Goal: Transaction & Acquisition: Book appointment/travel/reservation

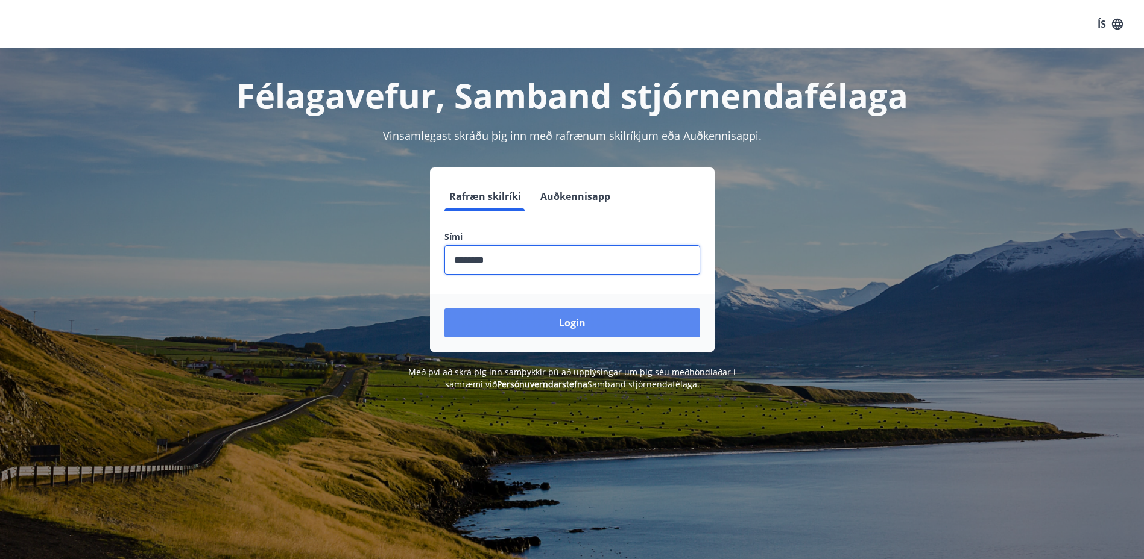
type input "********"
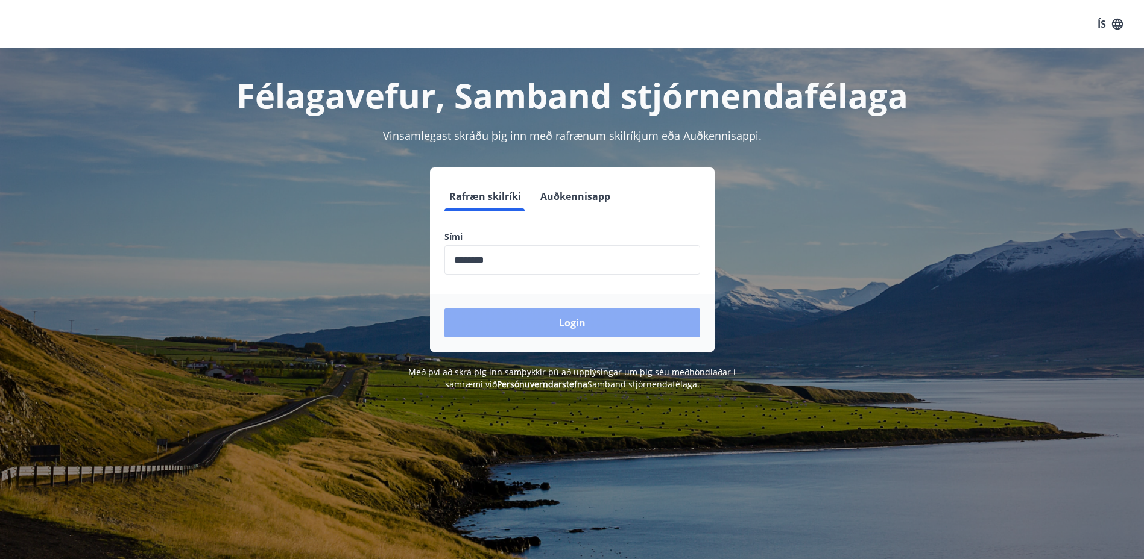
click at [568, 319] on button "Login" at bounding box center [572, 323] width 256 height 29
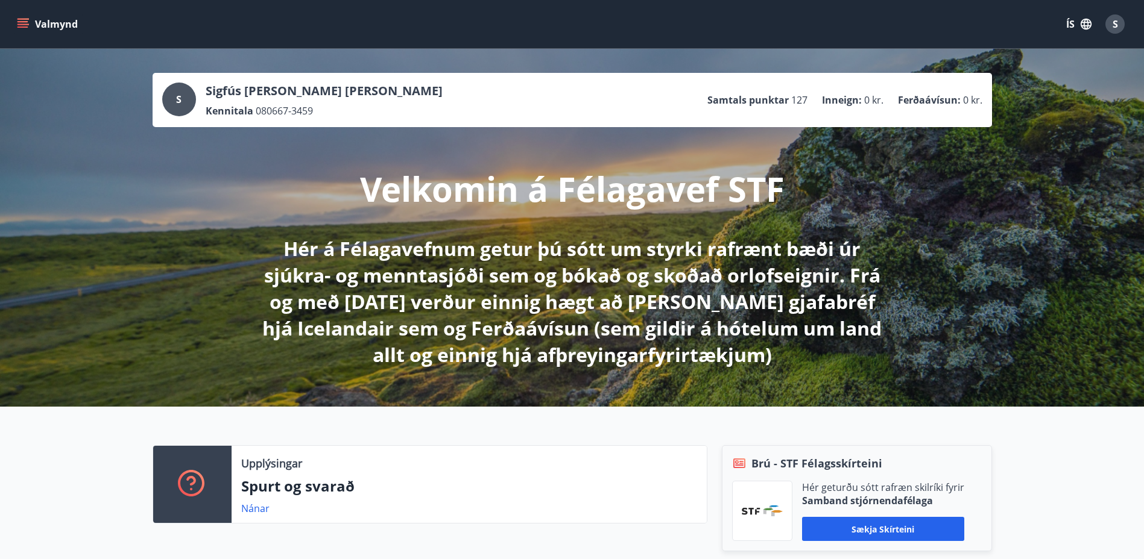
click at [28, 27] on icon "menu" at bounding box center [23, 24] width 12 height 12
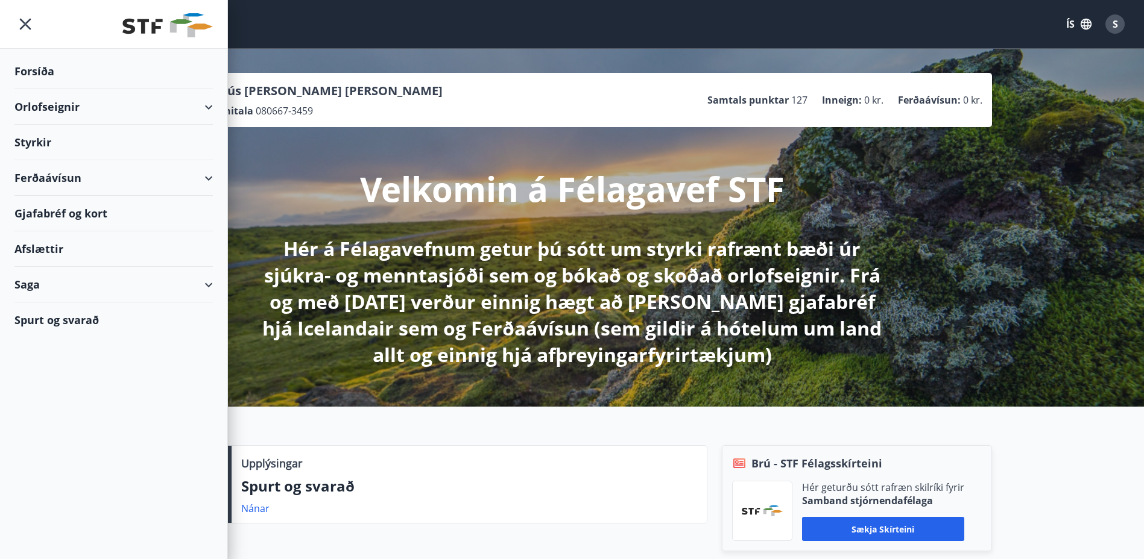
click at [212, 104] on div "Orlofseignir" at bounding box center [113, 107] width 198 height 36
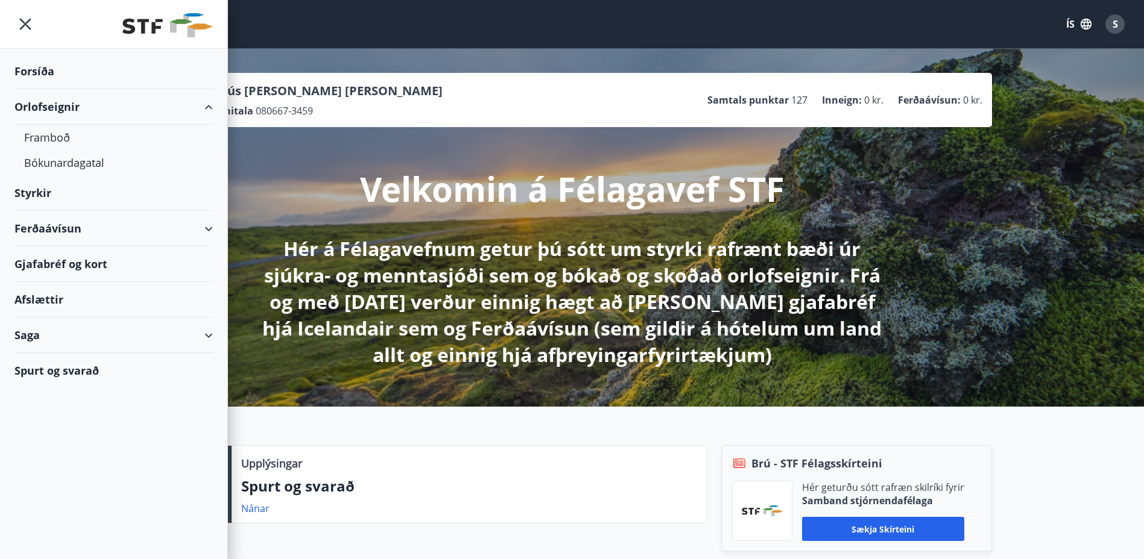
click at [212, 104] on div "Orlofseignir" at bounding box center [113, 107] width 198 height 36
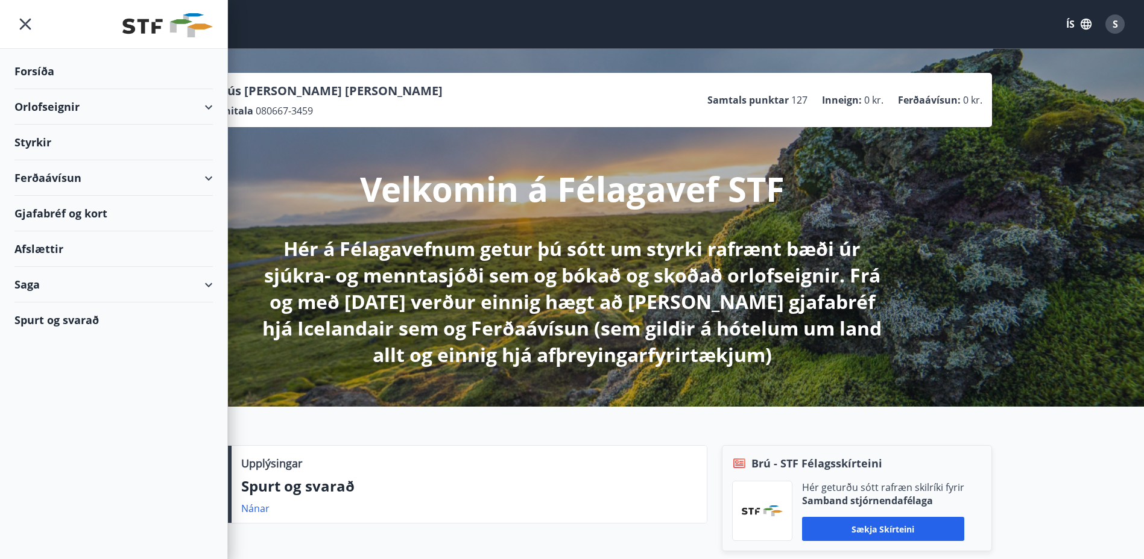
click at [45, 104] on div "Orlofseignir" at bounding box center [113, 107] width 198 height 36
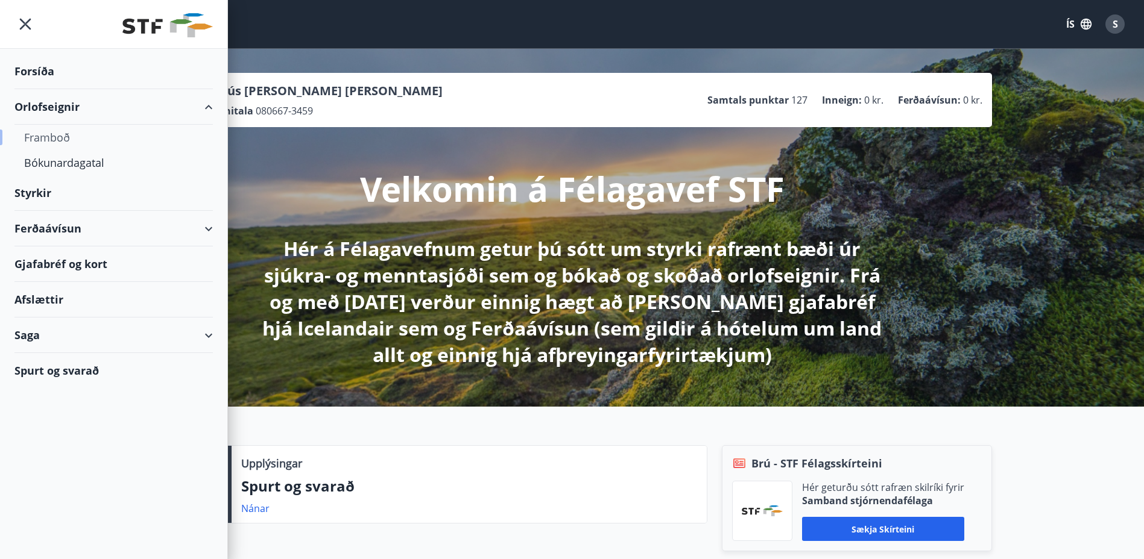
click at [50, 132] on div "Framboð" at bounding box center [113, 137] width 179 height 25
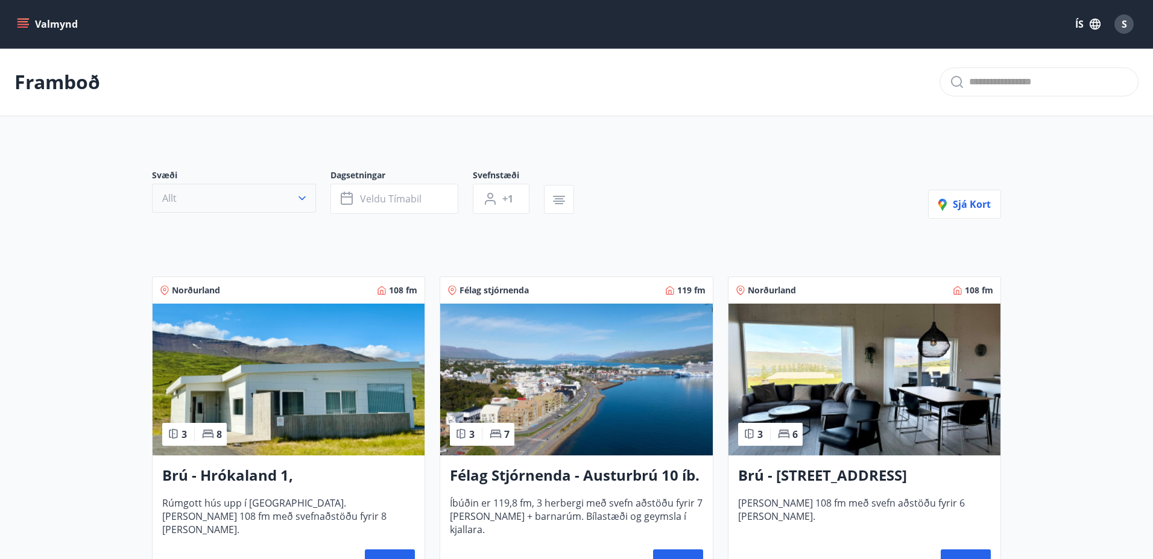
click at [300, 198] on icon "button" at bounding box center [301, 199] width 7 height 4
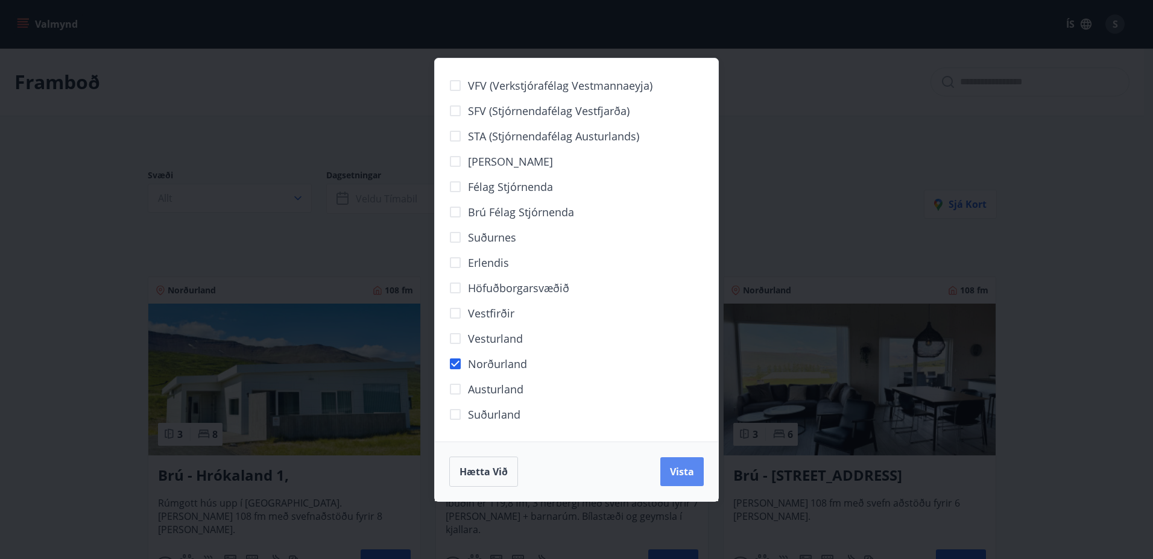
click at [685, 474] on span "Vista" at bounding box center [682, 471] width 24 height 13
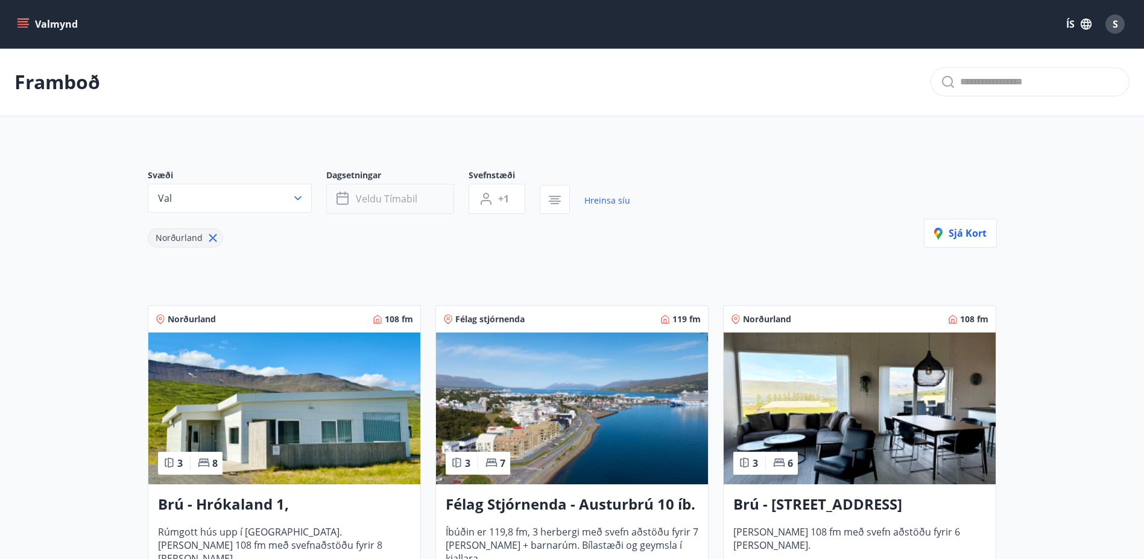
click at [359, 200] on span "Veldu tímabil" at bounding box center [386, 198] width 61 height 13
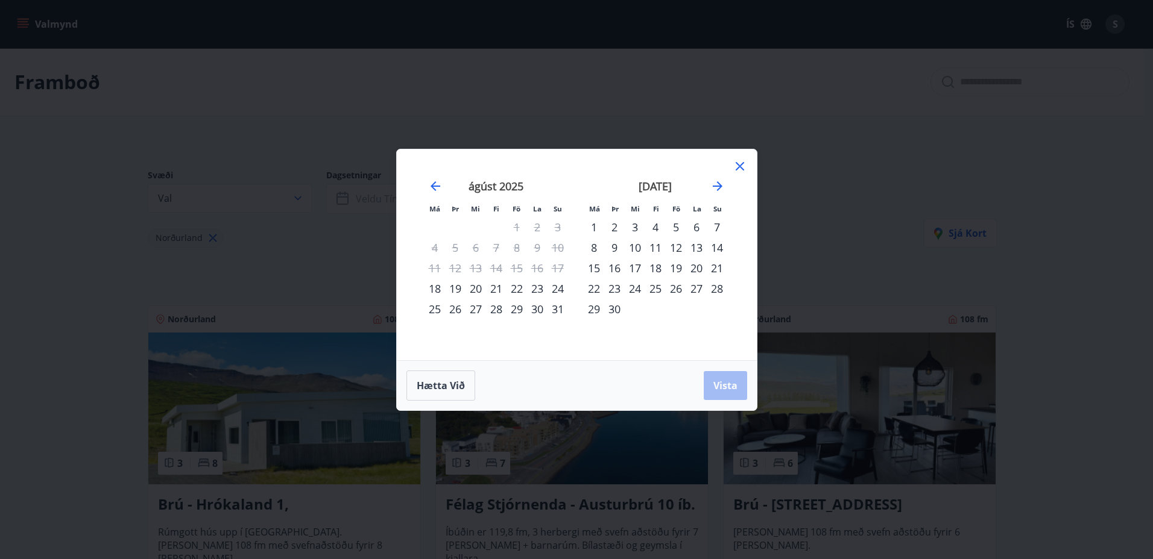
click at [675, 246] on div "12" at bounding box center [676, 248] width 20 height 20
click at [595, 268] on div "15" at bounding box center [594, 268] width 20 height 20
click at [730, 382] on span "Vista" at bounding box center [725, 385] width 24 height 13
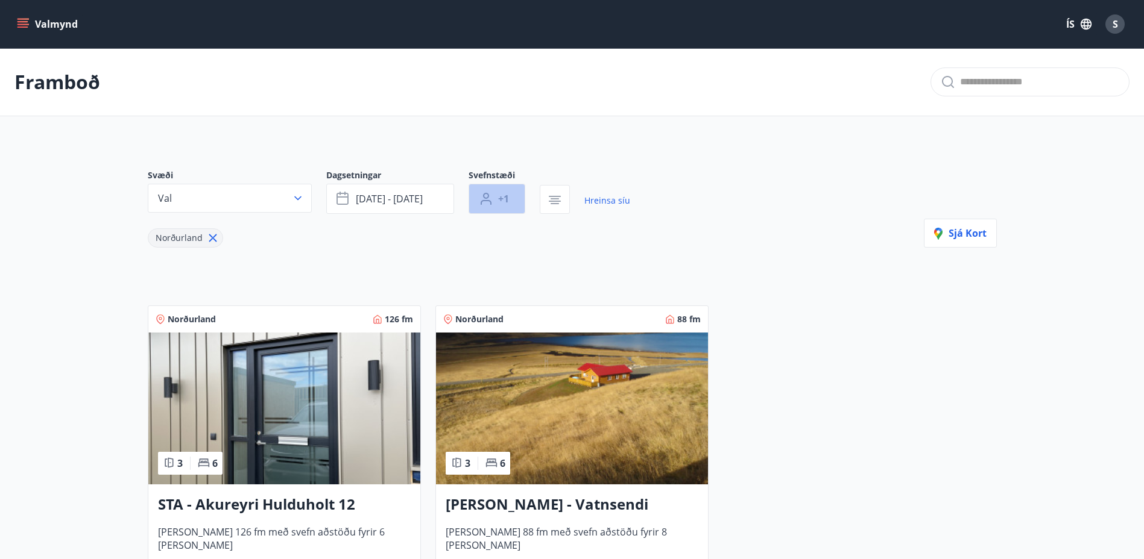
click at [501, 200] on span "+1" at bounding box center [503, 198] width 11 height 13
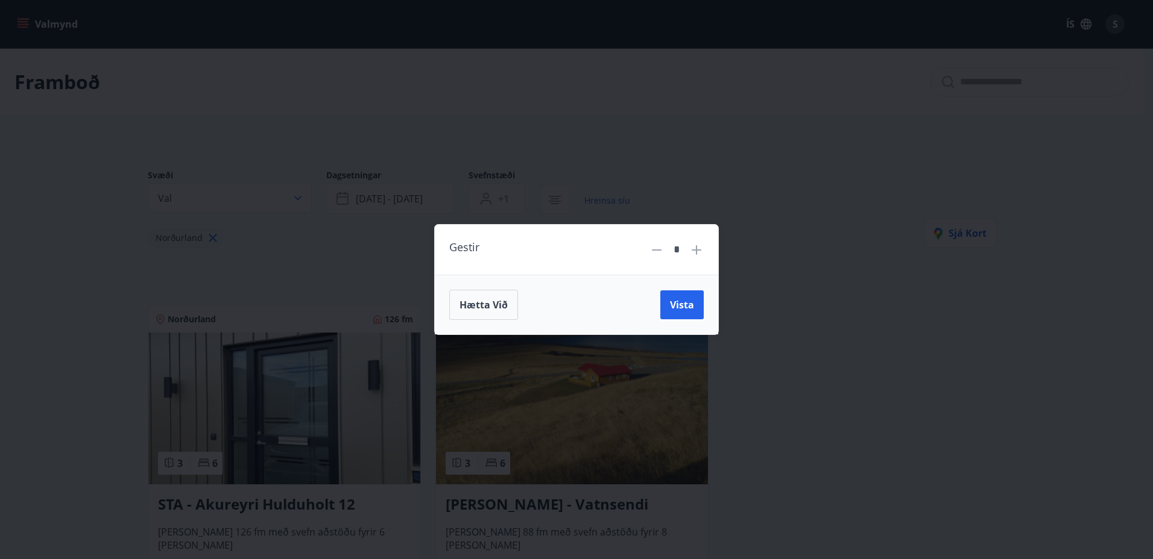
click at [698, 250] on icon at bounding box center [696, 250] width 10 height 10
click at [697, 248] on icon at bounding box center [696, 250] width 10 height 10
drag, startPoint x: 678, startPoint y: 306, endPoint x: 671, endPoint y: 306, distance: 6.6
click at [675, 306] on span "Vista" at bounding box center [682, 304] width 24 height 13
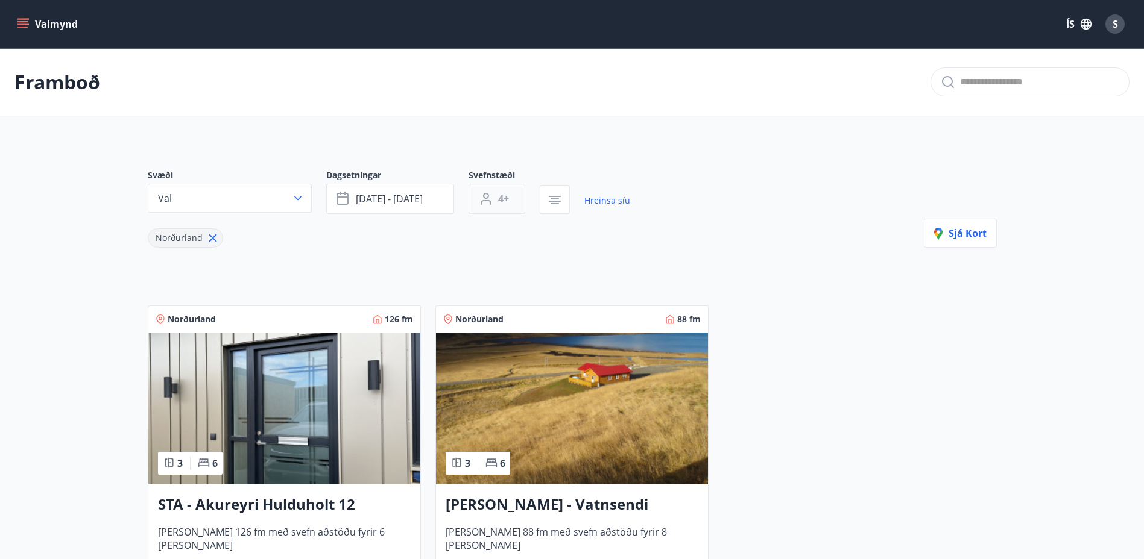
click at [501, 197] on span "4+" at bounding box center [503, 198] width 11 height 13
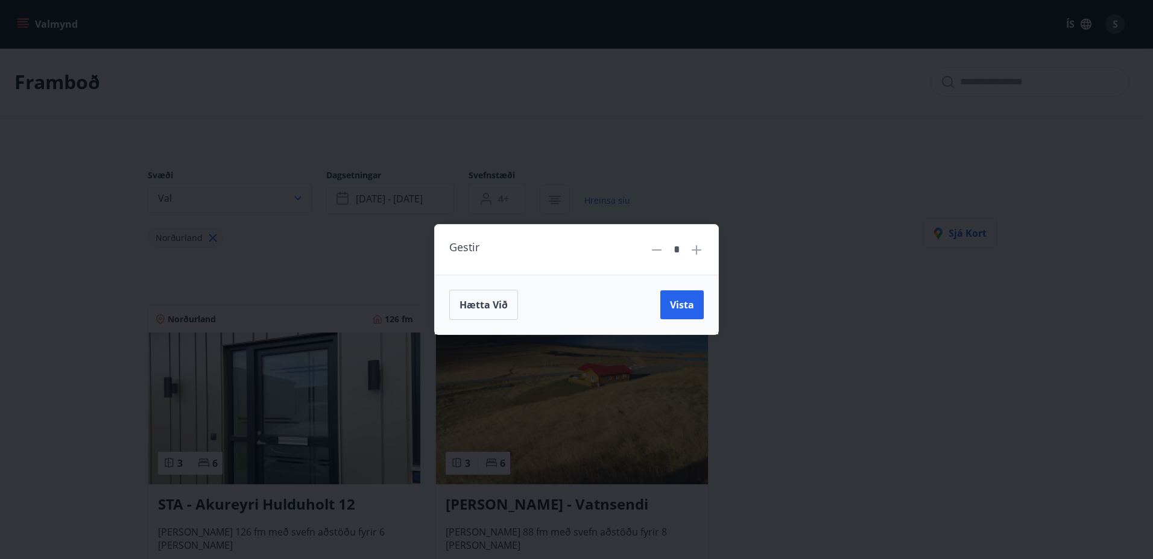
click at [654, 248] on icon at bounding box center [656, 250] width 14 height 14
click at [655, 250] on icon at bounding box center [657, 250] width 10 height 1
type input "*"
click at [682, 314] on button "Vista" at bounding box center [681, 305] width 43 height 29
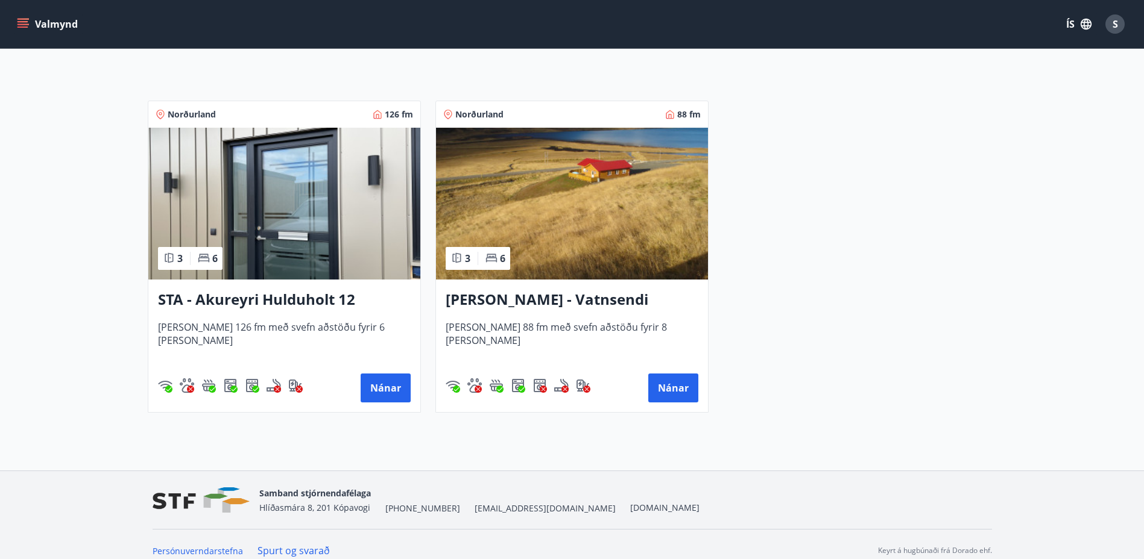
scroll to position [218, 0]
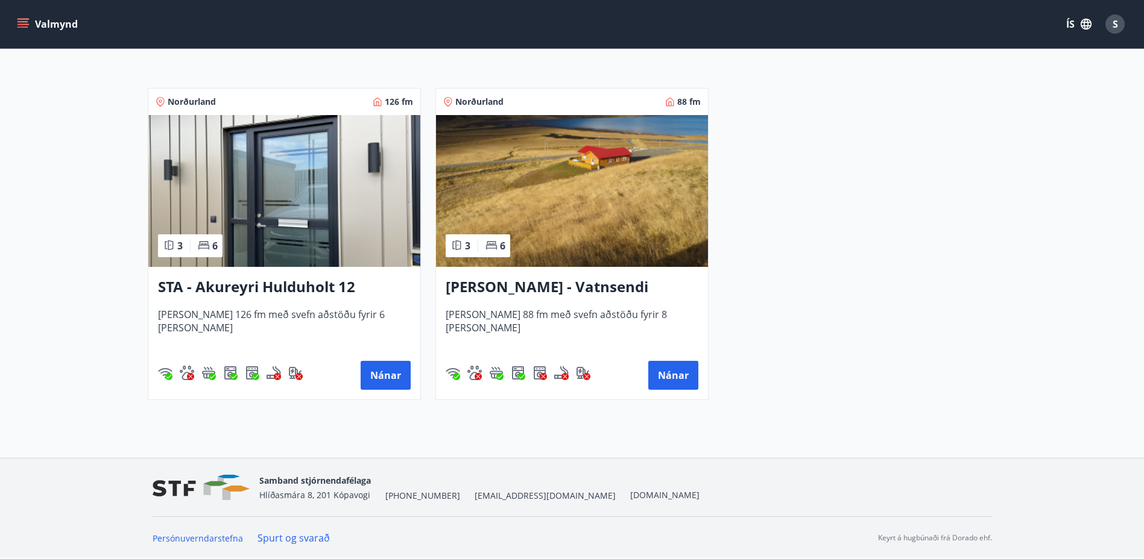
click at [241, 290] on h3 "STA - Akureyri Hulduholt 12" at bounding box center [284, 288] width 253 height 22
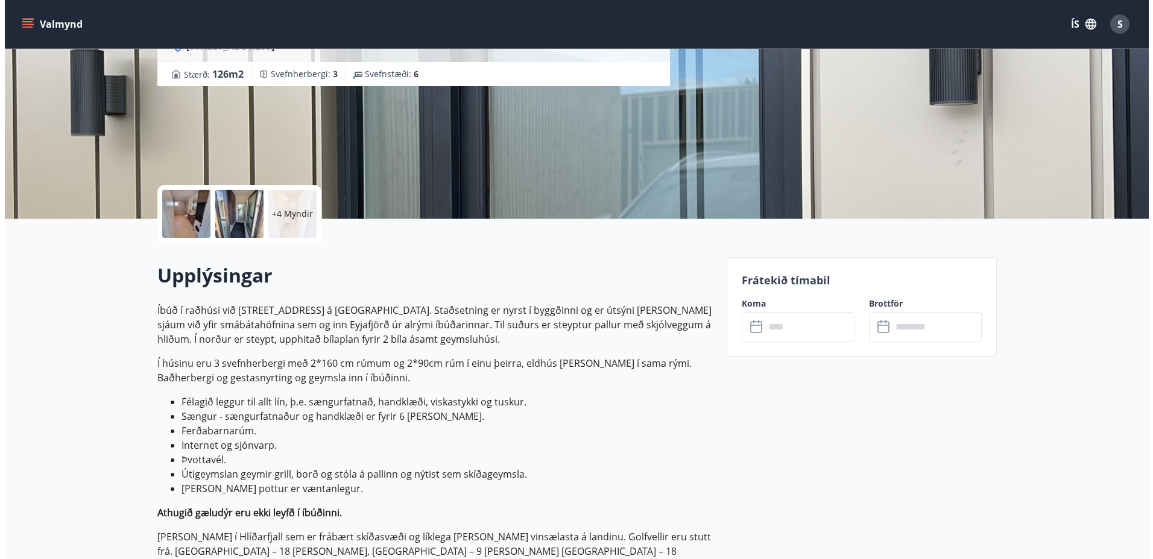
scroll to position [181, 0]
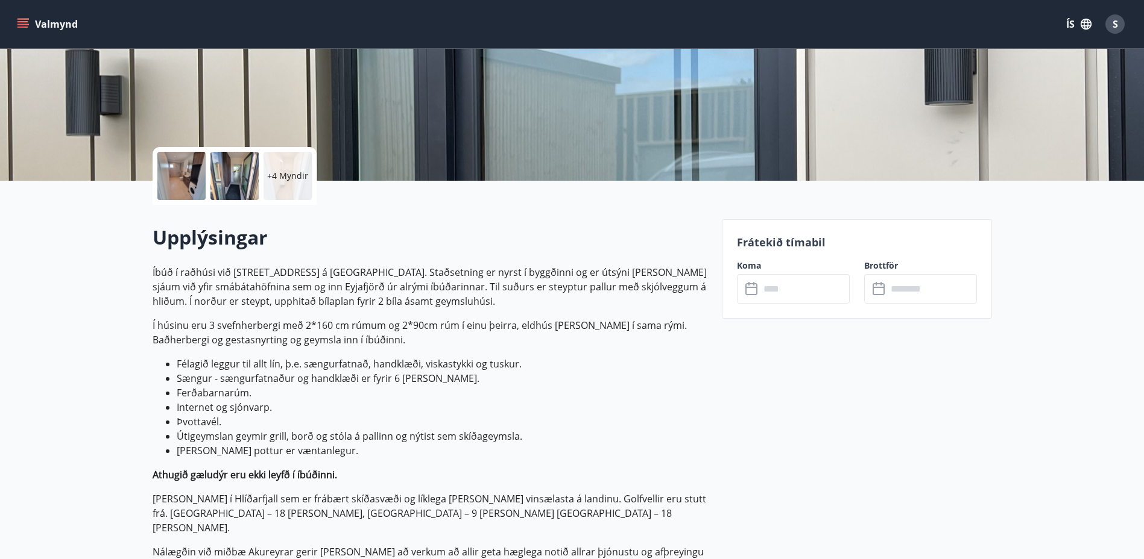
click at [173, 176] on div at bounding box center [181, 176] width 48 height 48
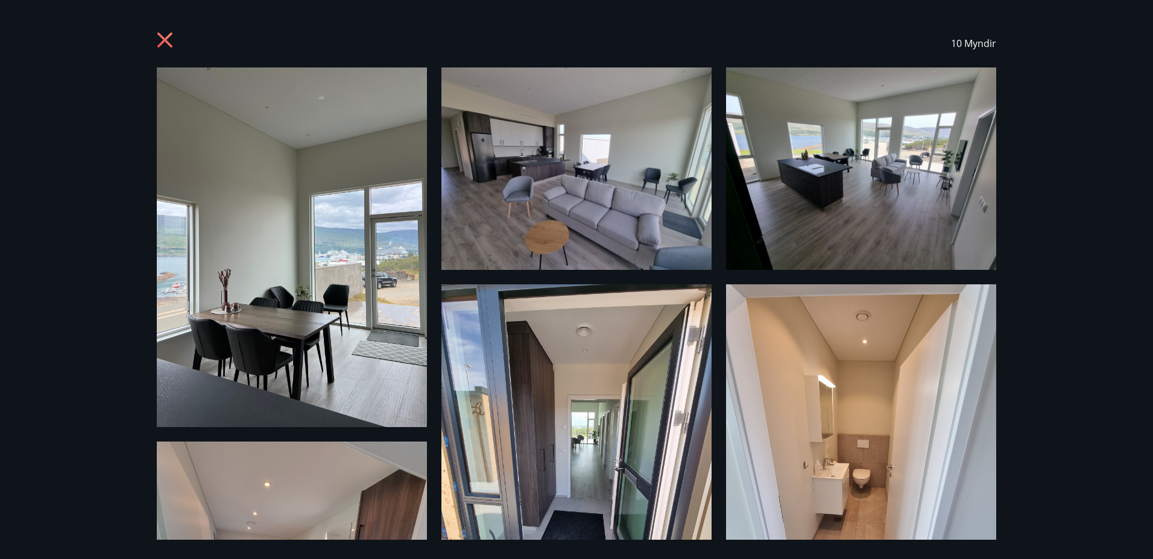
click at [325, 222] on img at bounding box center [292, 248] width 270 height 360
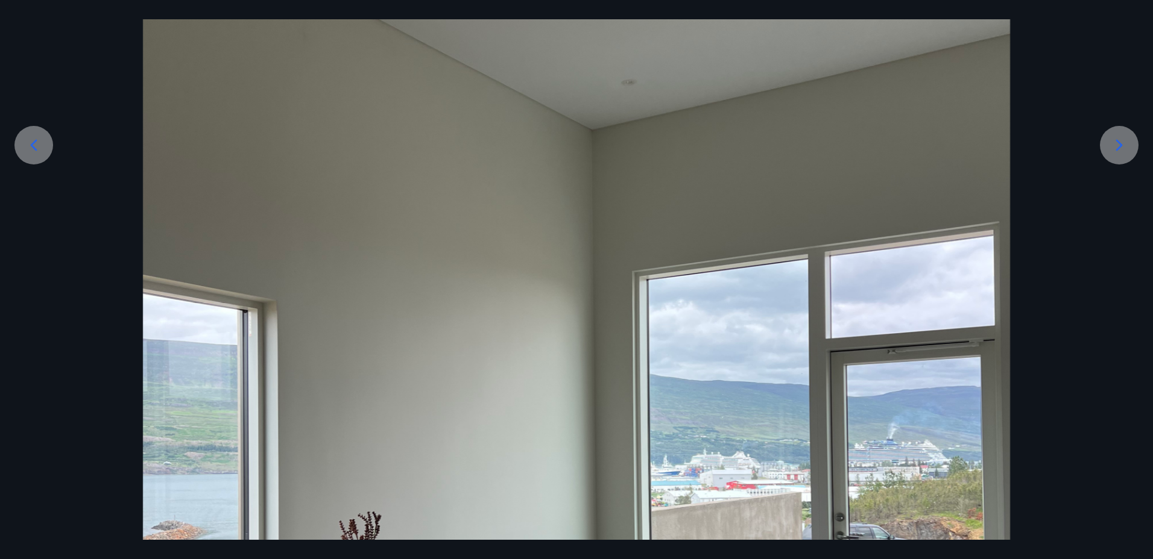
scroll to position [201, 0]
click at [1119, 149] on icon at bounding box center [1119, 146] width 7 height 11
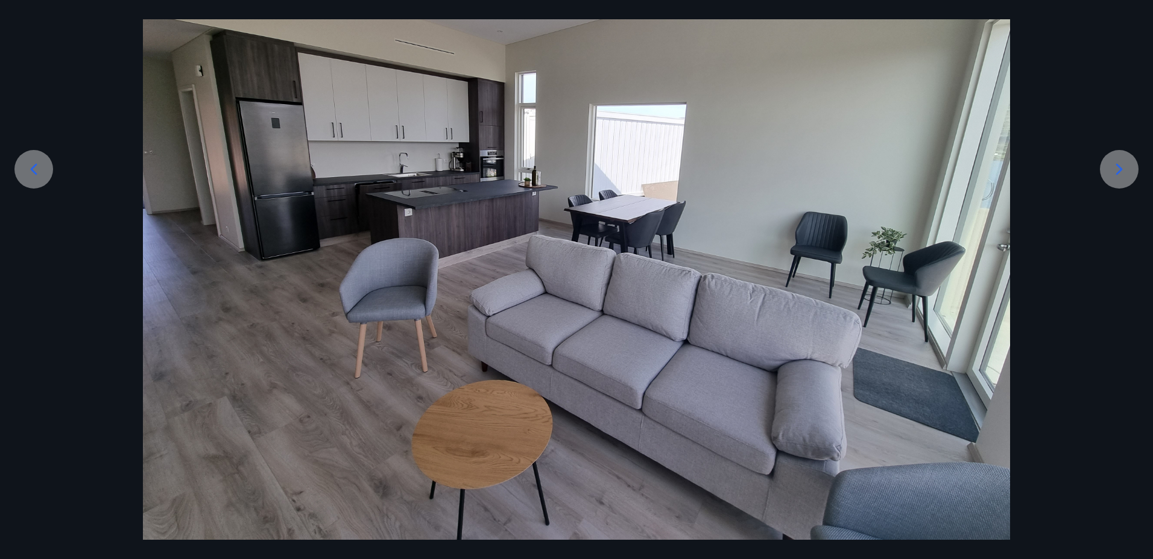
scroll to position [178, 0]
click at [1122, 168] on icon at bounding box center [1118, 169] width 19 height 19
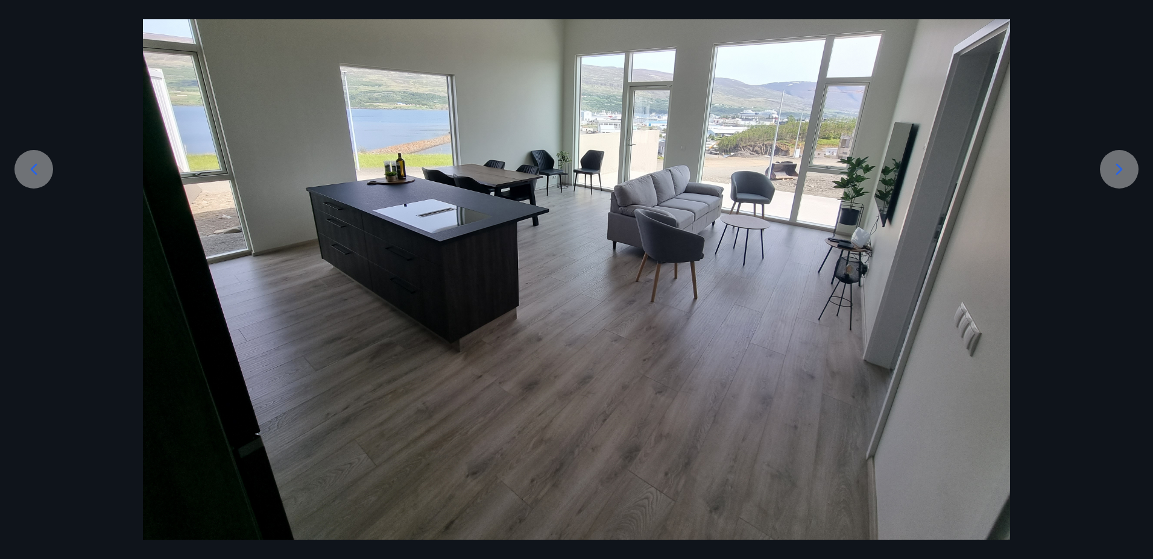
click at [1122, 168] on icon at bounding box center [1118, 169] width 19 height 19
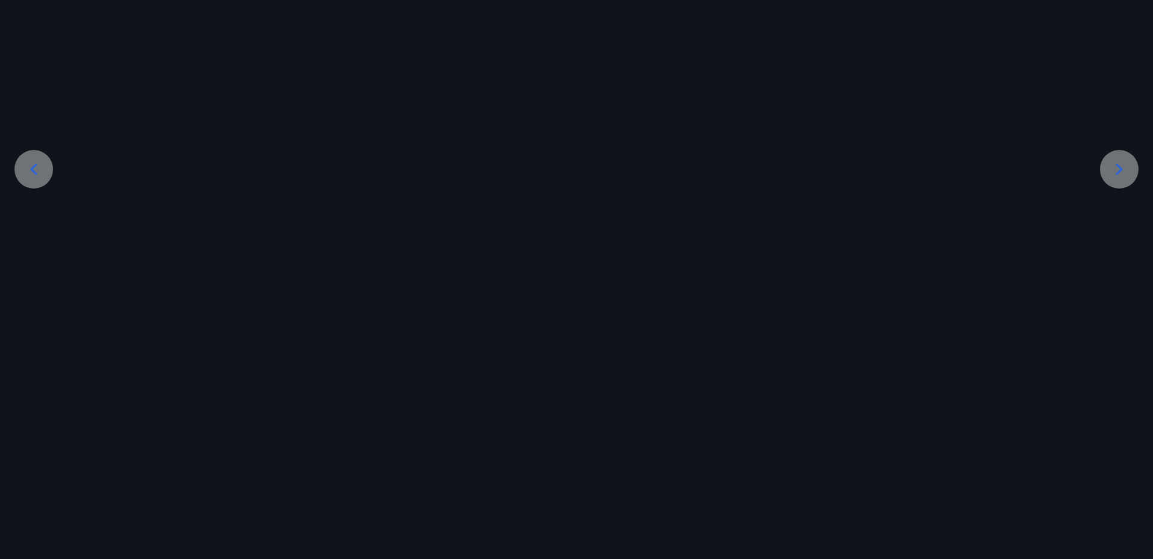
scroll to position [201, 0]
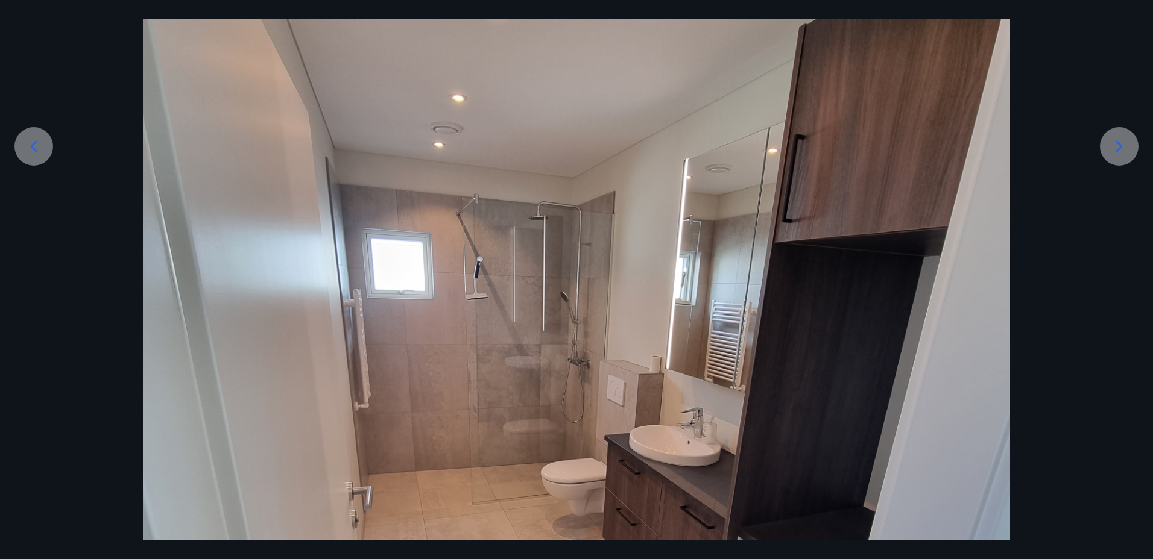
click at [1122, 168] on div at bounding box center [576, 445] width 1153 height 1156
click at [1113, 149] on icon at bounding box center [1118, 146] width 19 height 19
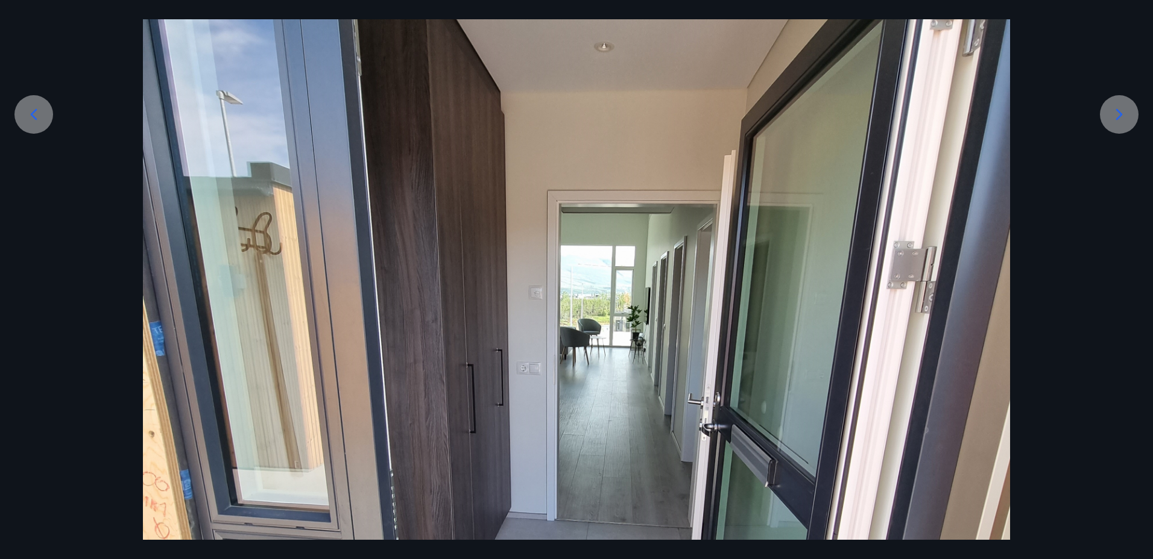
scroll to position [261, 0]
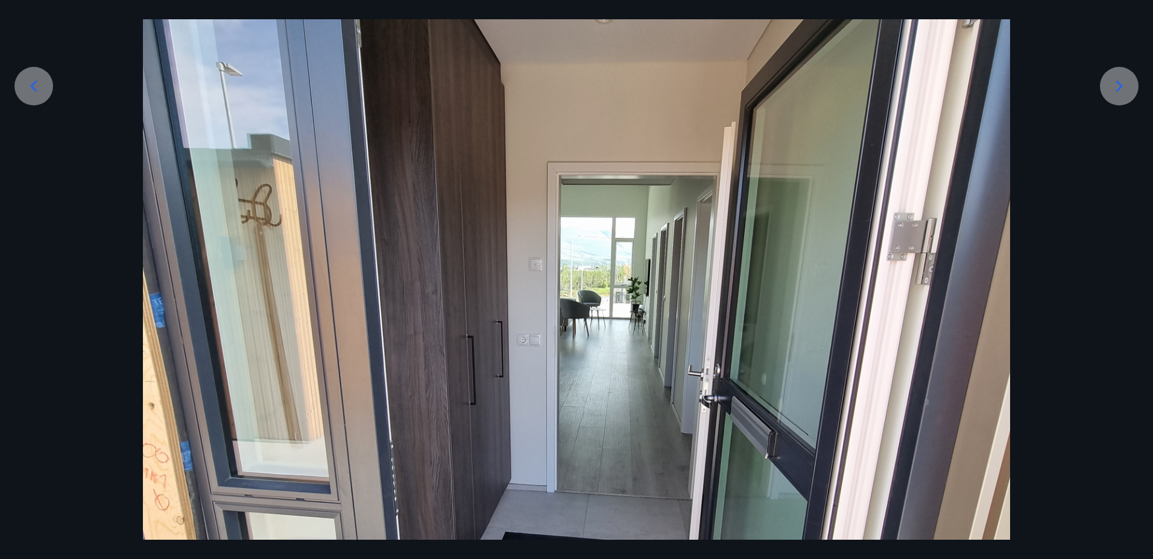
click at [1119, 86] on icon at bounding box center [1118, 86] width 19 height 19
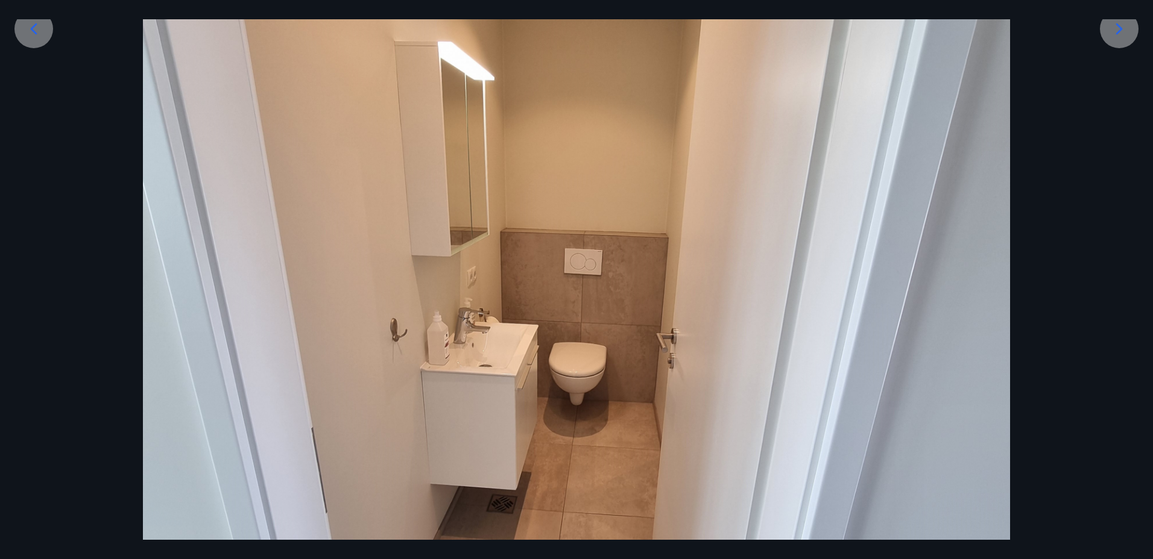
scroll to position [201, 0]
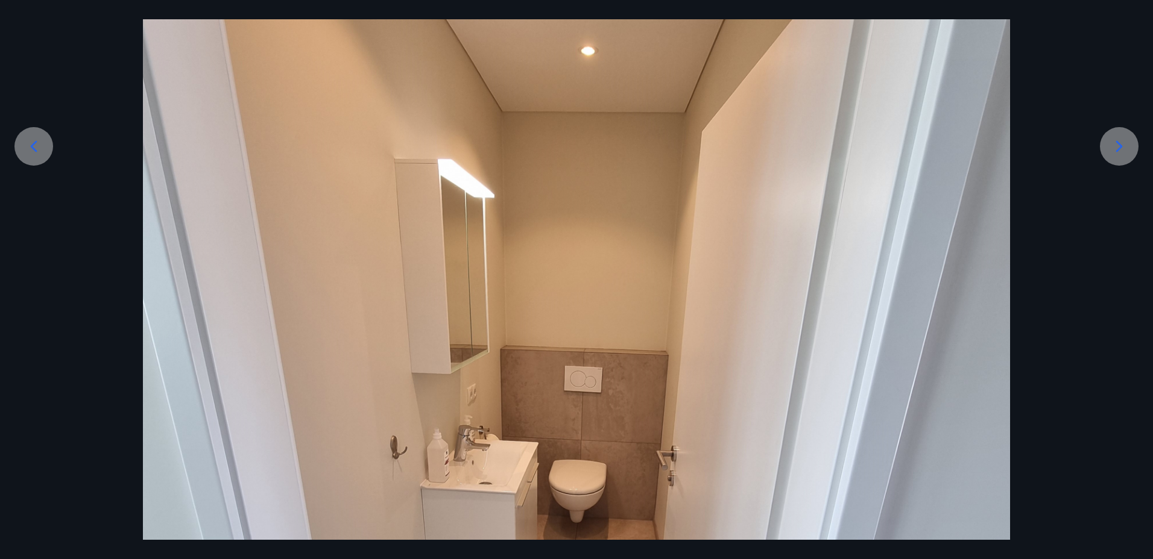
click at [1116, 154] on icon at bounding box center [1118, 146] width 19 height 19
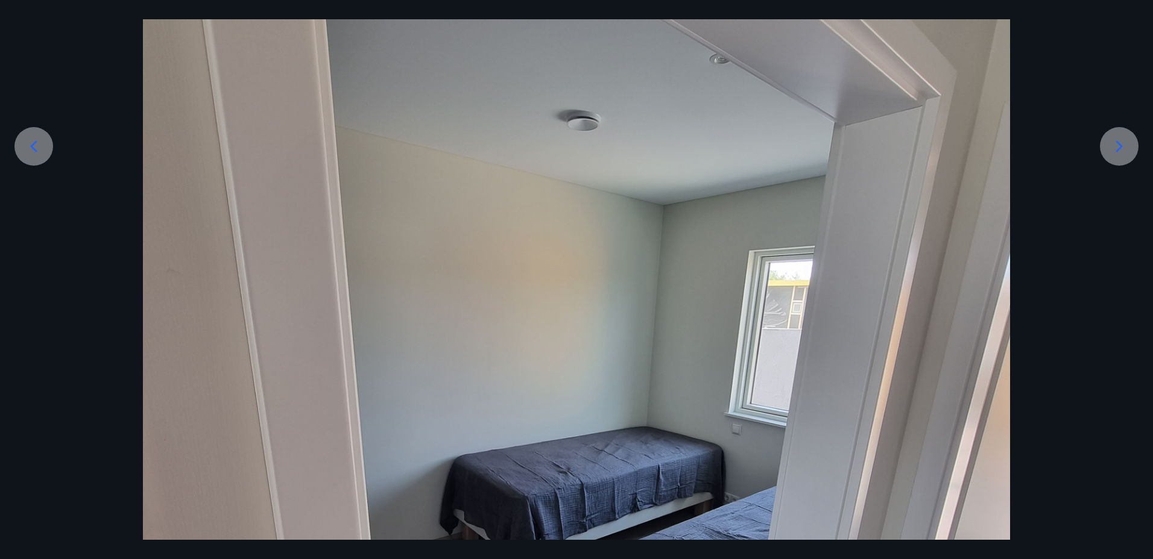
click at [1112, 137] on div at bounding box center [1119, 146] width 39 height 39
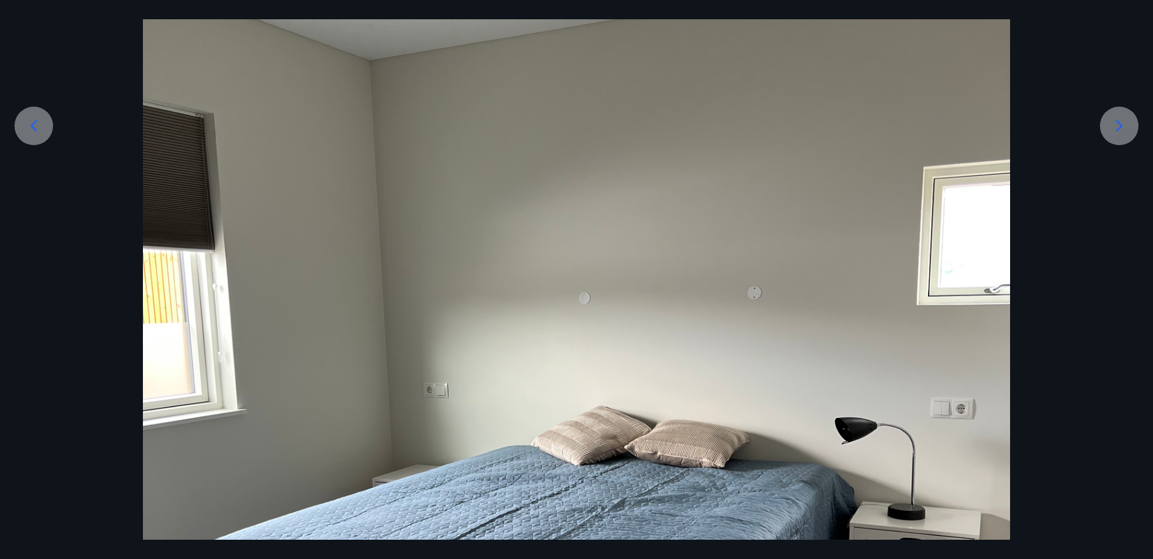
scroll to position [140, 0]
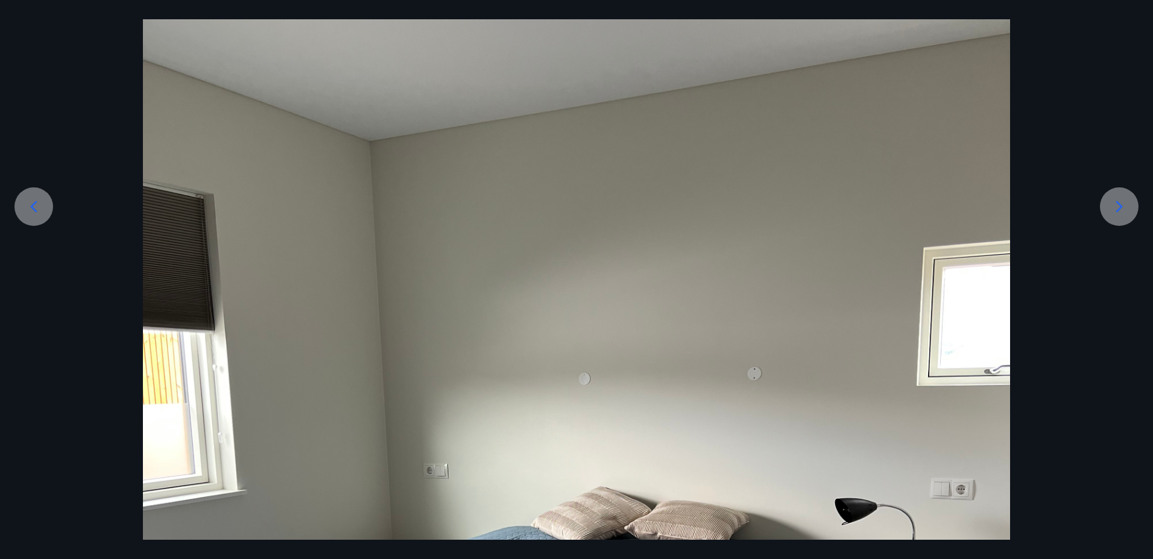
click at [1107, 209] on div at bounding box center [1119, 206] width 39 height 39
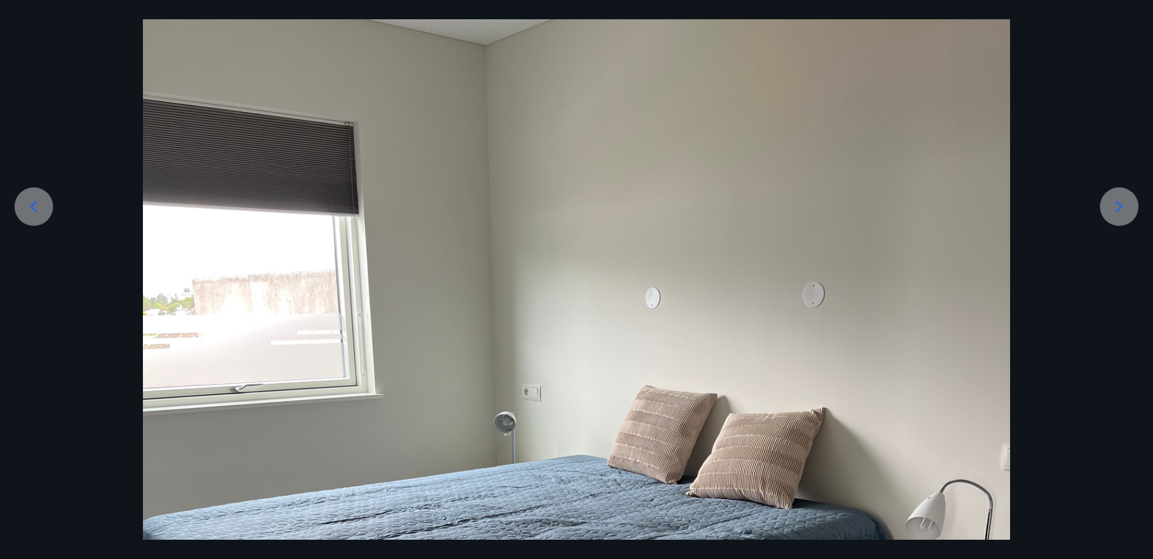
click at [1118, 205] on icon at bounding box center [1118, 206] width 19 height 19
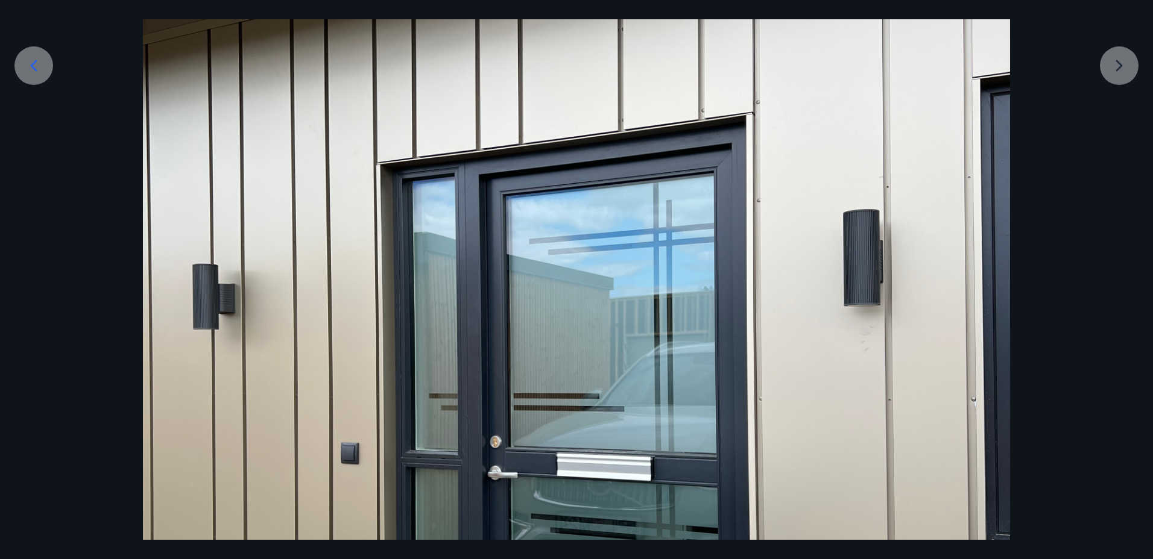
scroll to position [261, 0]
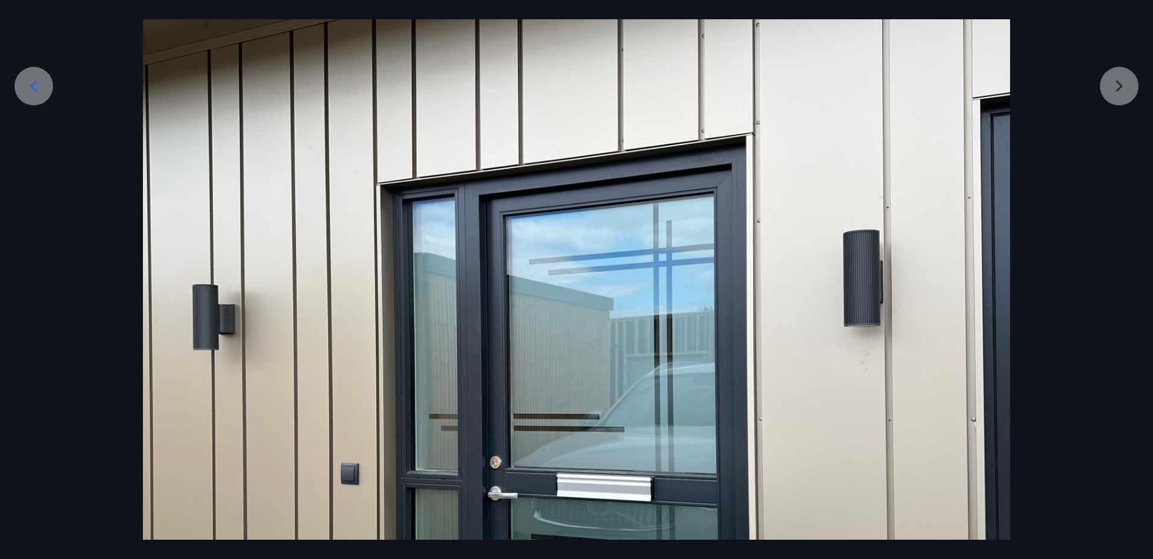
click at [1115, 87] on div at bounding box center [576, 384] width 1153 height 1156
click at [1123, 78] on div at bounding box center [576, 384] width 1153 height 1156
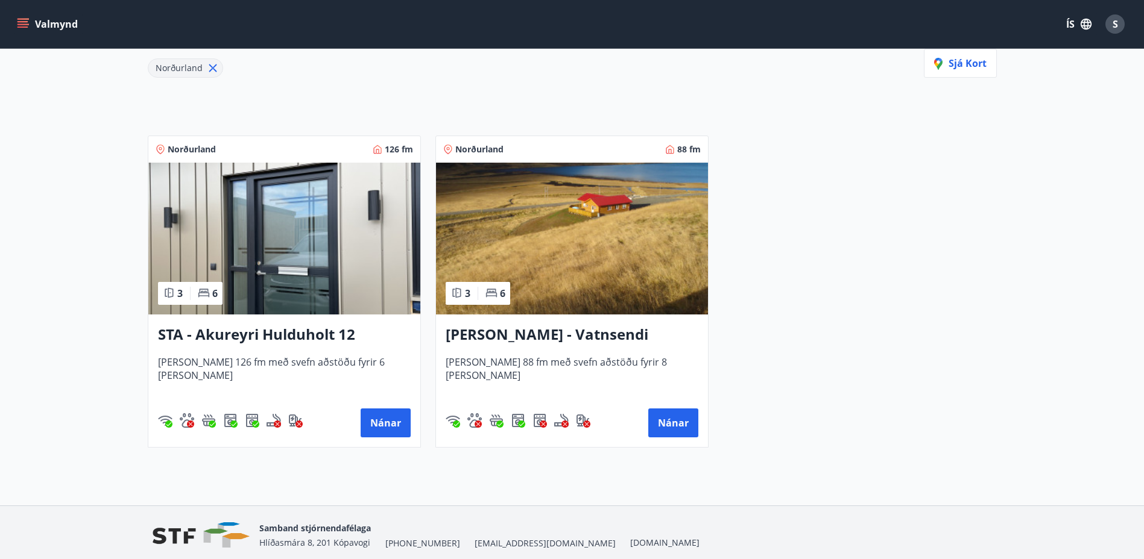
scroll to position [181, 0]
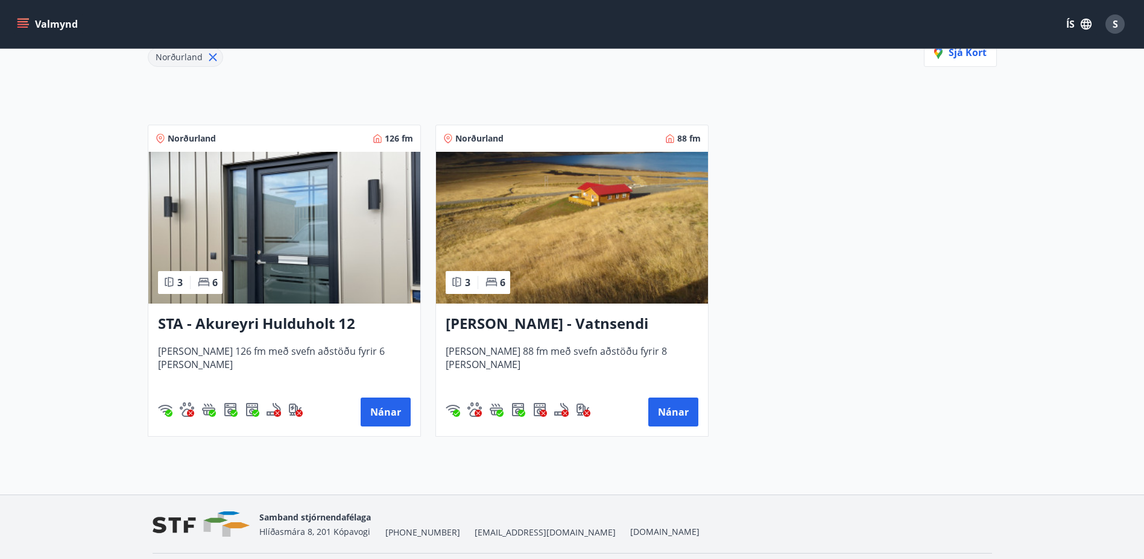
click at [253, 353] on span "Húsið er 126 fm með svefn aðstöðu fyrir 6 manns" at bounding box center [284, 365] width 253 height 40
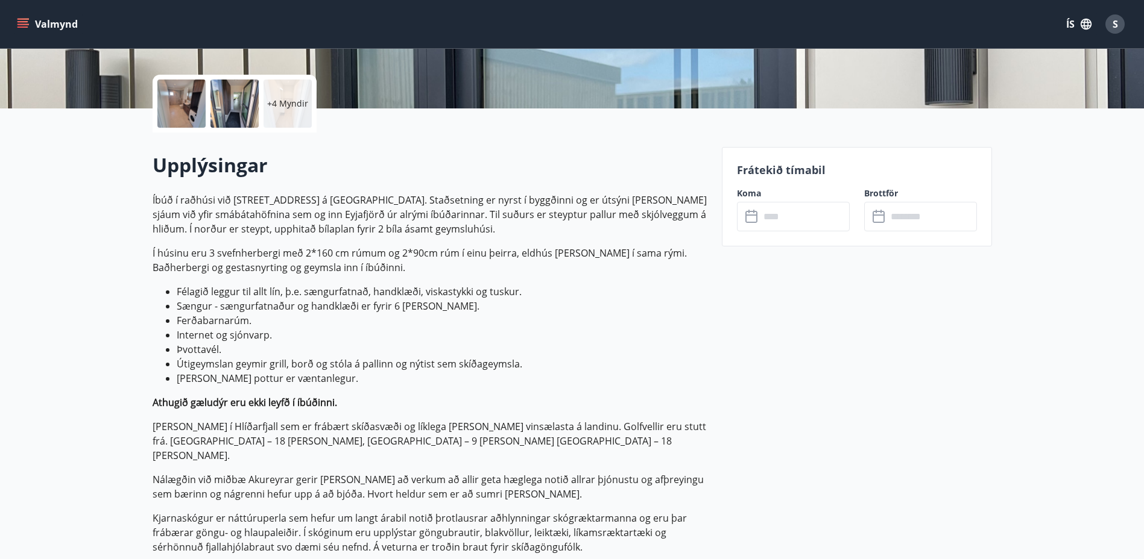
scroll to position [241, 0]
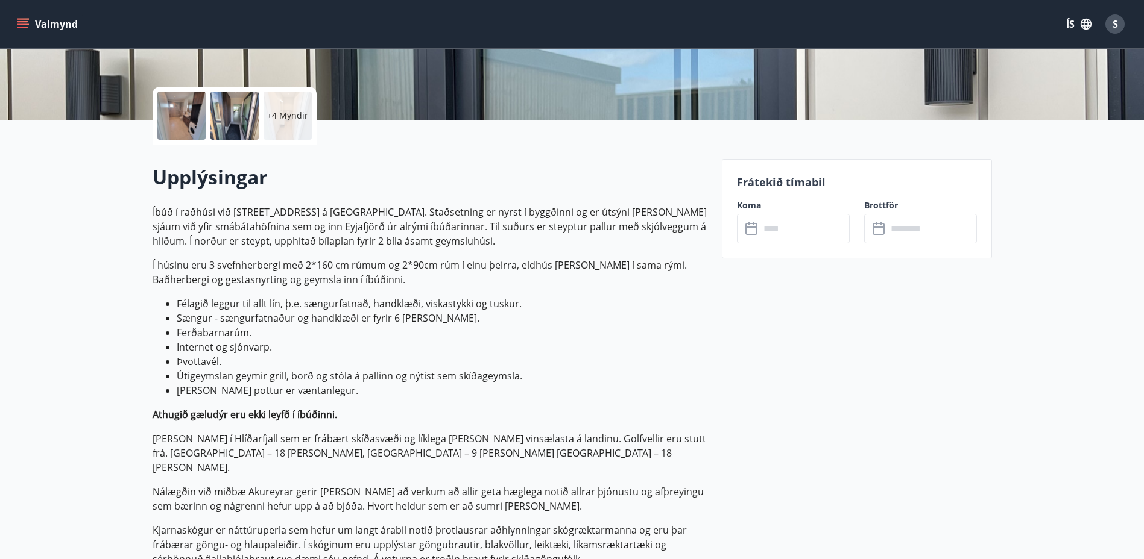
click at [749, 230] on icon at bounding box center [752, 229] width 14 height 14
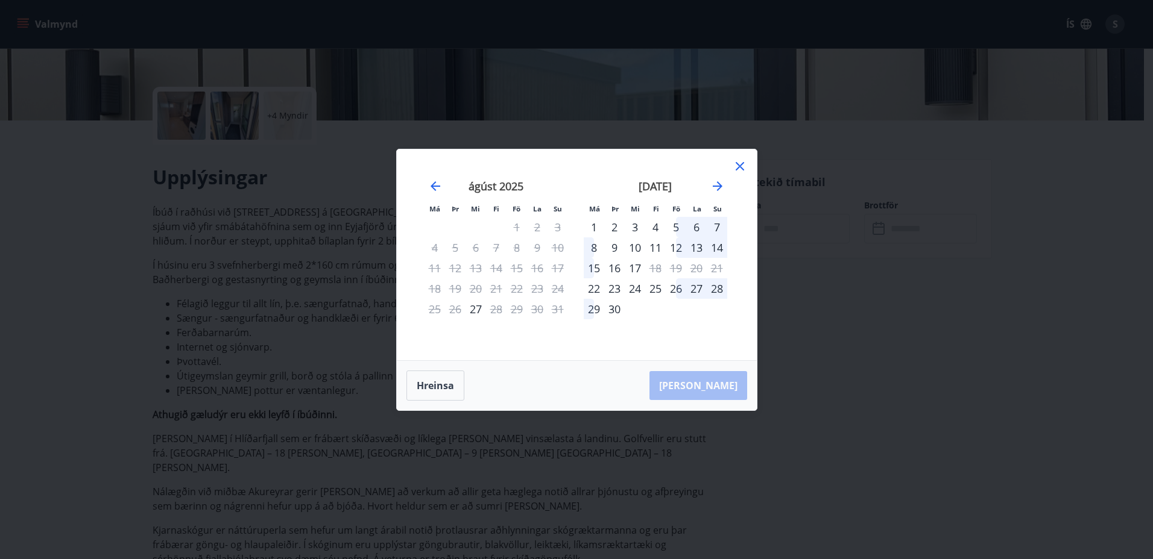
click at [675, 250] on div "12" at bounding box center [676, 248] width 20 height 20
click at [676, 245] on div "12" at bounding box center [676, 248] width 20 height 20
click at [439, 383] on button "Hreinsa" at bounding box center [435, 386] width 58 height 30
click at [672, 248] on div "12" at bounding box center [676, 248] width 20 height 20
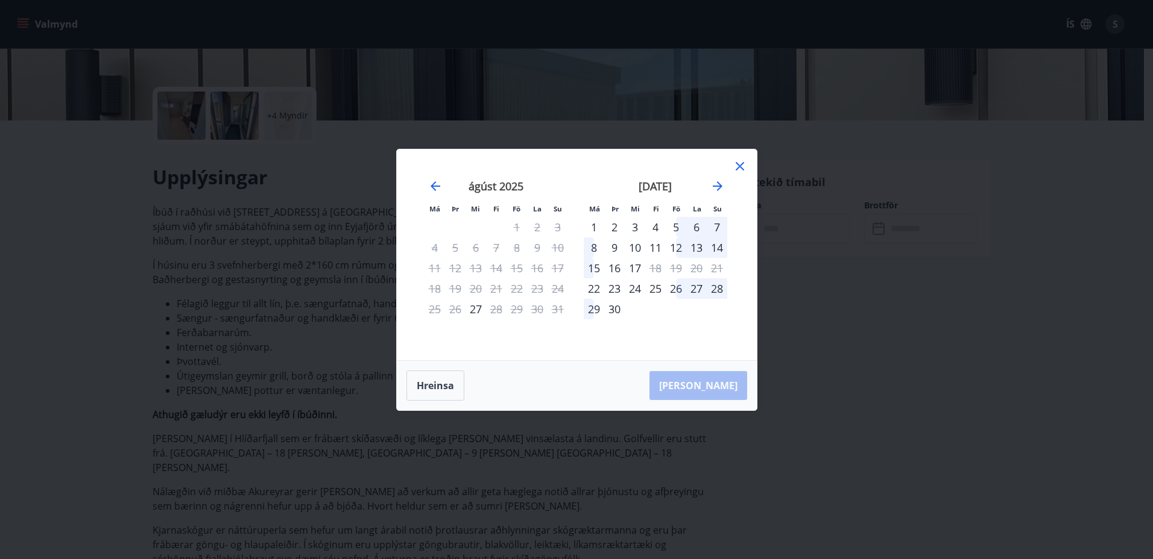
click at [433, 378] on button "Hreinsa" at bounding box center [435, 386] width 58 height 30
click at [673, 244] on div "12" at bounding box center [676, 248] width 20 height 20
click at [594, 266] on div "15" at bounding box center [594, 268] width 20 height 20
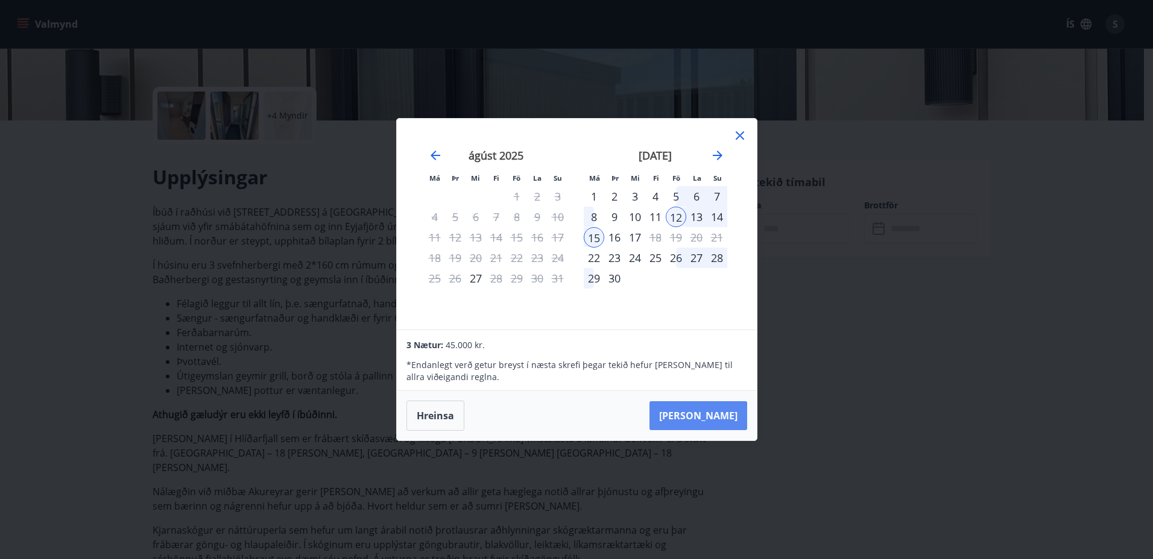
click at [713, 414] on button "Taka Frá" at bounding box center [698, 415] width 98 height 29
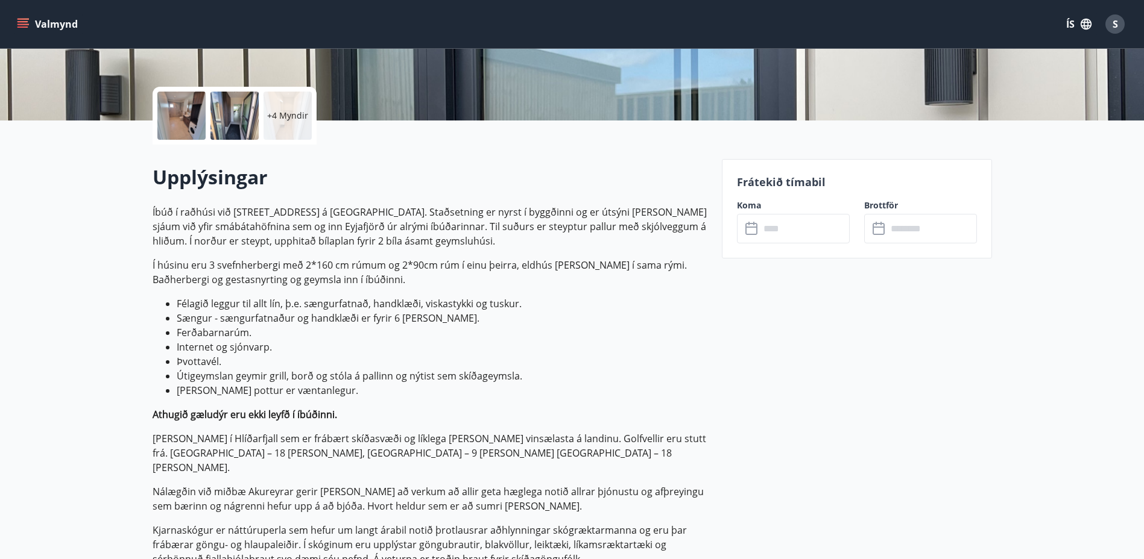
type input "******"
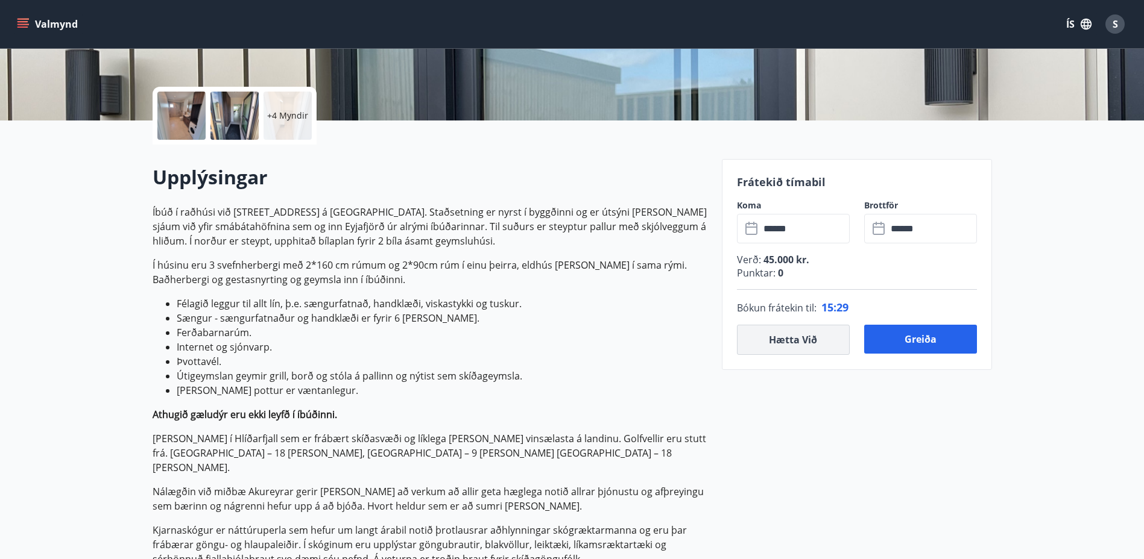
click at [773, 345] on button "Hætta við" at bounding box center [793, 340] width 113 height 30
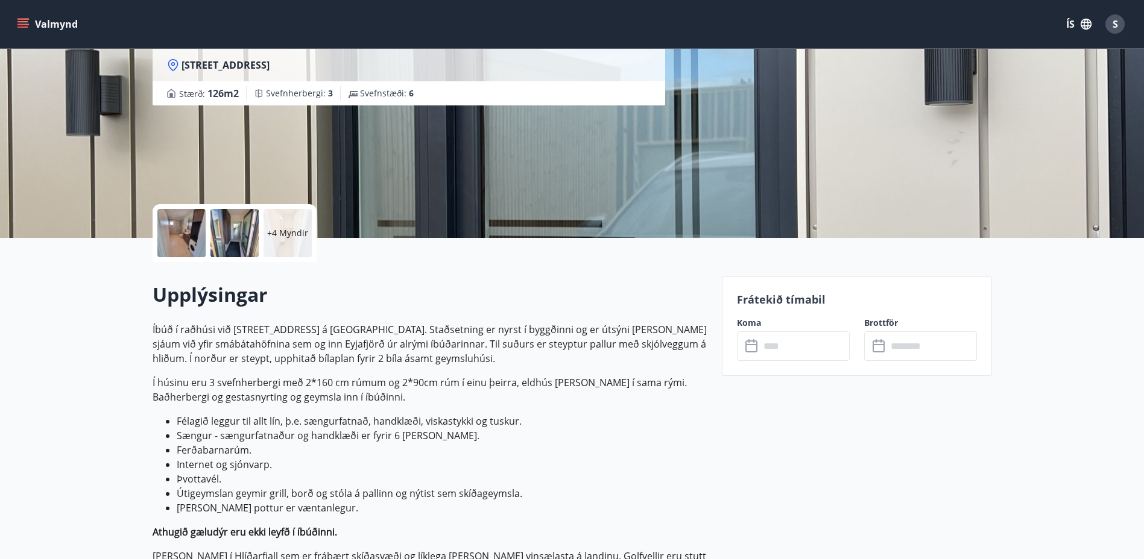
scroll to position [0, 0]
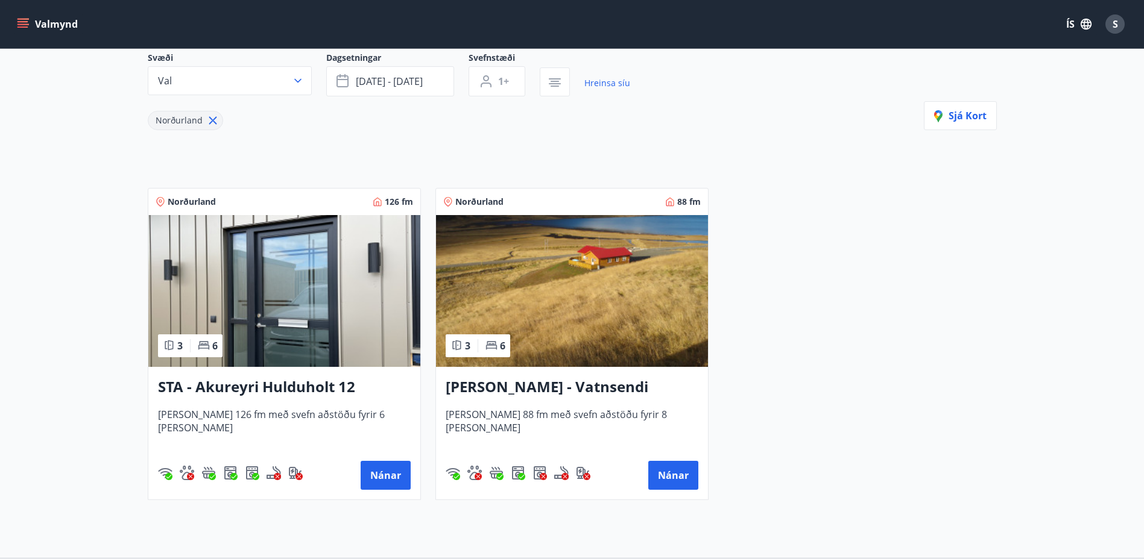
scroll to position [97, 0]
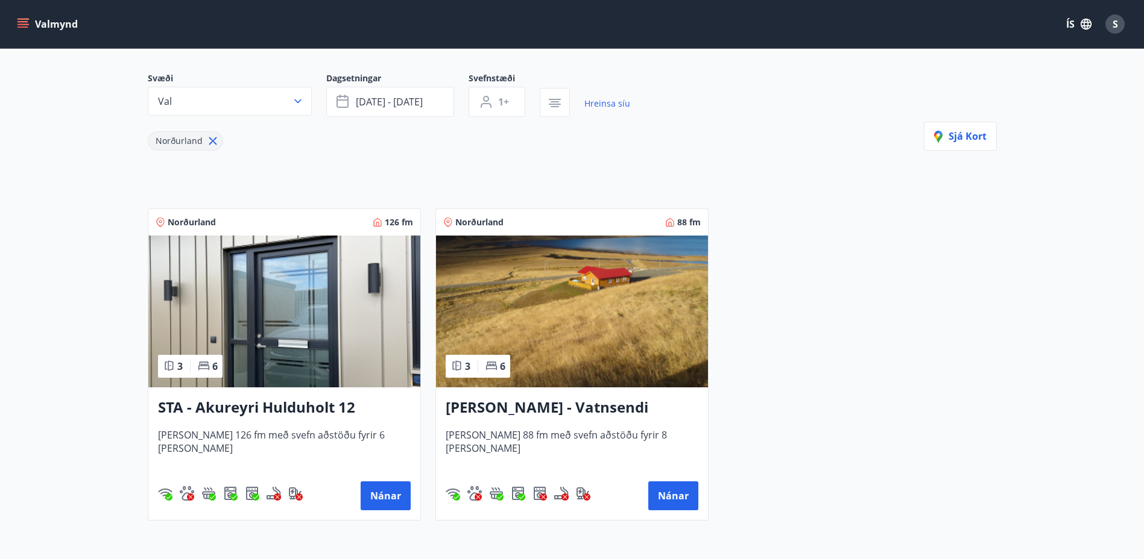
click at [27, 20] on icon "menu" at bounding box center [23, 24] width 12 height 12
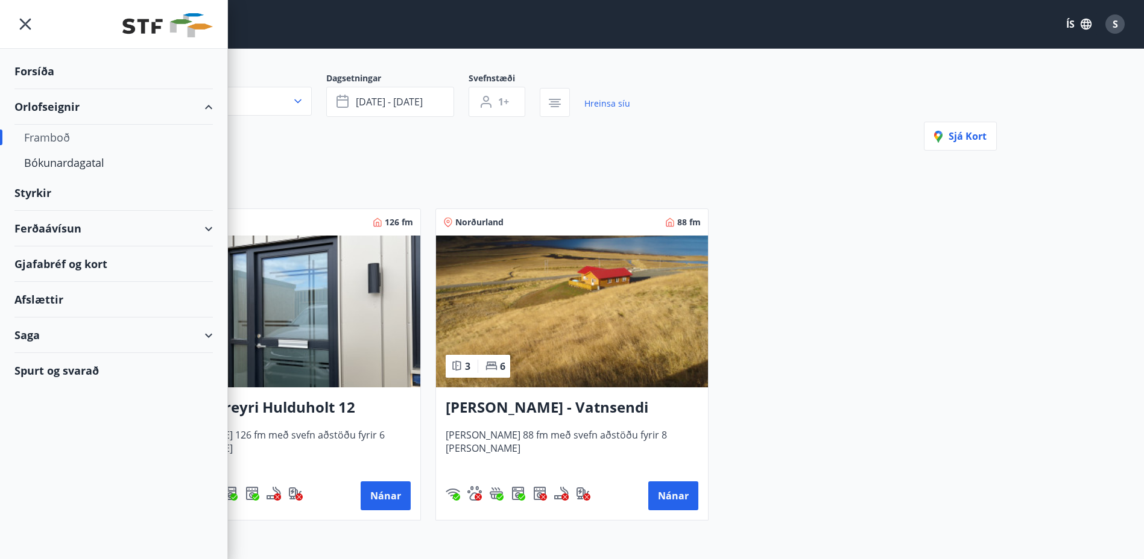
click at [31, 68] on div "Forsíða" at bounding box center [113, 72] width 198 height 36
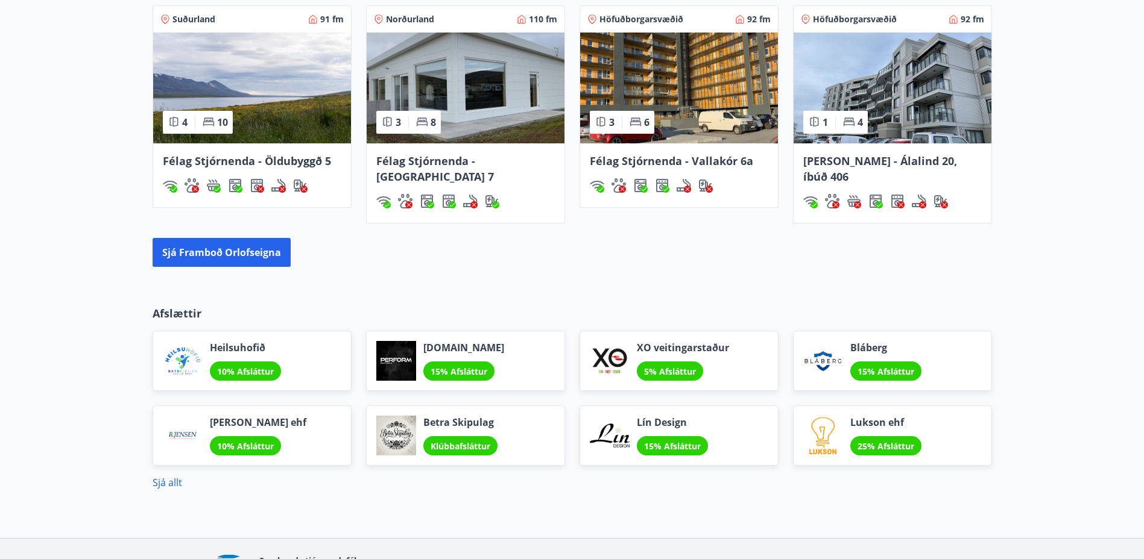
scroll to position [881, 0]
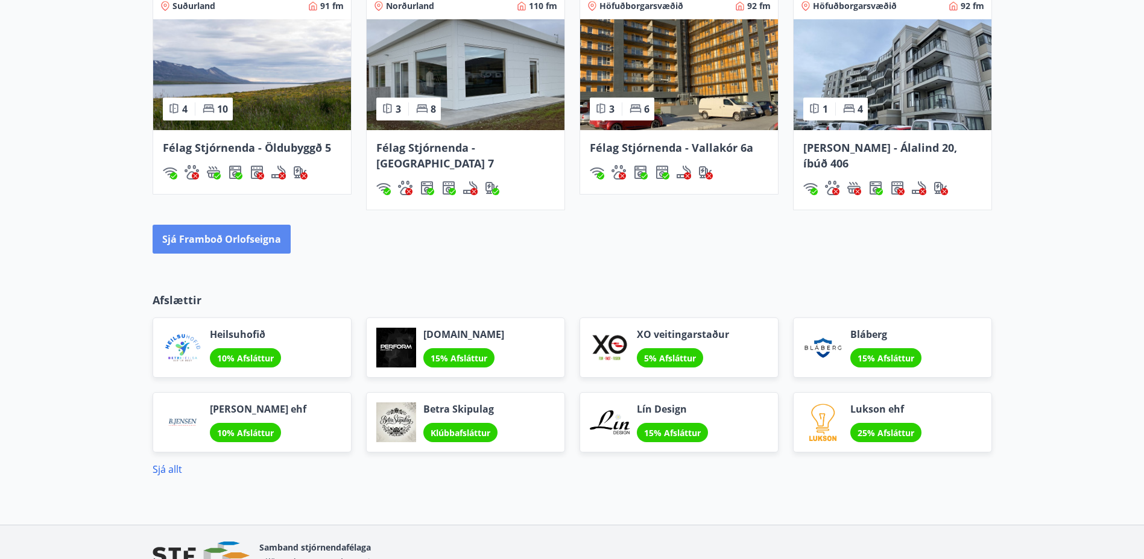
click at [203, 225] on button "Sjá framboð orlofseigna" at bounding box center [222, 239] width 138 height 29
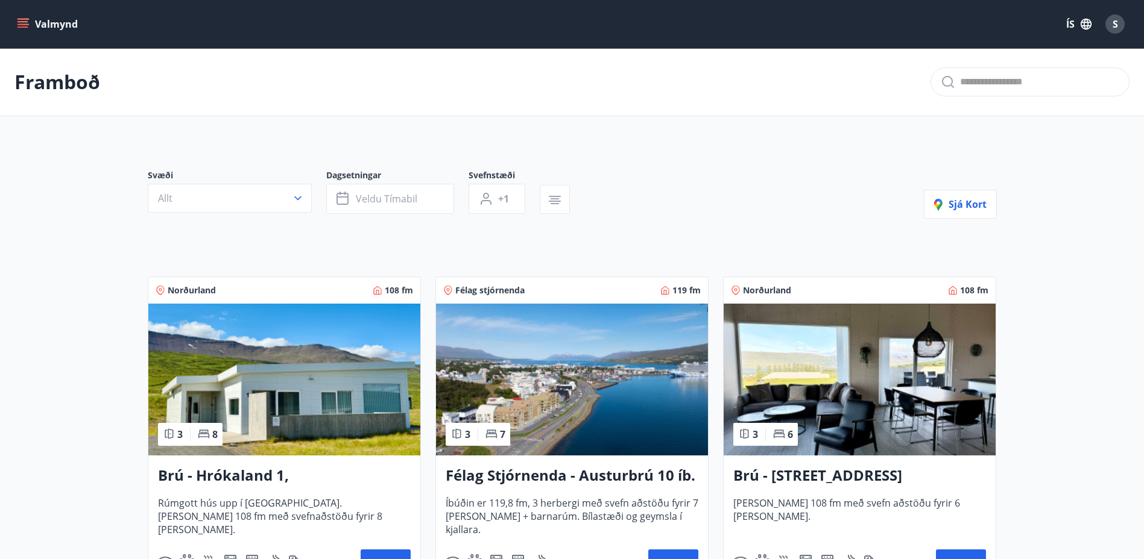
scroll to position [181, 0]
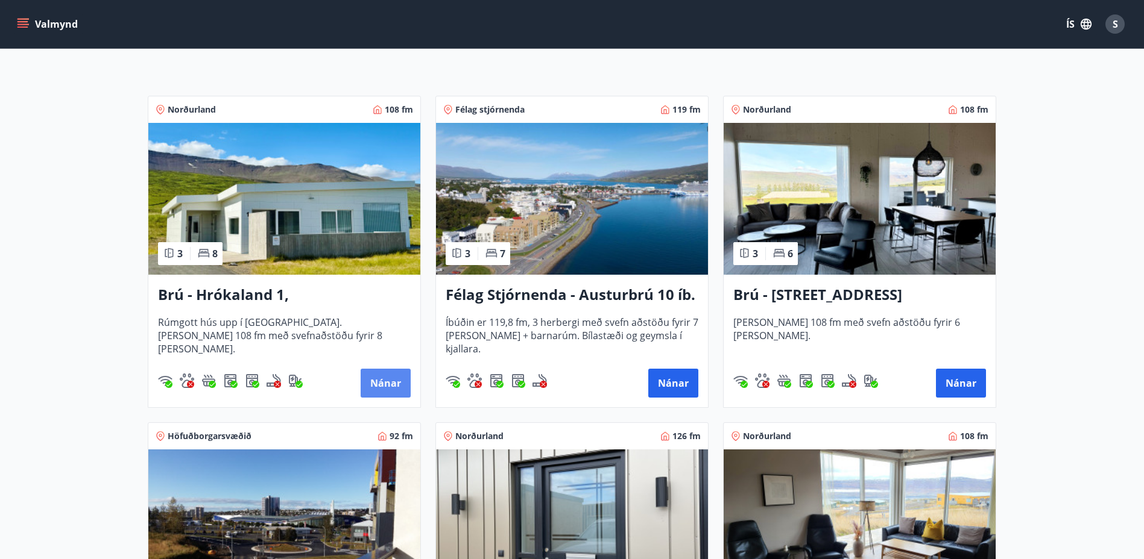
click at [381, 379] on button "Nánar" at bounding box center [385, 383] width 50 height 29
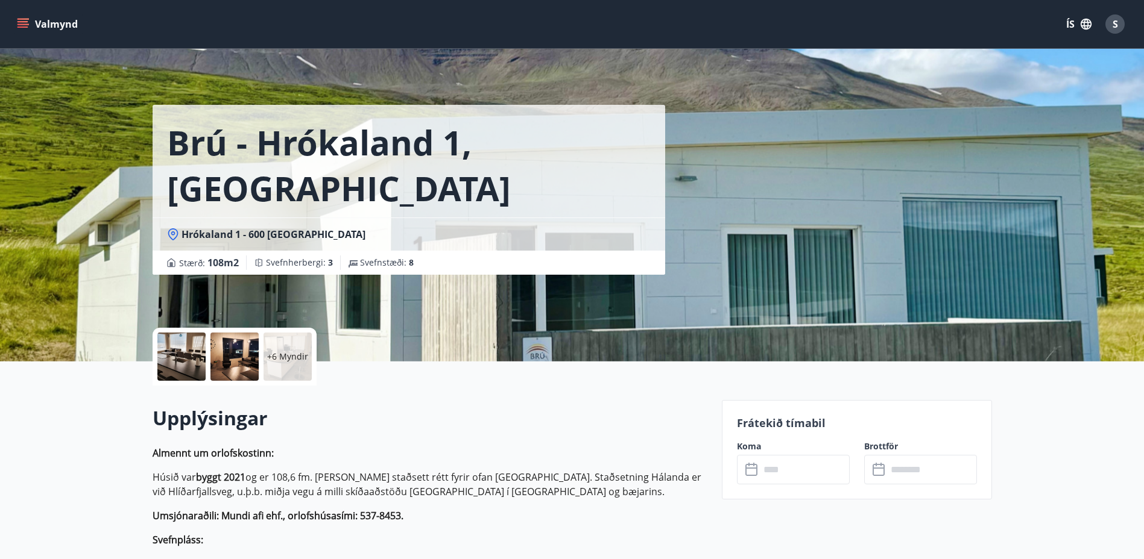
click at [753, 474] on icon at bounding box center [752, 470] width 14 height 14
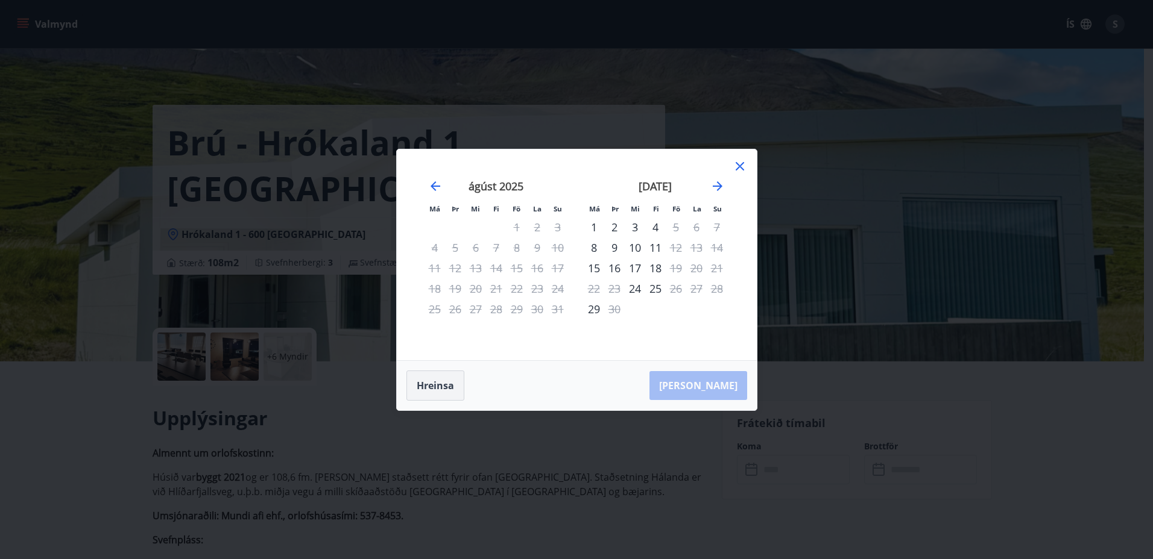
click at [448, 386] on button "Hreinsa" at bounding box center [435, 386] width 58 height 30
click at [741, 168] on icon at bounding box center [739, 166] width 8 height 8
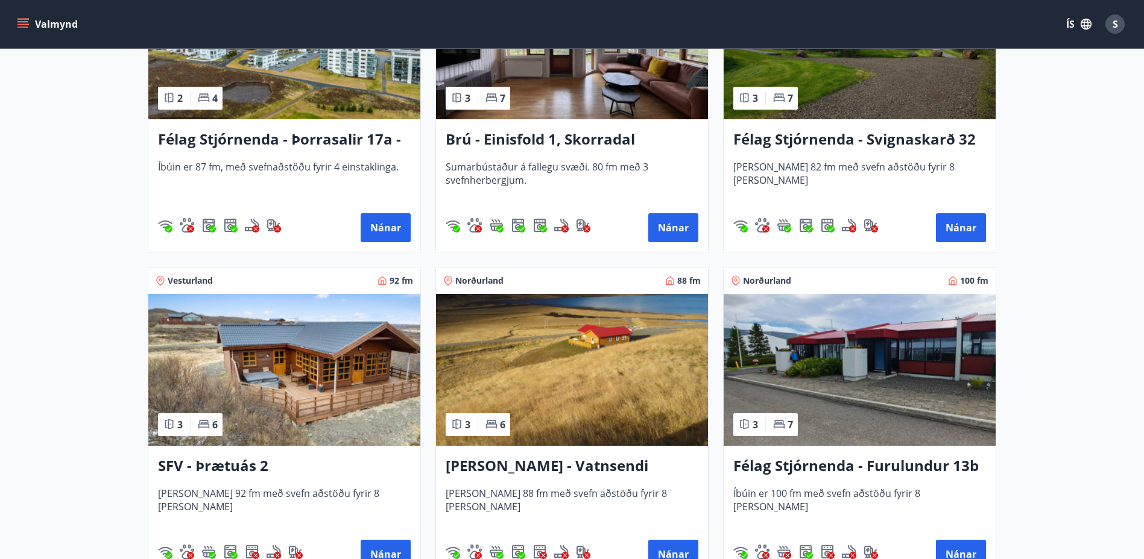
scroll to position [2050, 0]
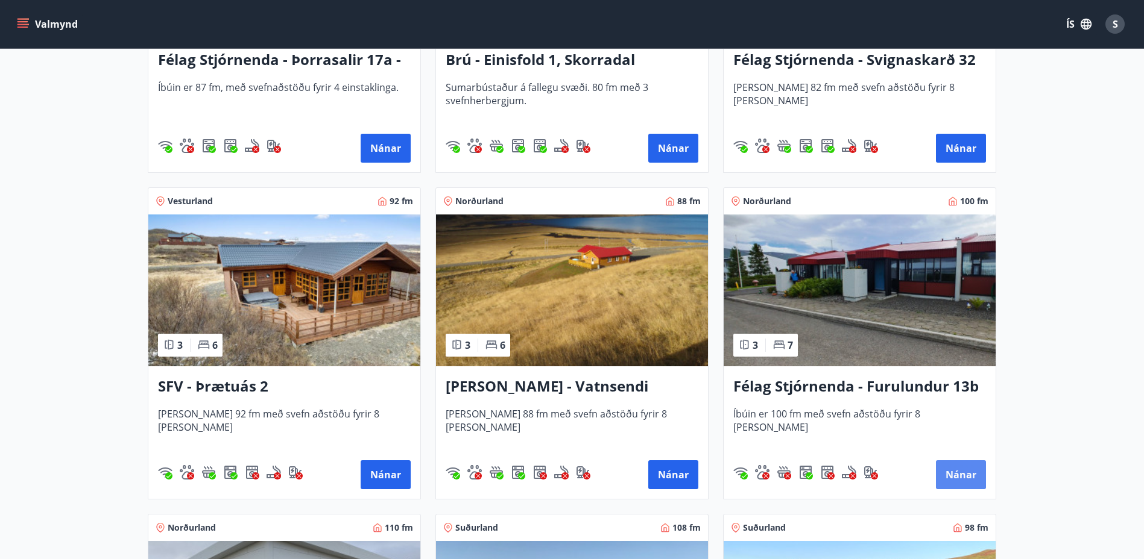
click at [960, 480] on button "Nánar" at bounding box center [961, 475] width 50 height 29
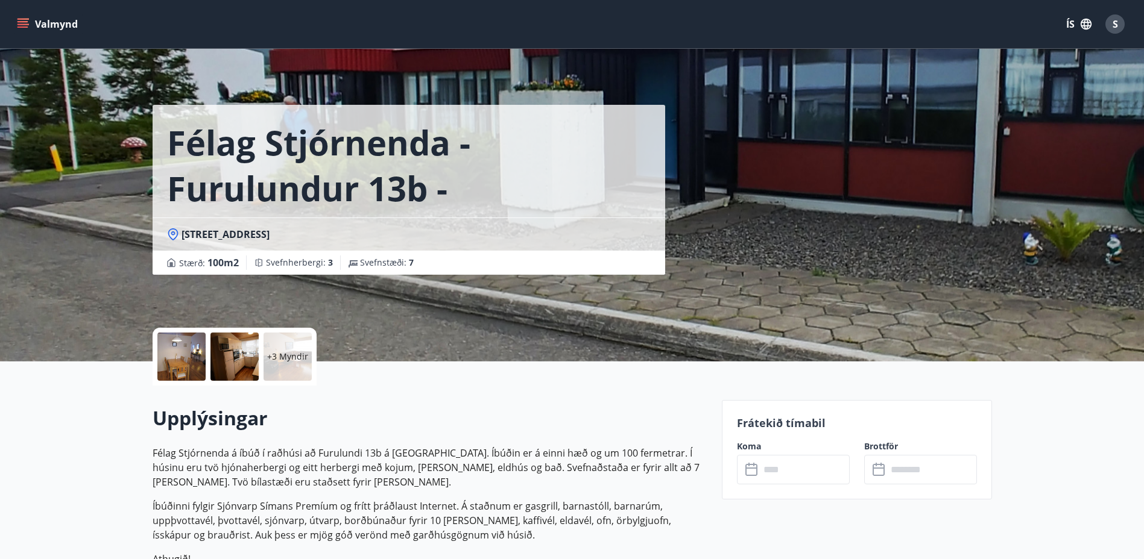
click at [751, 473] on icon at bounding box center [752, 470] width 14 height 14
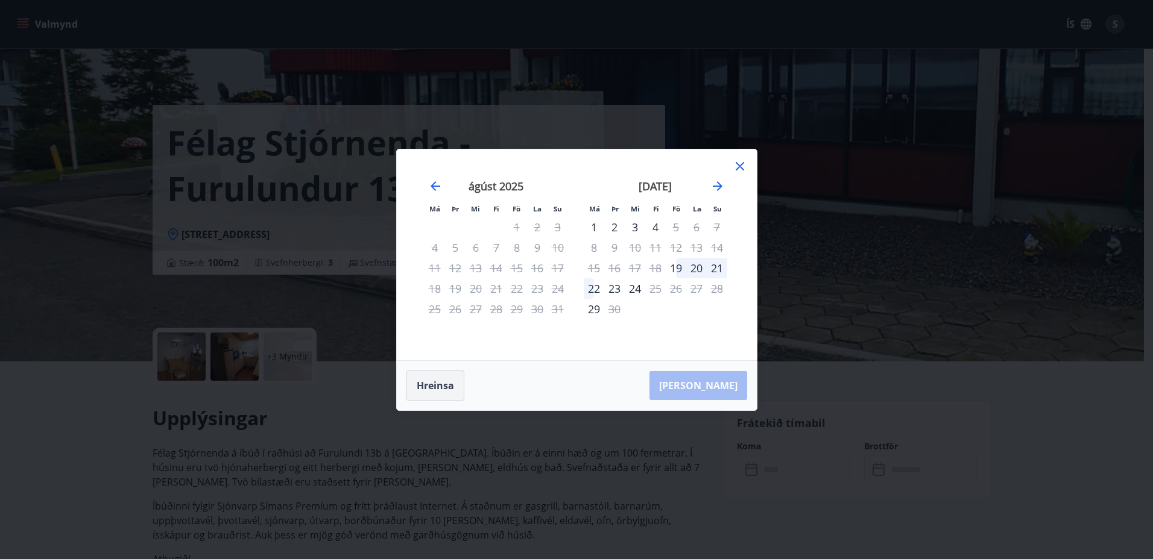
click at [439, 382] on button "Hreinsa" at bounding box center [435, 386] width 58 height 30
click at [678, 251] on div "12" at bounding box center [676, 248] width 20 height 20
click at [680, 247] on div "12" at bounding box center [676, 248] width 20 height 20
click at [745, 166] on icon at bounding box center [739, 166] width 14 height 14
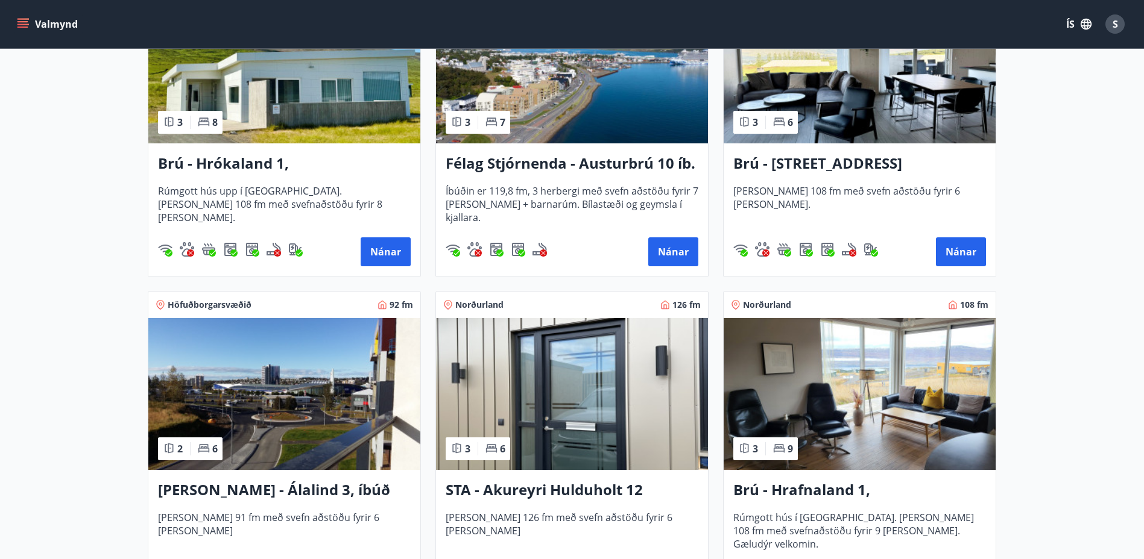
scroll to position [362, 0]
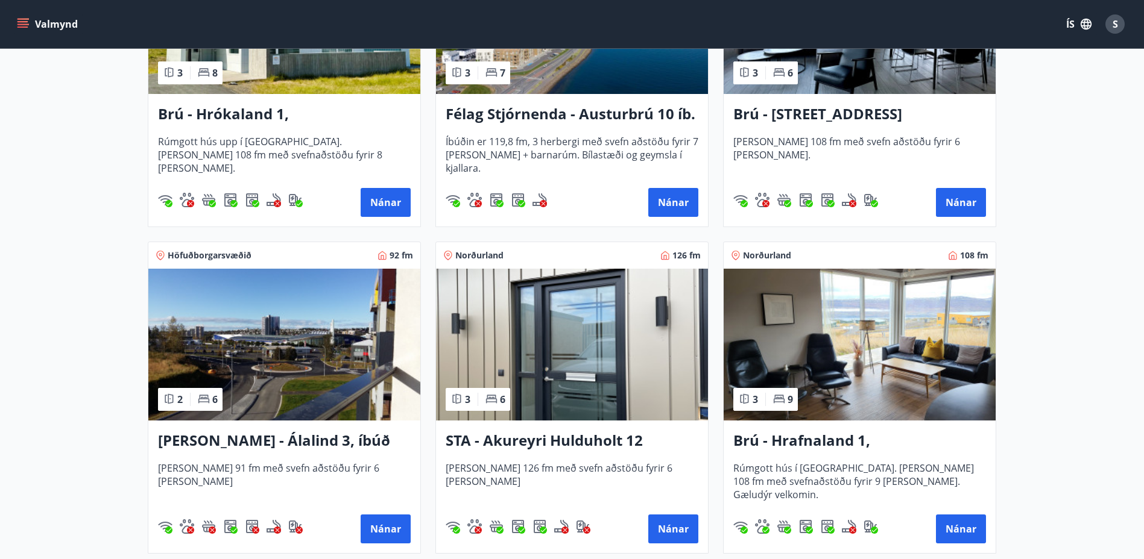
click at [556, 442] on h3 "STA - Akureyri Hulduholt 12" at bounding box center [571, 441] width 253 height 22
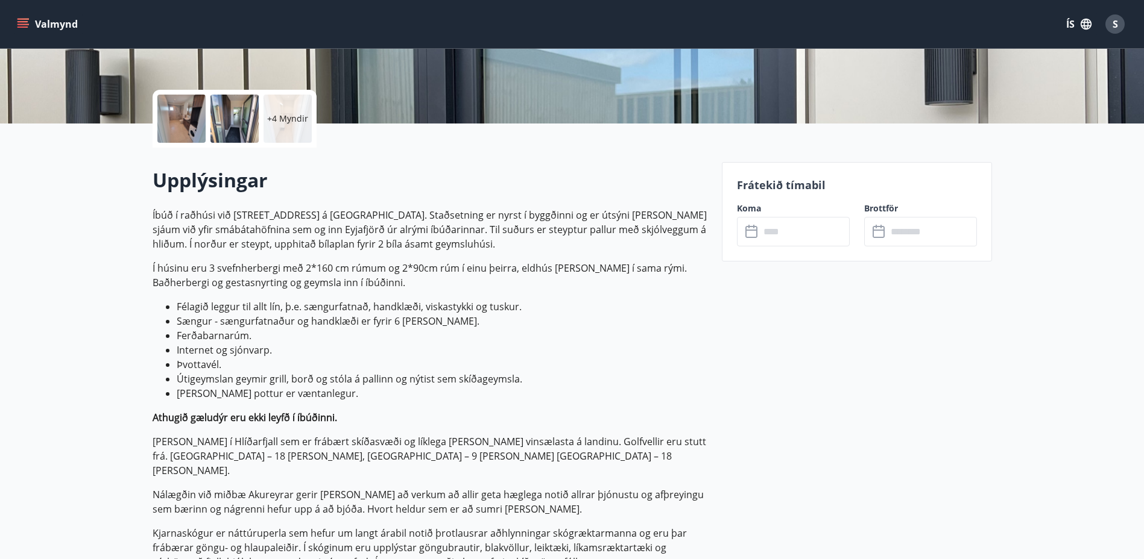
scroll to position [241, 0]
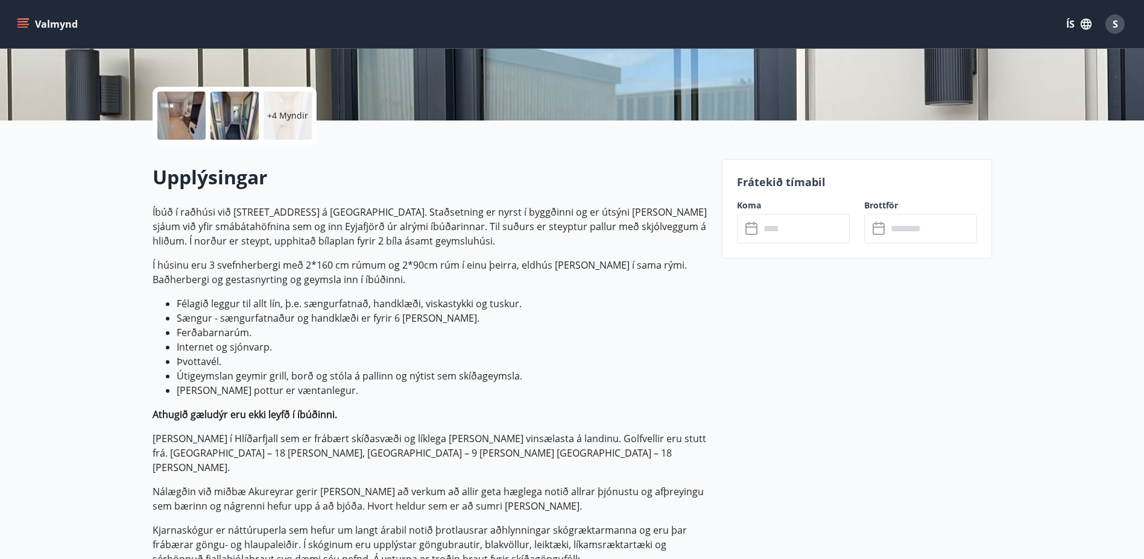
click at [756, 235] on icon at bounding box center [752, 229] width 14 height 14
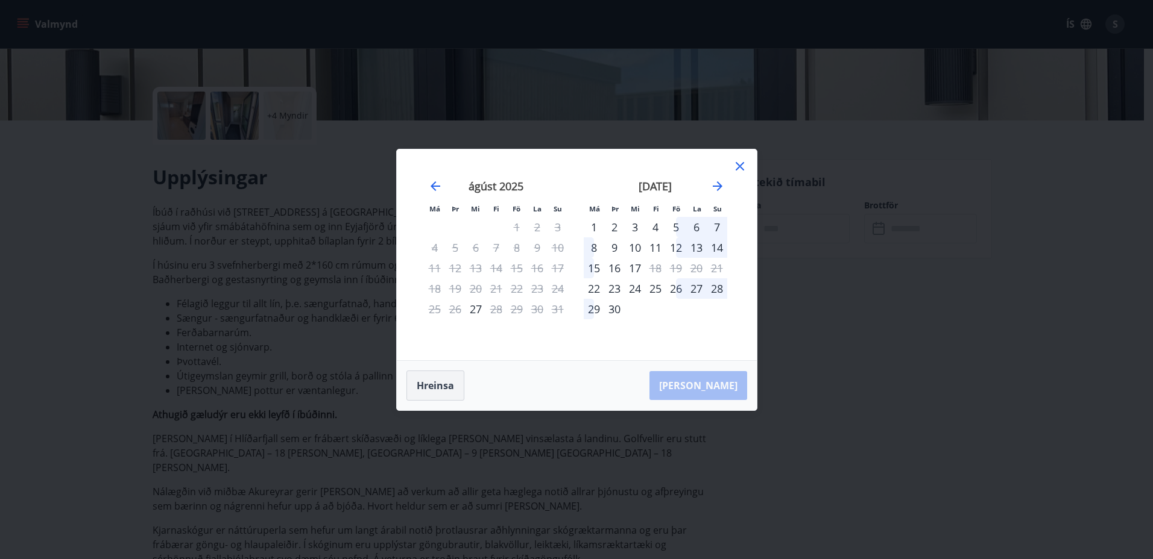
click at [436, 391] on button "Hreinsa" at bounding box center [435, 386] width 58 height 30
click at [676, 245] on div "12" at bounding box center [676, 248] width 20 height 20
click at [716, 250] on div "14" at bounding box center [717, 248] width 20 height 20
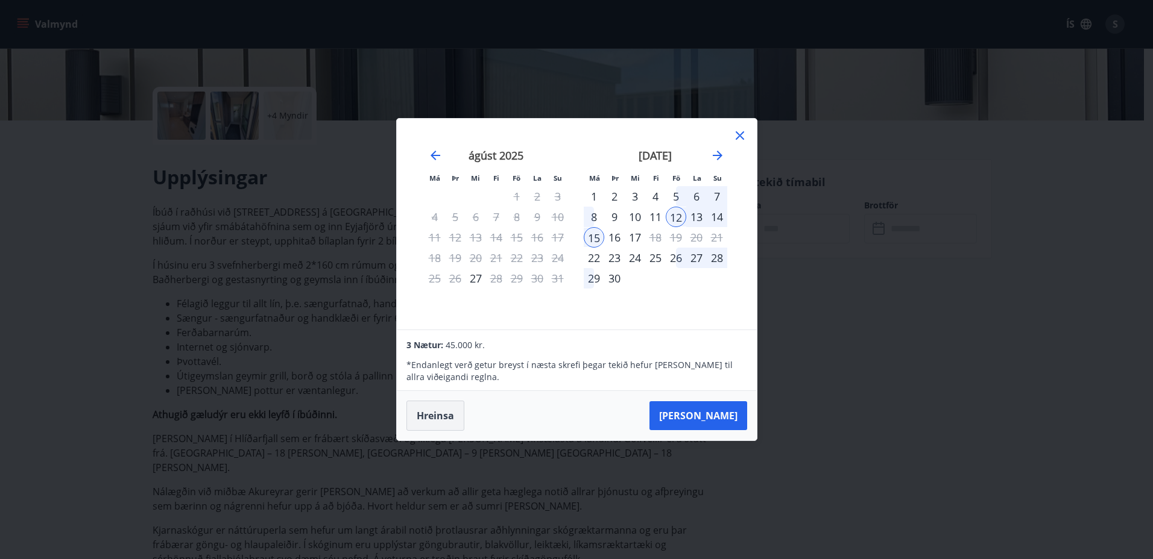
click at [718, 249] on div "28" at bounding box center [717, 258] width 20 height 20
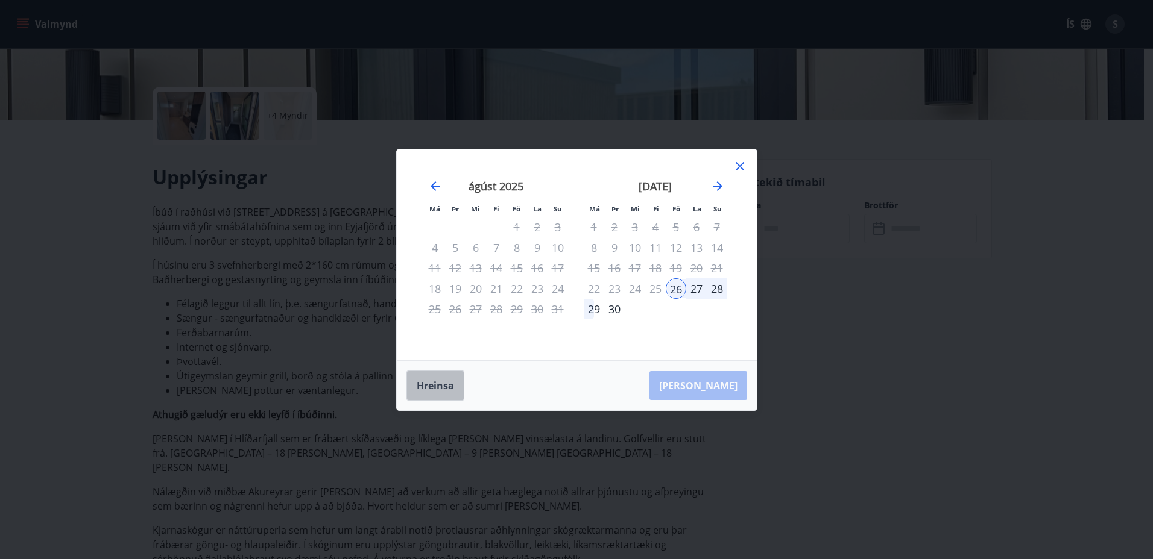
click at [435, 379] on button "Hreinsa" at bounding box center [435, 386] width 58 height 30
click at [673, 246] on div "12" at bounding box center [676, 248] width 20 height 20
click at [718, 248] on div "14" at bounding box center [717, 248] width 20 height 20
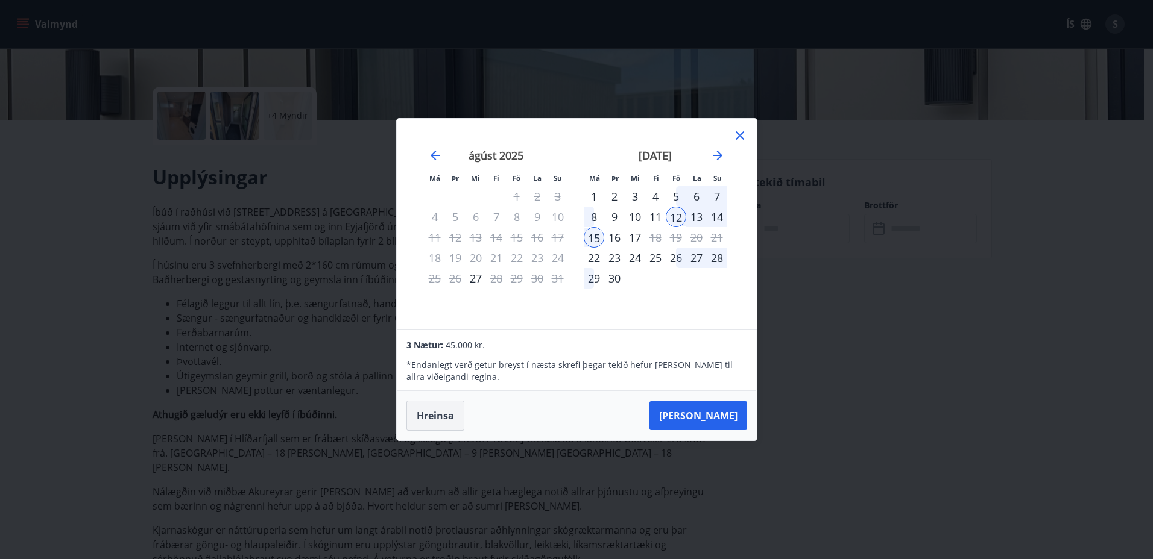
click at [439, 414] on button "Hreinsa" at bounding box center [435, 416] width 58 height 30
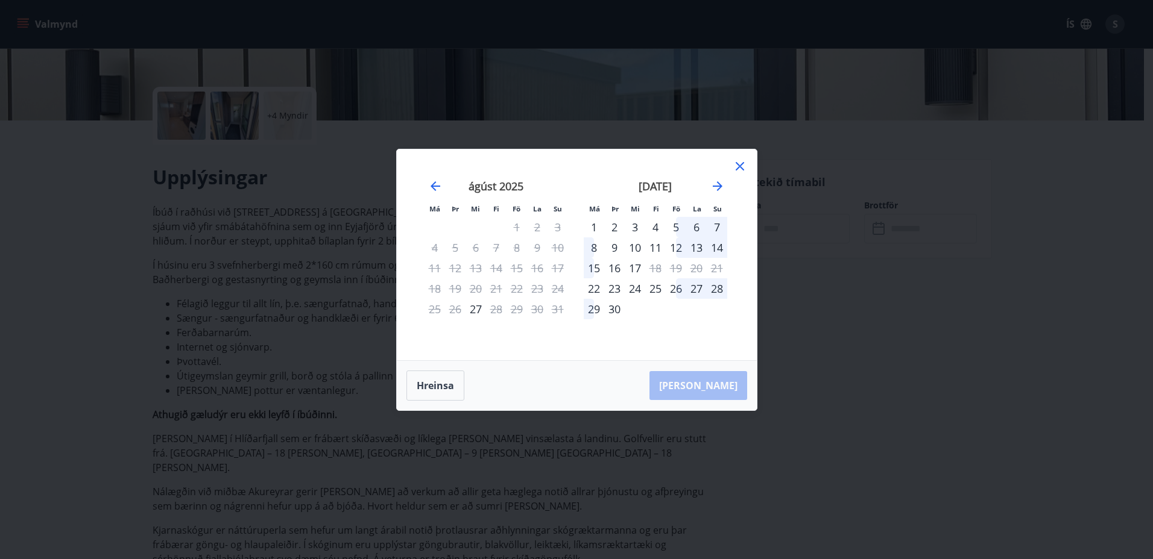
click at [675, 248] on div "12" at bounding box center [676, 248] width 20 height 20
click at [720, 244] on div "14" at bounding box center [717, 248] width 20 height 20
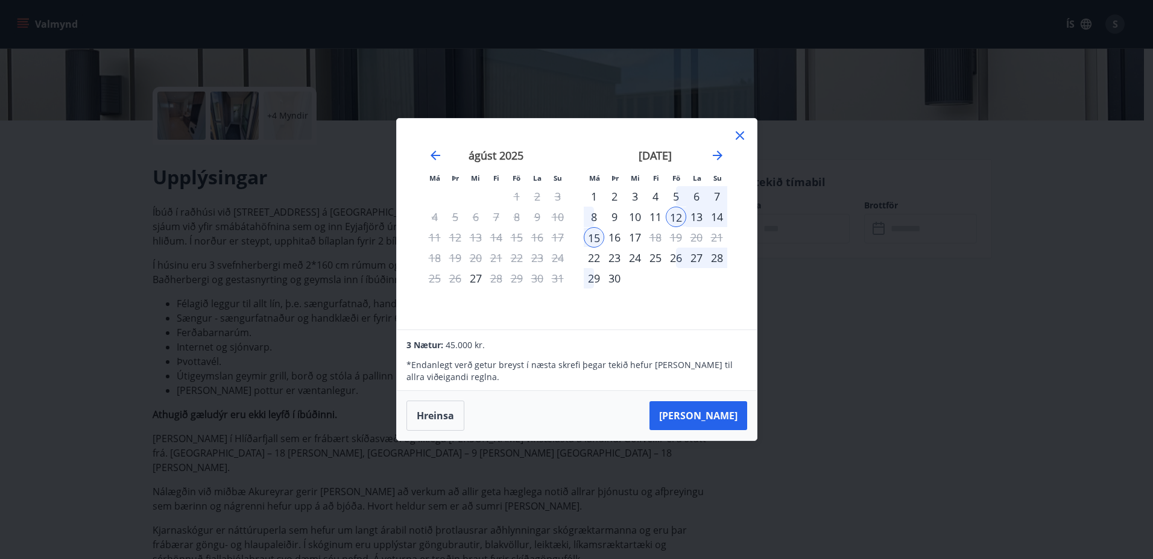
click at [590, 238] on div "15" at bounding box center [594, 237] width 20 height 20
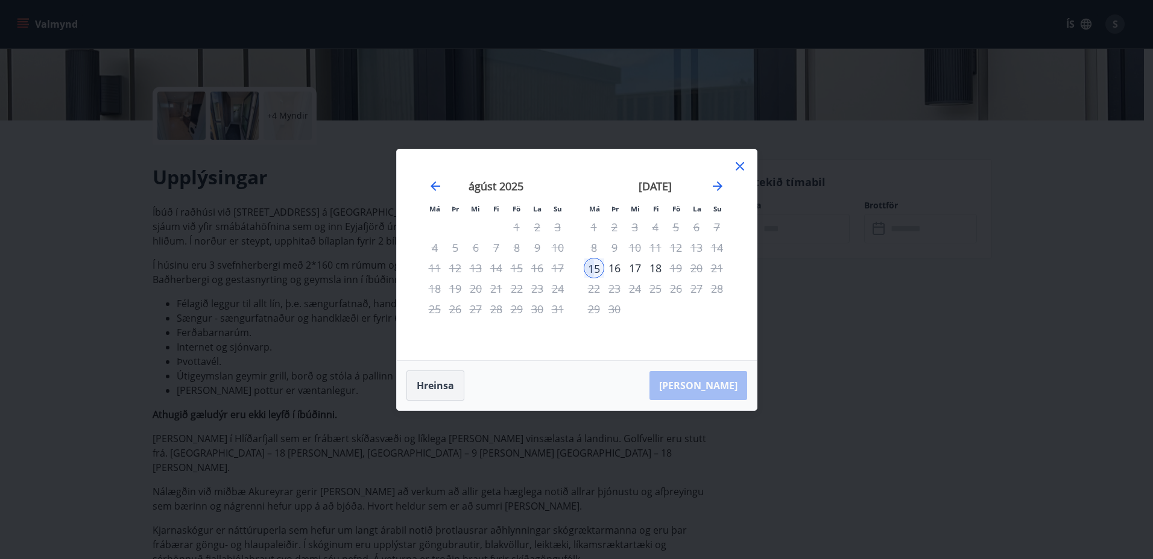
click at [436, 385] on button "Hreinsa" at bounding box center [435, 386] width 58 height 30
click at [437, 382] on button "Hreinsa" at bounding box center [435, 386] width 58 height 30
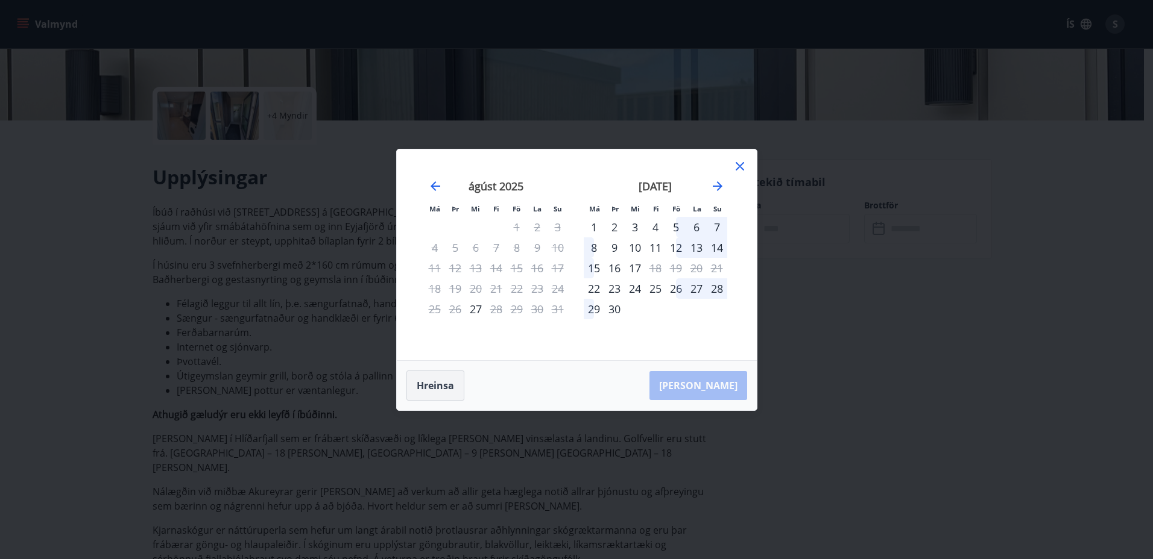
click at [437, 382] on button "Hreinsa" at bounding box center [435, 386] width 58 height 30
click at [743, 165] on icon at bounding box center [739, 166] width 14 height 14
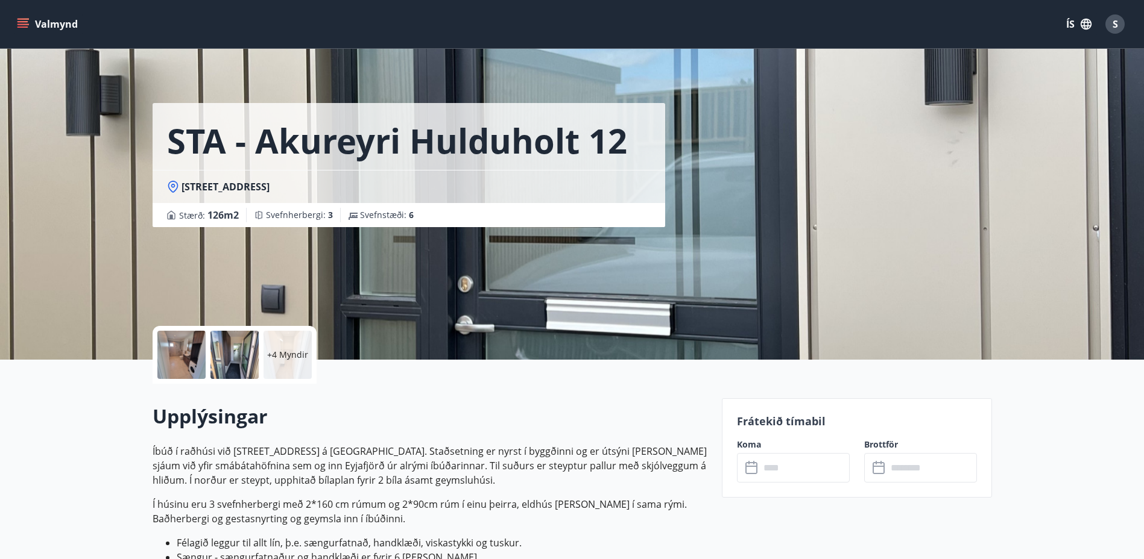
scroll to position [0, 0]
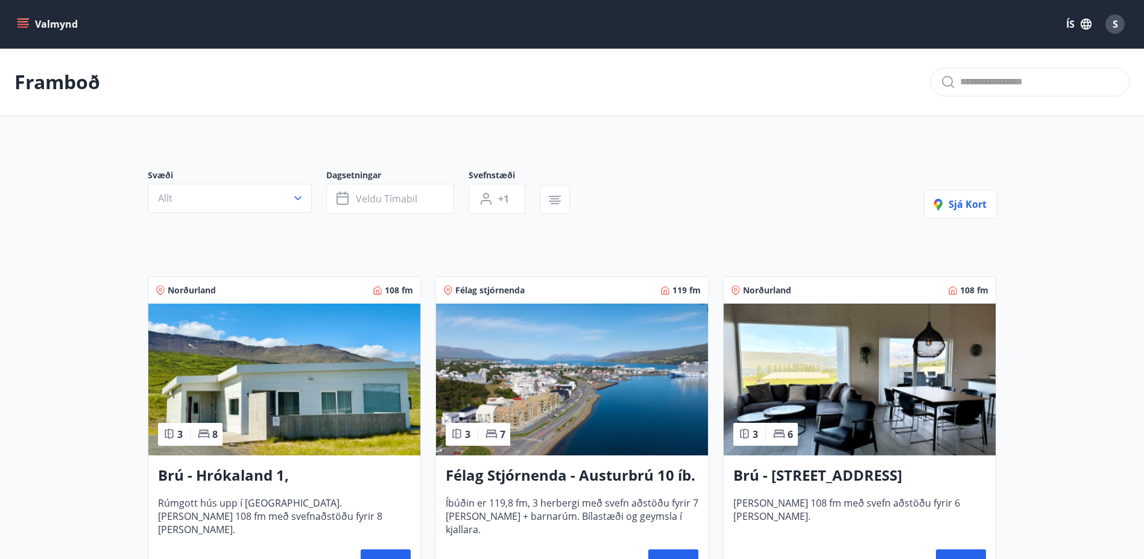
click at [298, 199] on icon "button" at bounding box center [297, 199] width 7 height 4
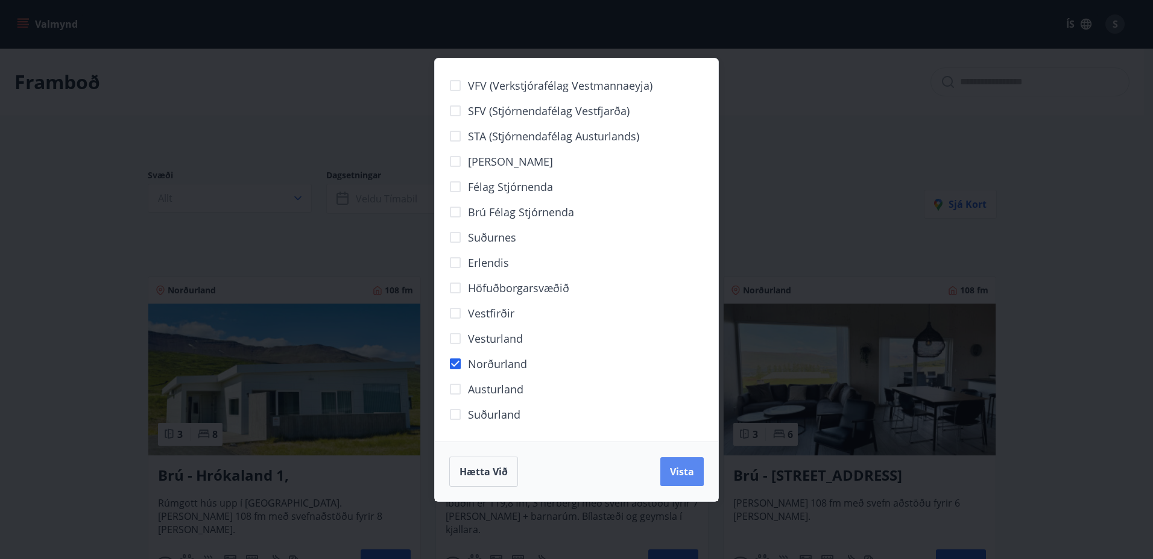
click at [676, 471] on span "Vista" at bounding box center [682, 471] width 24 height 13
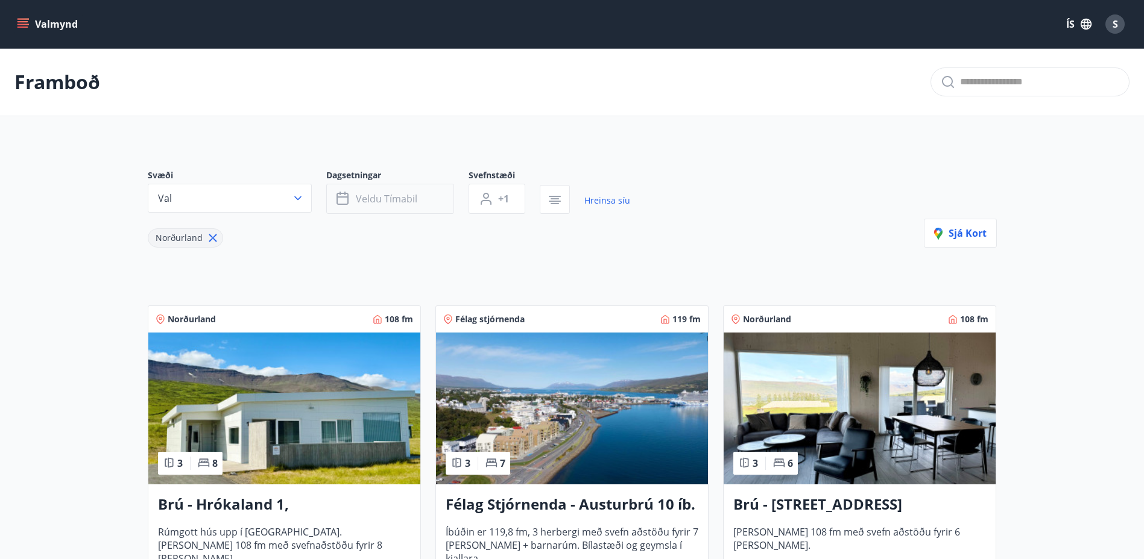
click at [353, 199] on button "Veldu tímabil" at bounding box center [390, 199] width 128 height 30
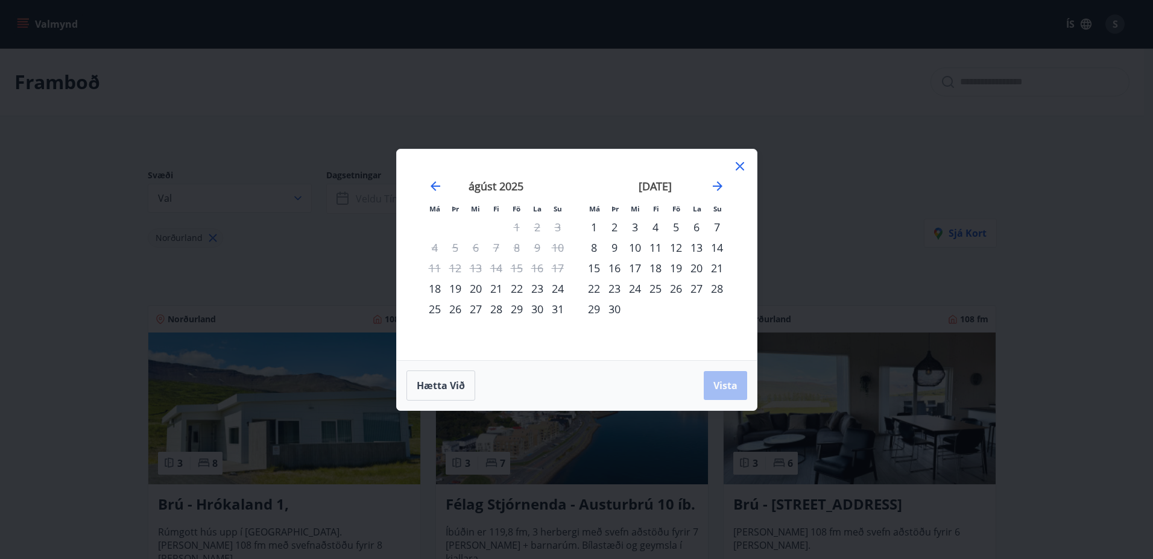
click at [671, 246] on div "12" at bounding box center [676, 248] width 20 height 20
click at [716, 245] on div "14" at bounding box center [717, 248] width 20 height 20
click at [722, 389] on span "Vista" at bounding box center [725, 385] width 24 height 13
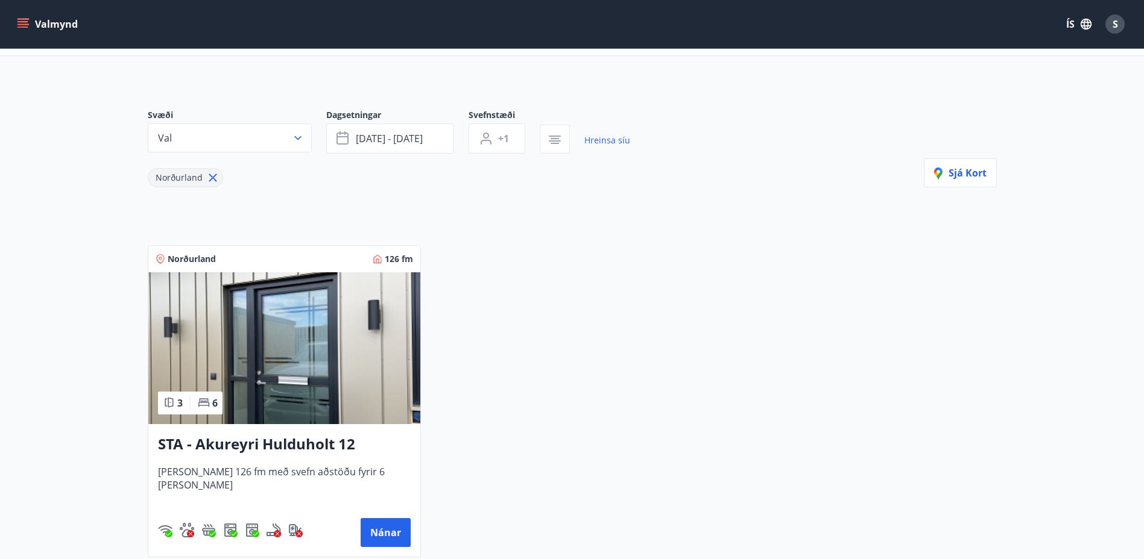
scroll to position [121, 0]
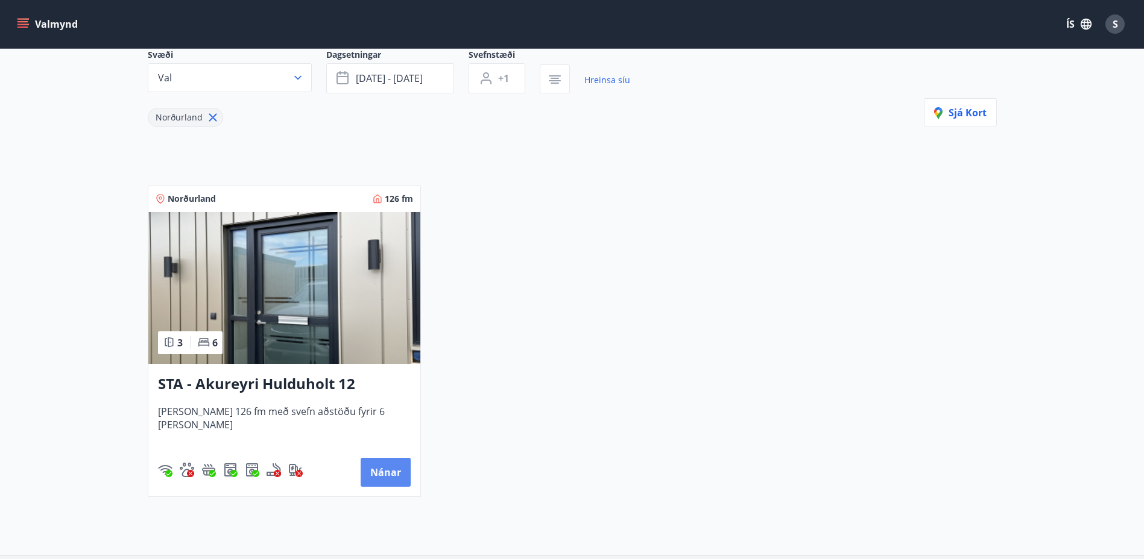
click at [385, 462] on button "Nánar" at bounding box center [385, 472] width 50 height 29
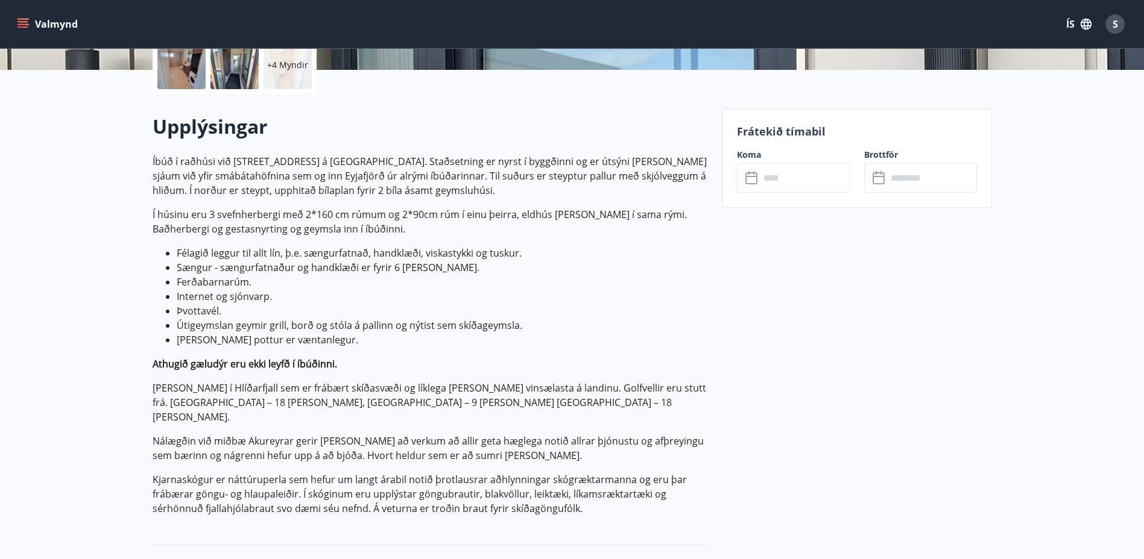
scroll to position [301, 0]
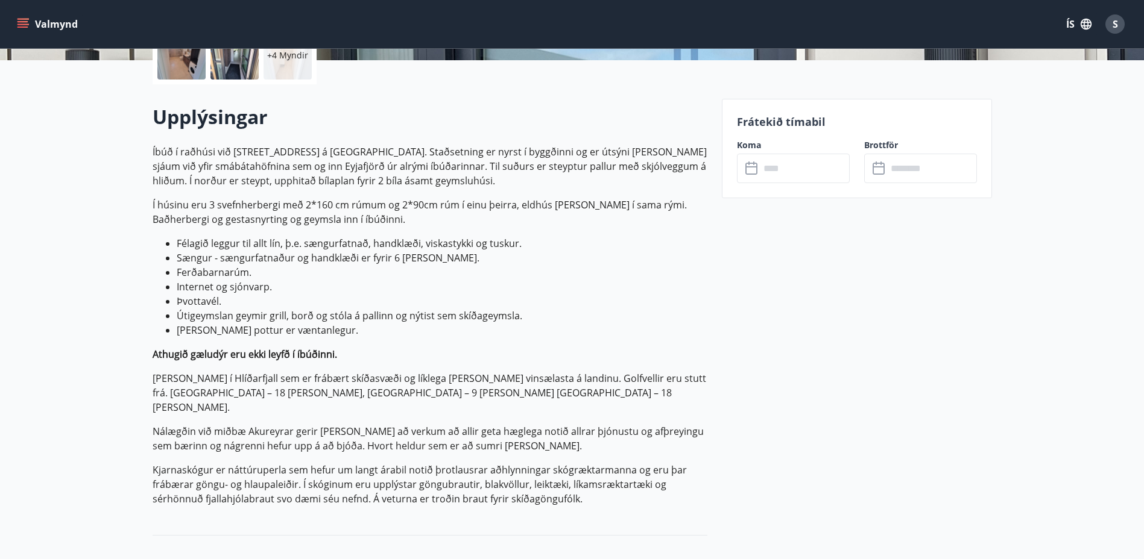
click at [754, 174] on icon at bounding box center [751, 169] width 12 height 12
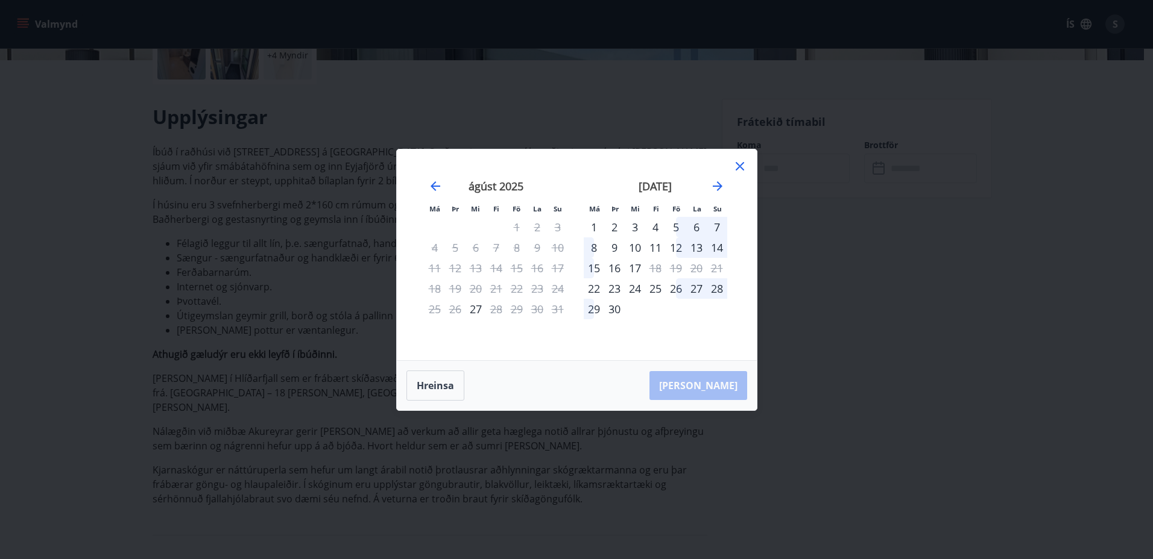
click at [676, 247] on div "12" at bounding box center [676, 248] width 20 height 20
click at [432, 388] on button "Hreinsa" at bounding box center [435, 386] width 58 height 30
click at [675, 251] on div "12" at bounding box center [676, 248] width 20 height 20
click at [675, 244] on div "12" at bounding box center [676, 248] width 20 height 20
click at [713, 248] on div "14" at bounding box center [717, 248] width 20 height 20
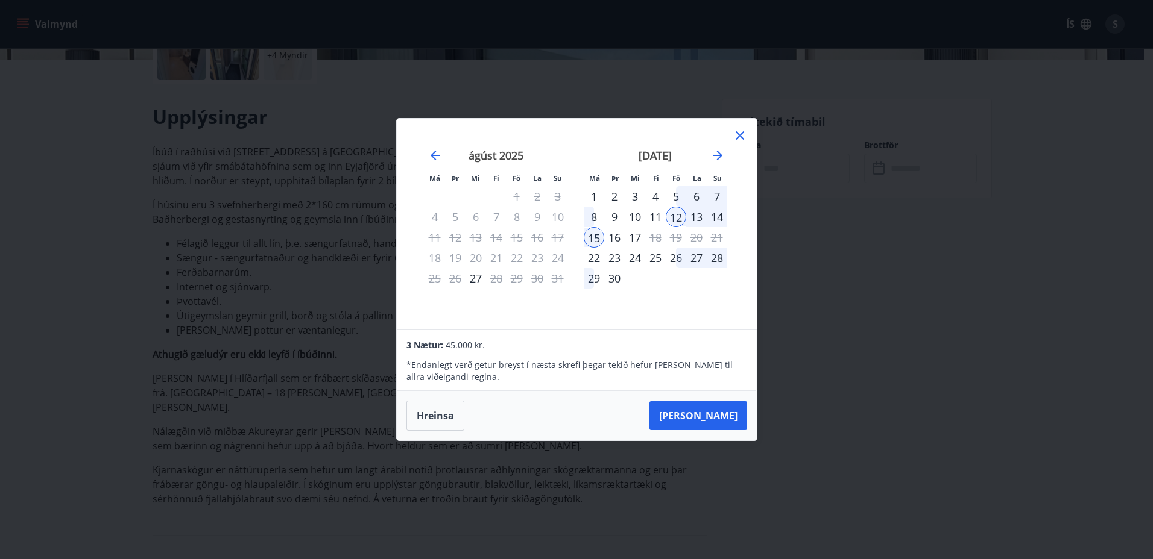
click at [735, 136] on icon at bounding box center [739, 135] width 14 height 14
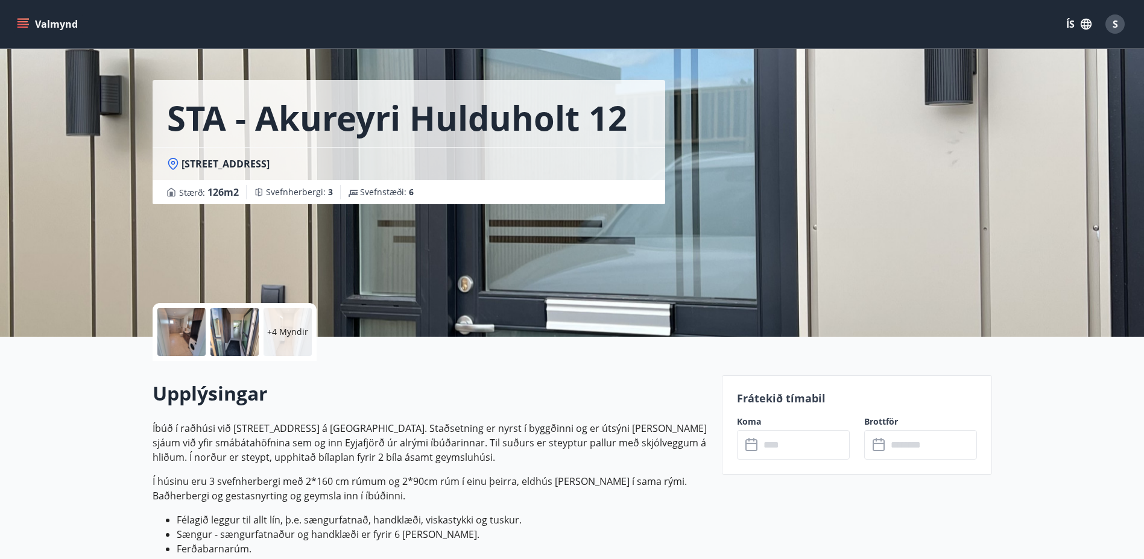
scroll to position [0, 0]
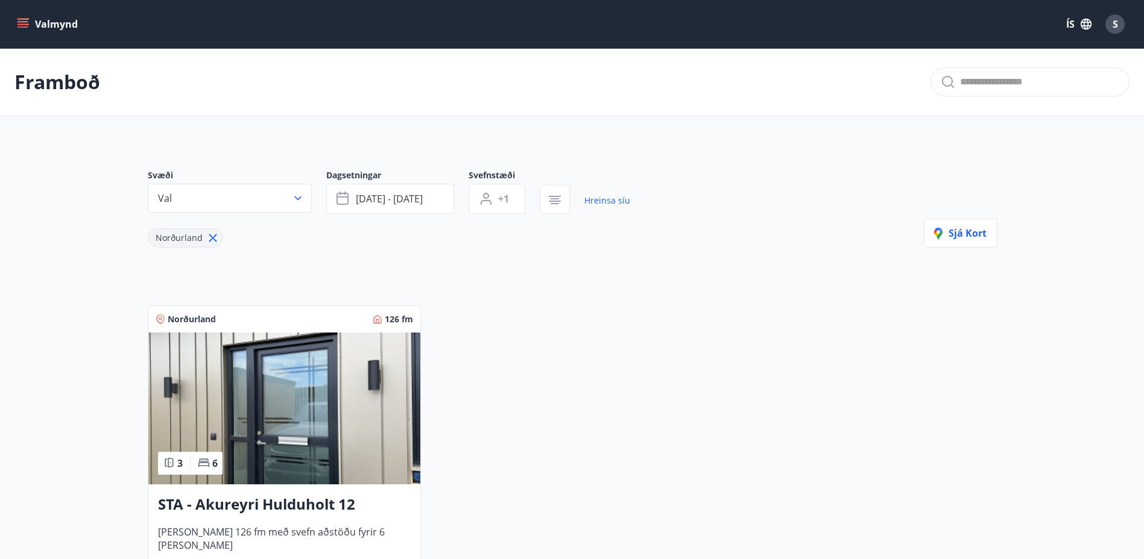
scroll to position [60, 0]
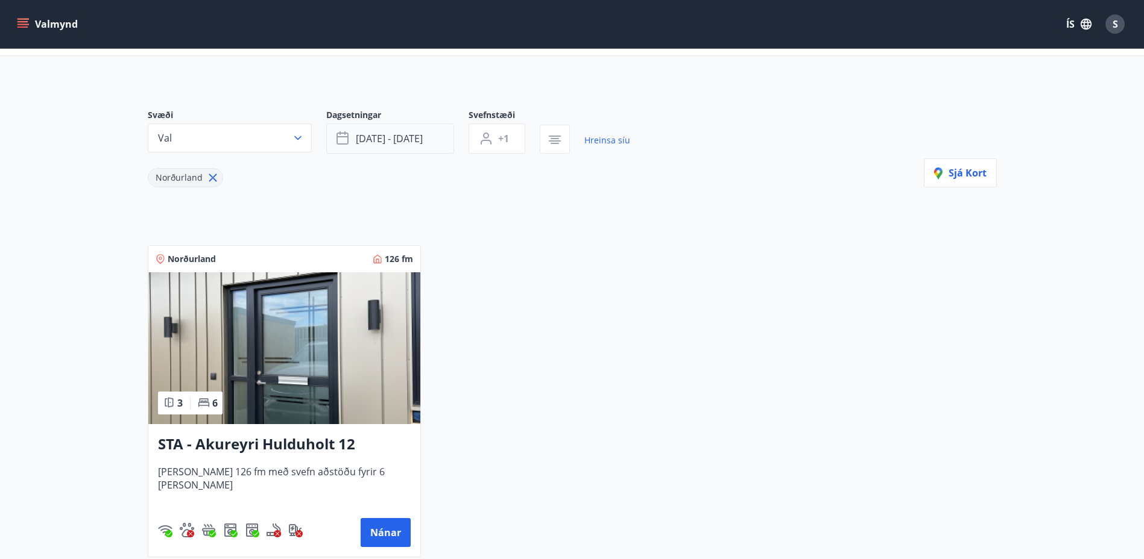
click at [351, 141] on button "sep 12 - sep 14" at bounding box center [390, 139] width 128 height 30
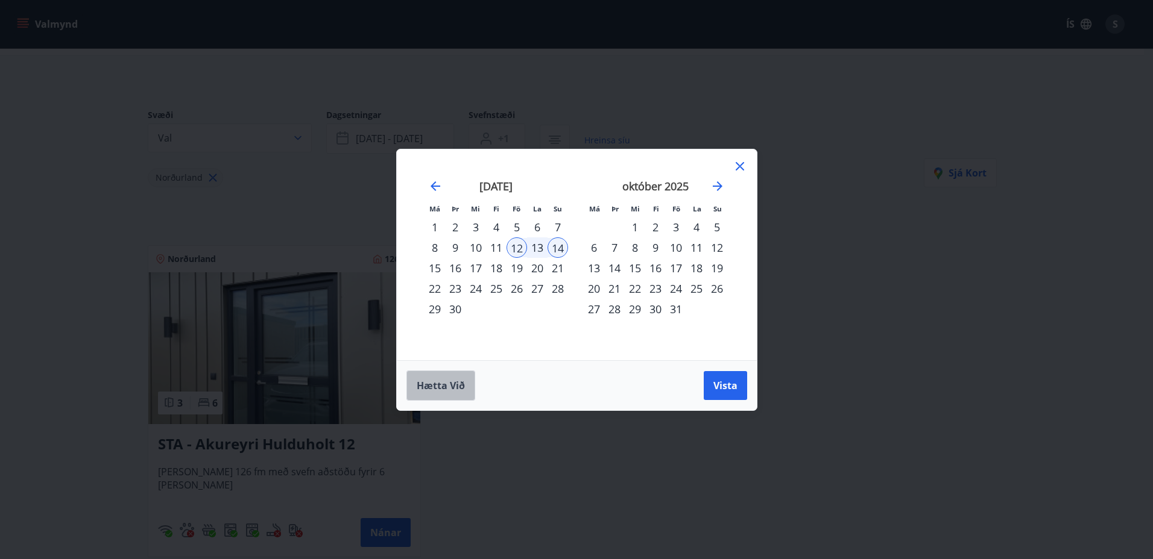
click at [445, 378] on button "Hætta við" at bounding box center [440, 386] width 69 height 30
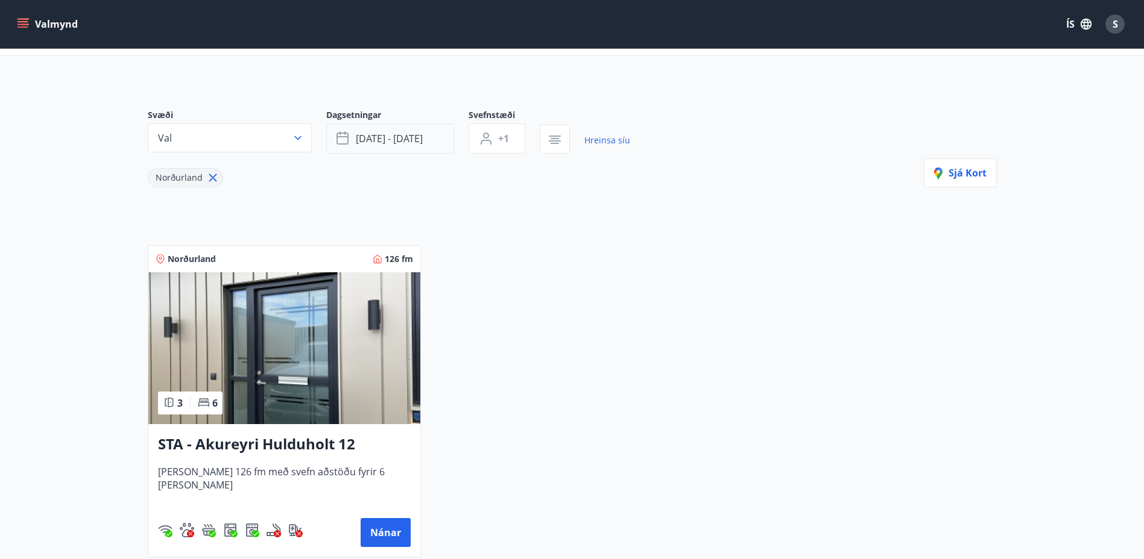
click at [374, 128] on button "sep 12 - sep 14" at bounding box center [390, 139] width 128 height 30
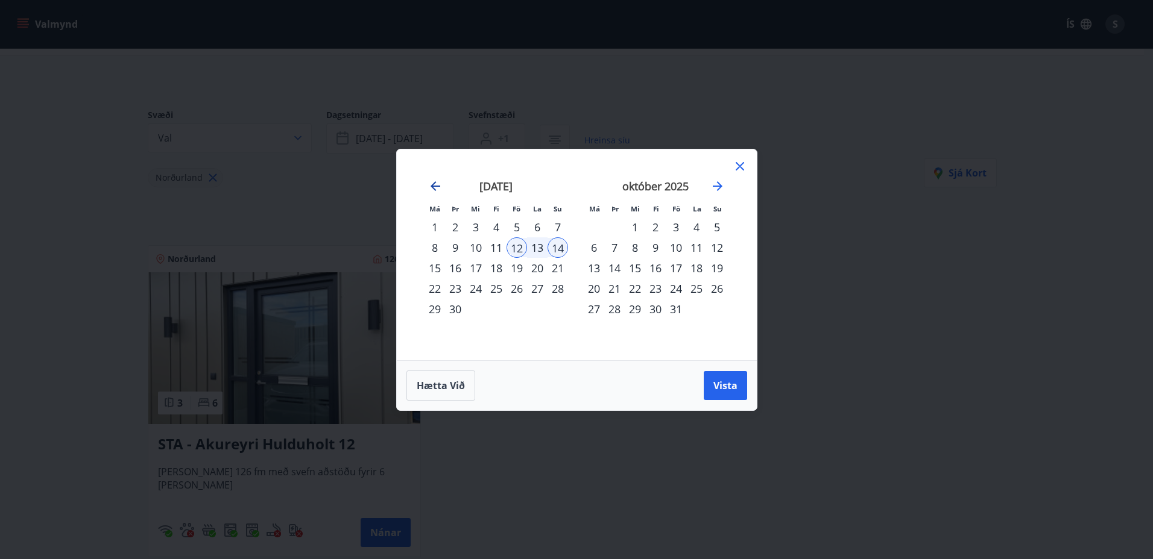
click at [433, 185] on icon "Move backward to switch to the previous month." at bounding box center [435, 186] width 14 height 14
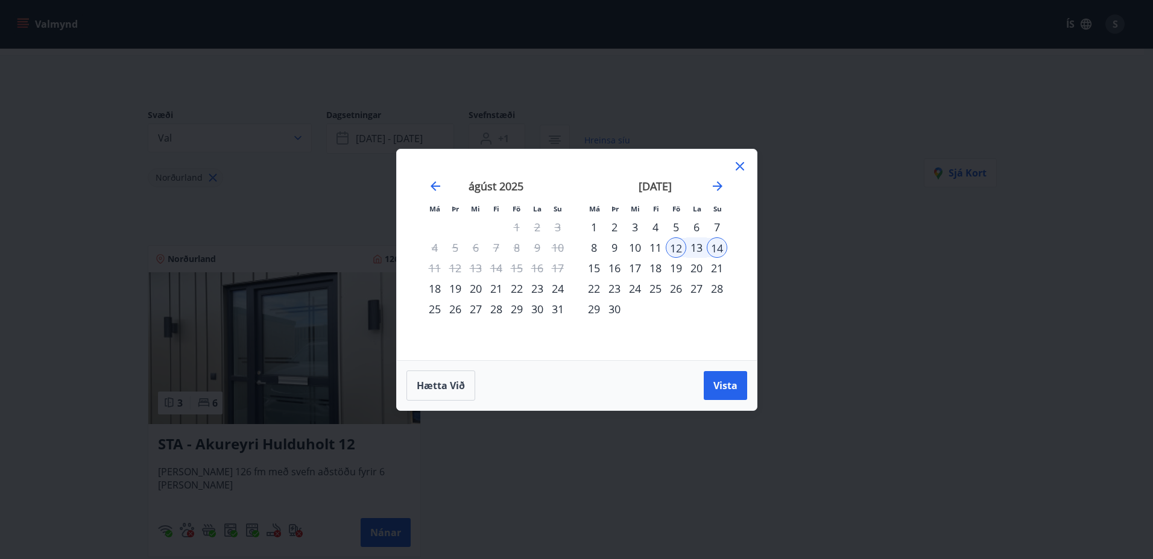
click at [676, 253] on div "12" at bounding box center [676, 248] width 20 height 20
click at [615, 269] on div "16" at bounding box center [614, 268] width 20 height 20
click at [724, 380] on span "Vista" at bounding box center [725, 385] width 24 height 13
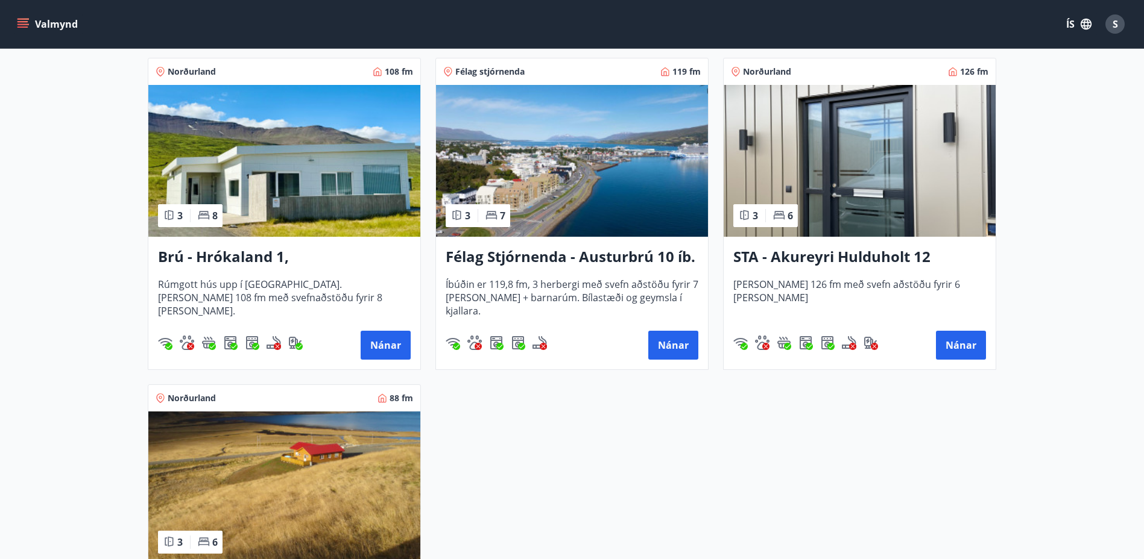
scroll to position [241, 0]
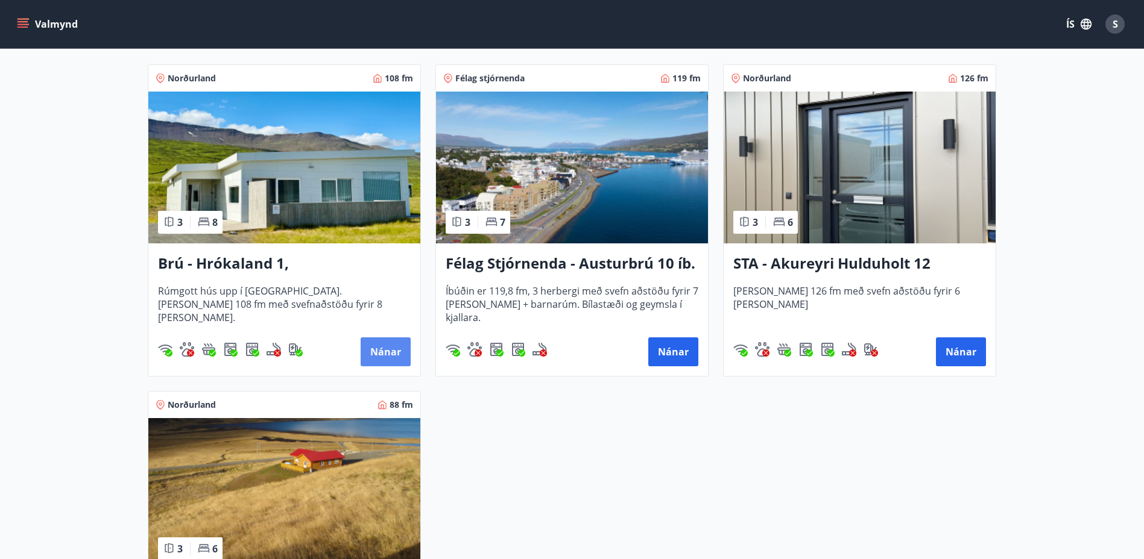
click at [392, 350] on button "Nánar" at bounding box center [385, 352] width 50 height 29
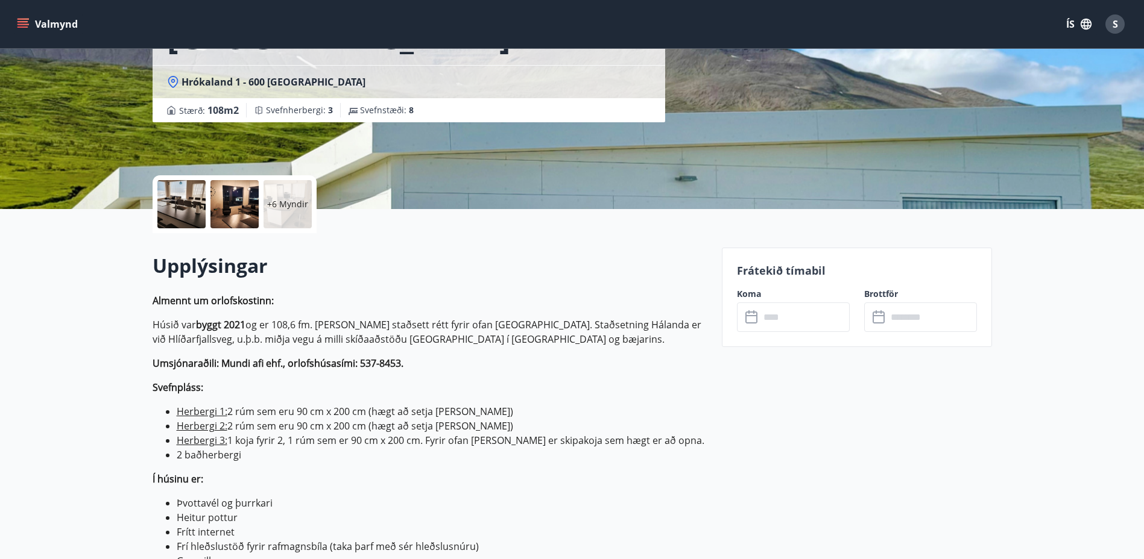
scroll to position [181, 0]
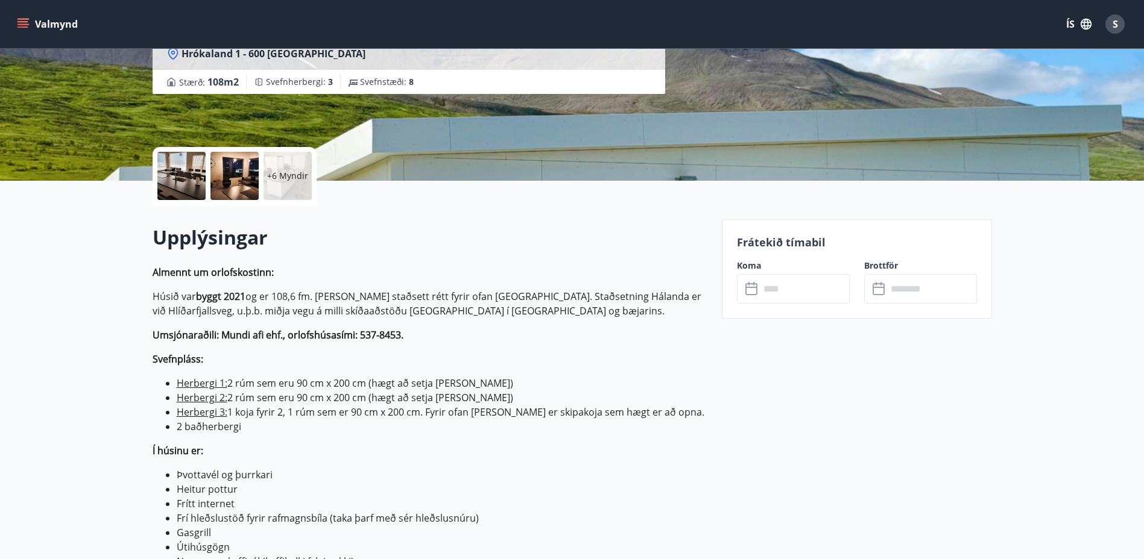
click at [748, 289] on icon at bounding box center [752, 289] width 14 height 14
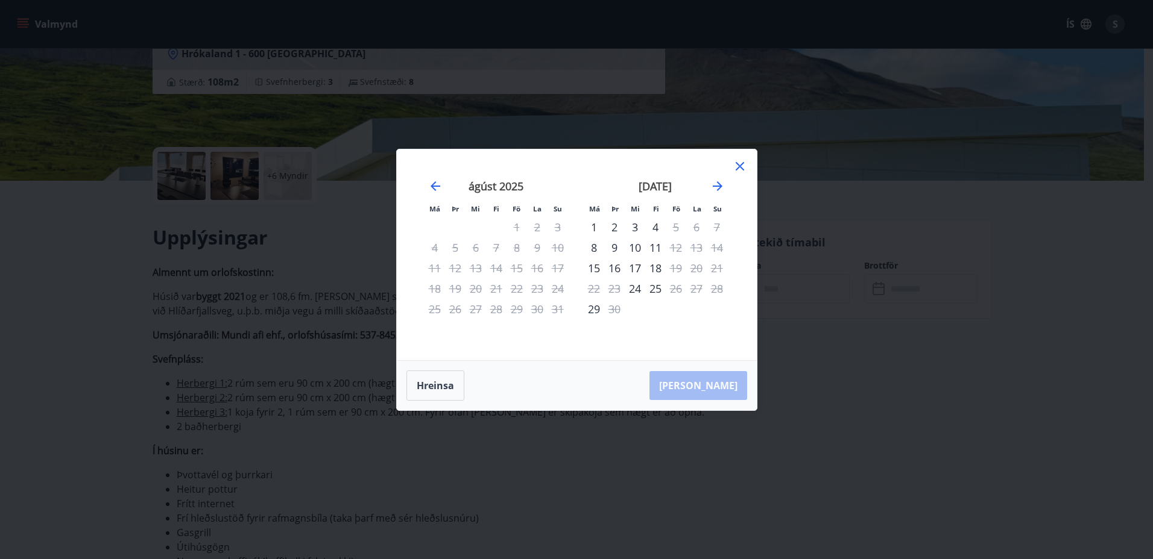
click at [433, 377] on button "Hreinsa" at bounding box center [435, 386] width 58 height 30
click at [743, 166] on icon at bounding box center [739, 166] width 14 height 14
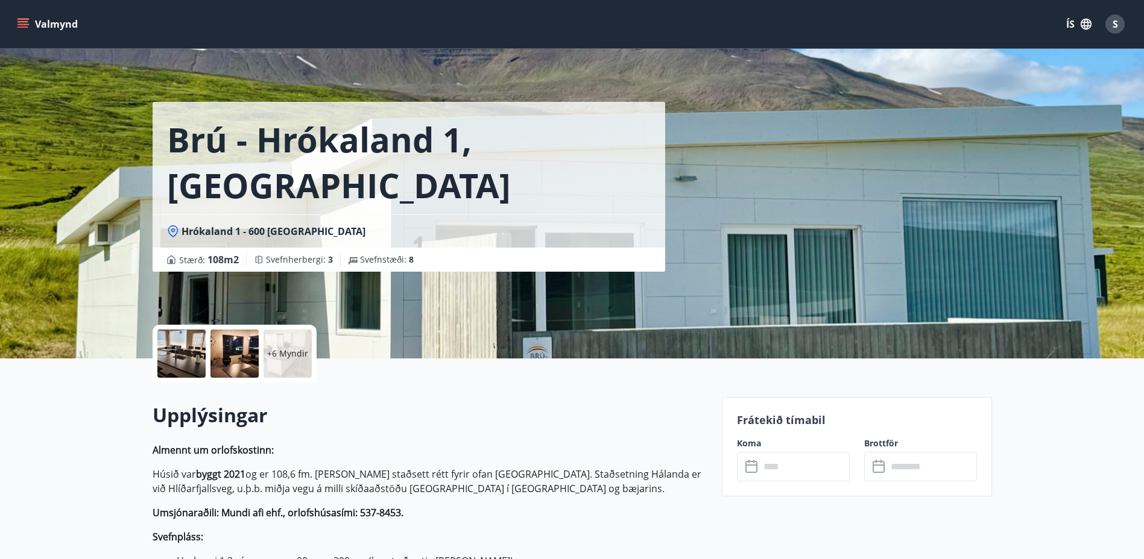
scroll to position [0, 0]
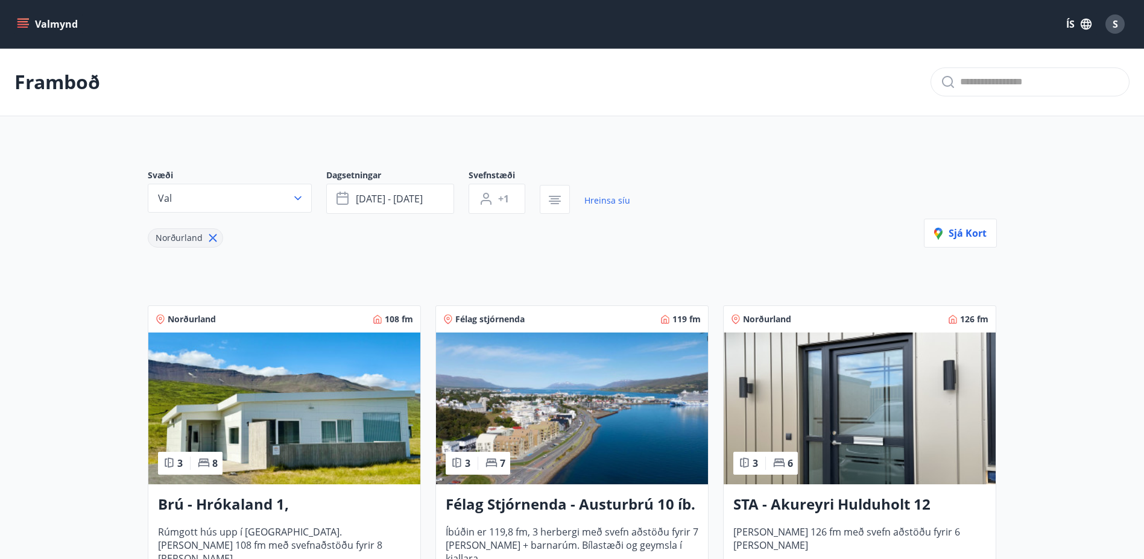
click at [836, 502] on h3 "STA - Akureyri Hulduholt 12" at bounding box center [859, 505] width 253 height 22
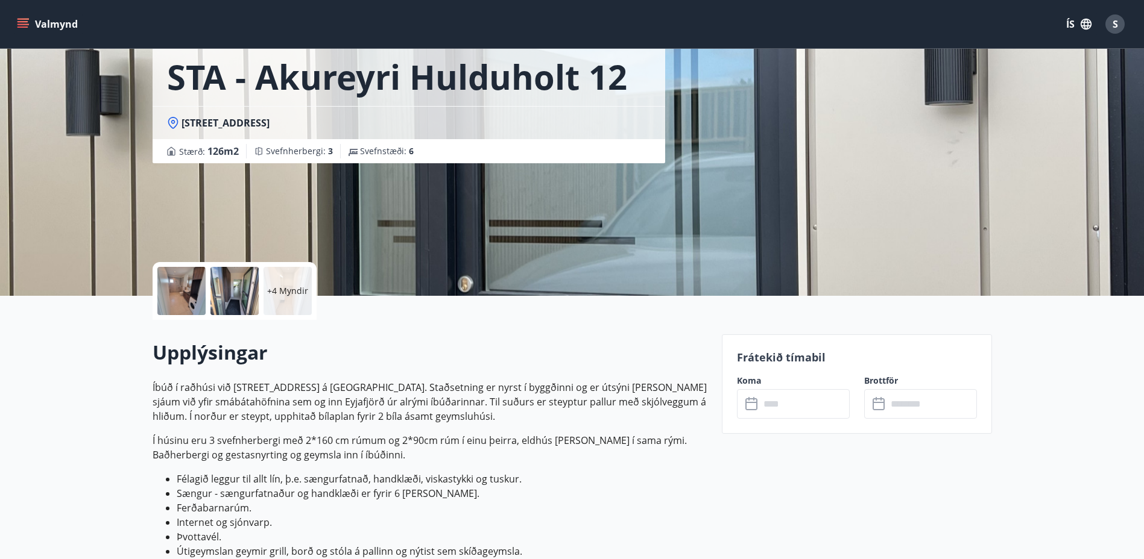
scroll to position [121, 0]
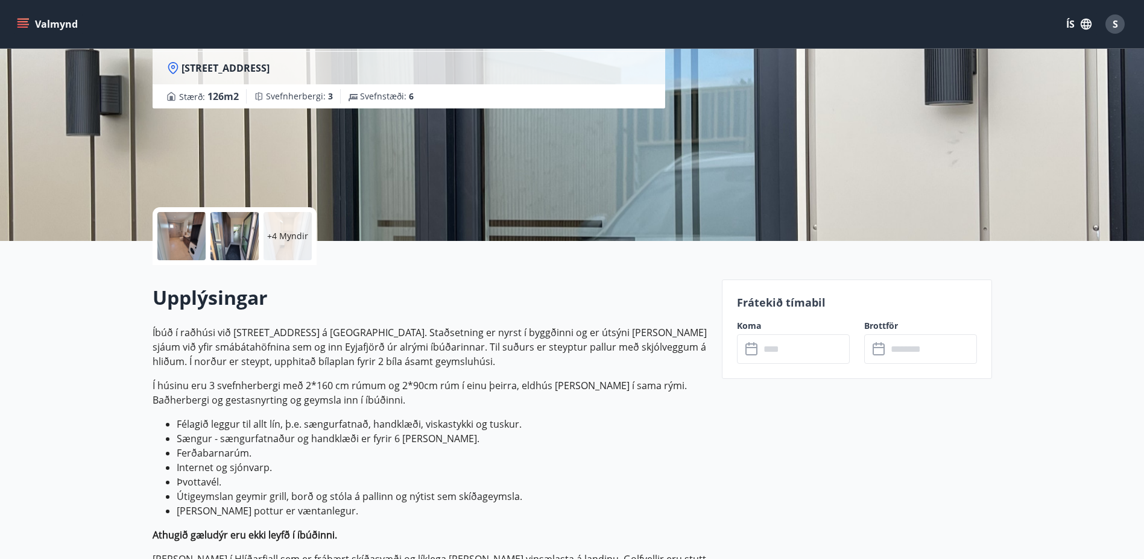
click at [754, 354] on icon at bounding box center [752, 349] width 14 height 14
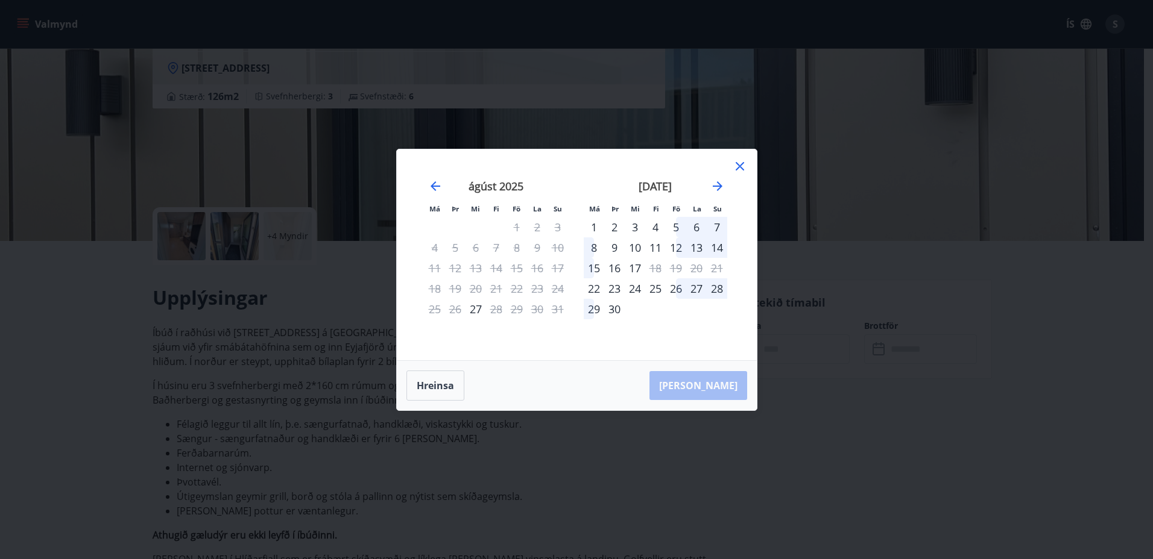
click at [675, 244] on div "12" at bounding box center [676, 248] width 20 height 20
drag, startPoint x: 423, startPoint y: 386, endPoint x: 680, endPoint y: 250, distance: 291.2
click at [423, 385] on button "Hreinsa" at bounding box center [435, 386] width 58 height 30
click at [676, 242] on div "12" at bounding box center [676, 248] width 20 height 20
click at [611, 266] on div "16" at bounding box center [614, 268] width 20 height 20
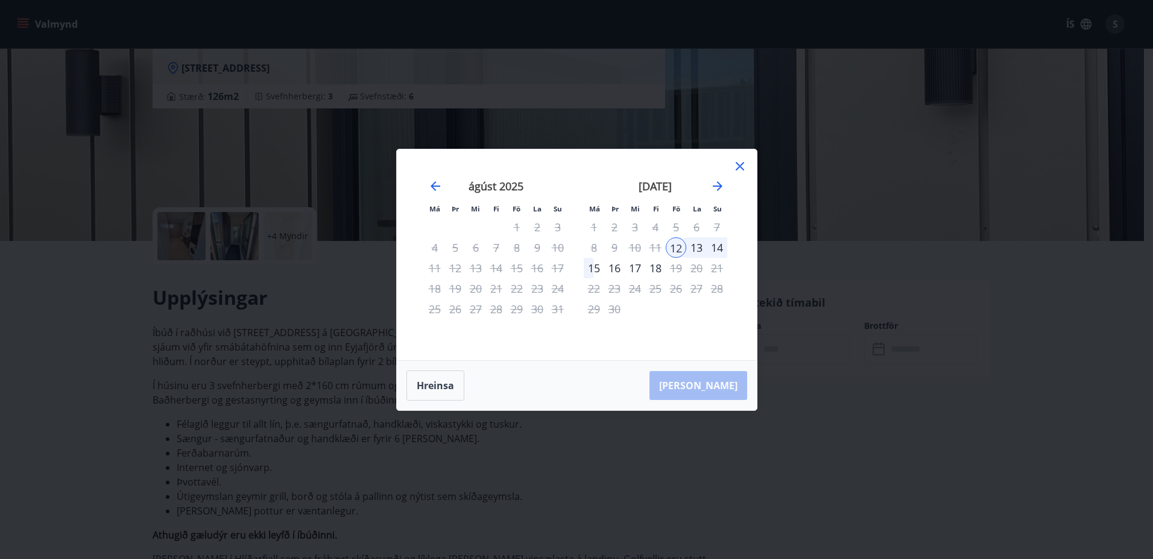
click at [615, 279] on div "23" at bounding box center [614, 289] width 20 height 20
click at [448, 382] on button "Hreinsa" at bounding box center [435, 386] width 58 height 30
click at [744, 165] on icon at bounding box center [739, 166] width 14 height 14
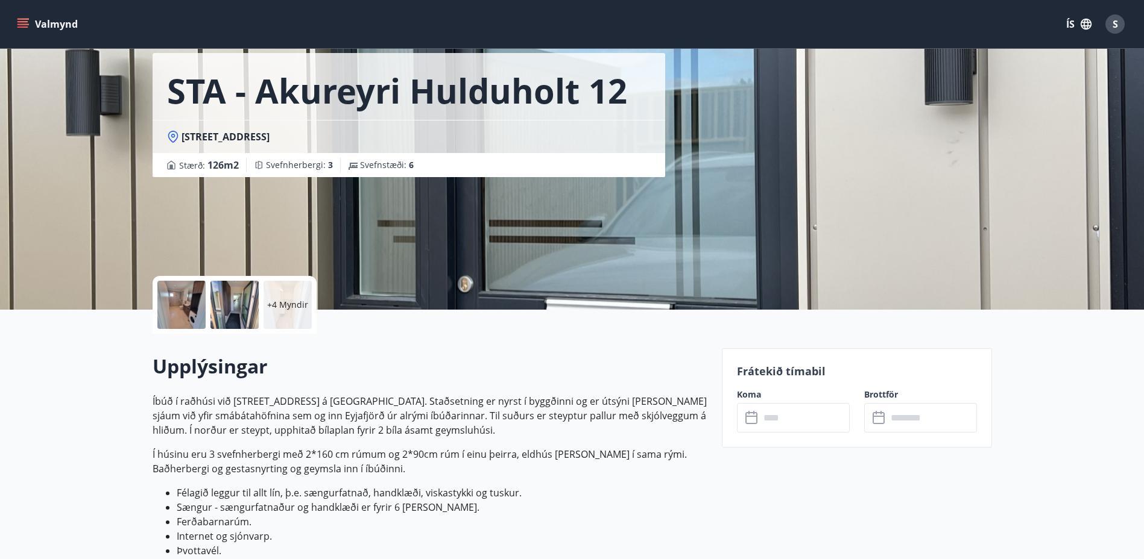
scroll to position [0, 0]
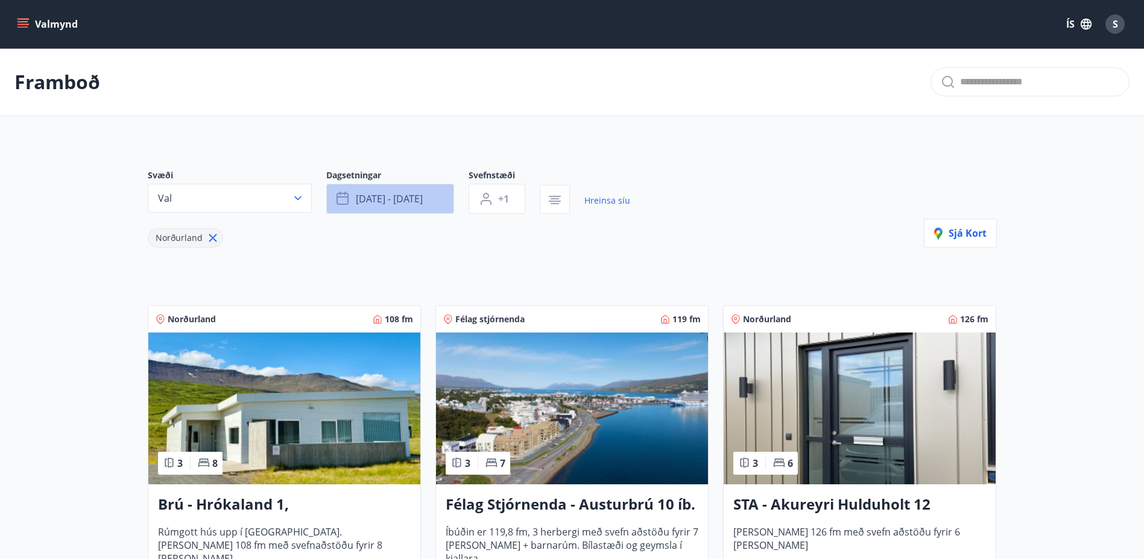
click at [346, 200] on icon "button" at bounding box center [343, 199] width 14 height 14
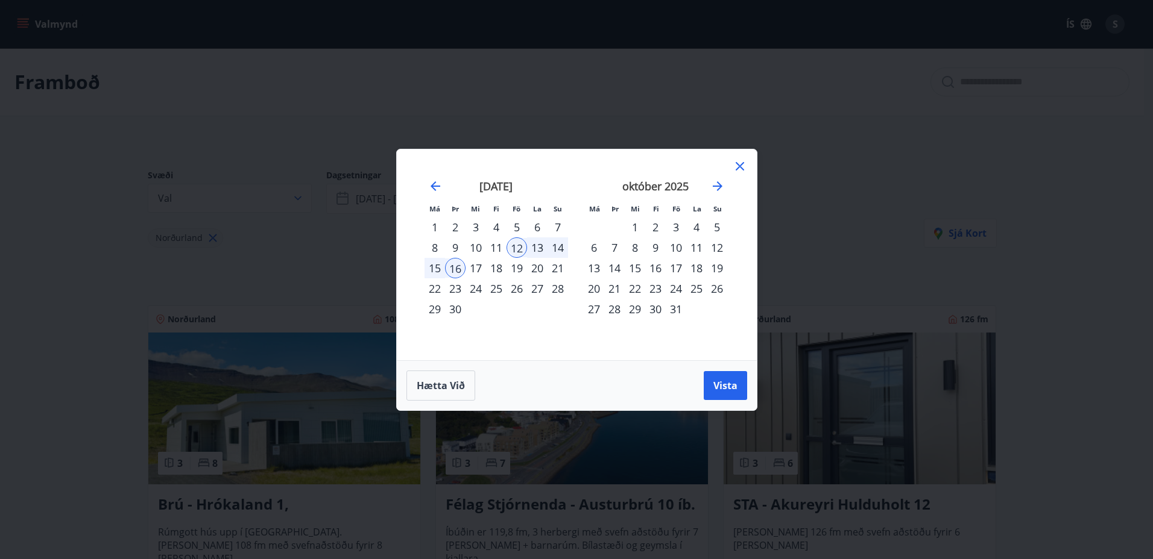
click at [515, 247] on div "12" at bounding box center [516, 248] width 20 height 20
click at [436, 268] on div "15" at bounding box center [434, 268] width 20 height 20
click at [728, 384] on span "Vista" at bounding box center [725, 385] width 24 height 13
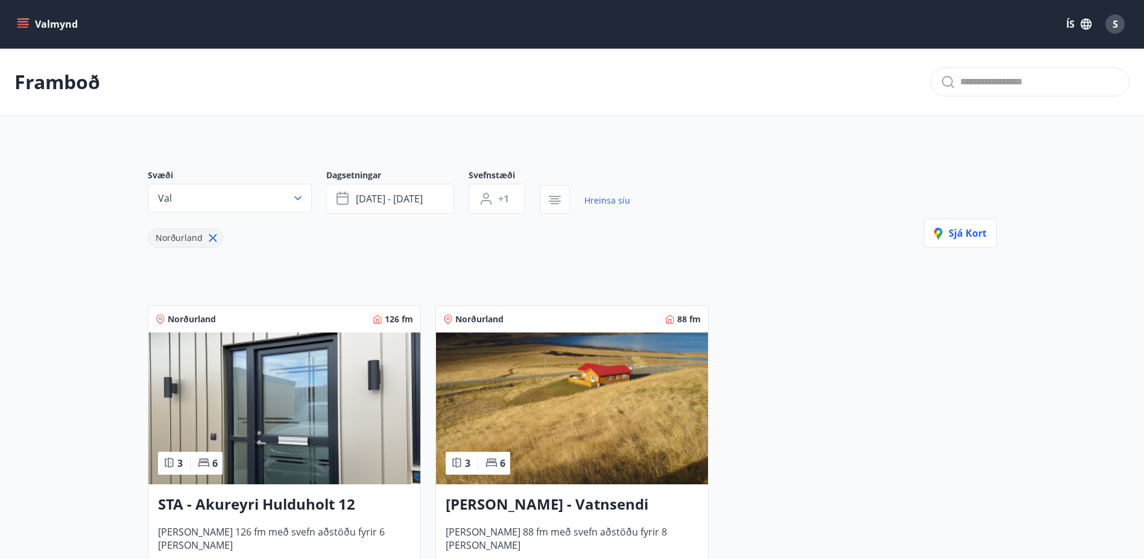
click at [324, 505] on h3 "STA - Akureyri Hulduholt 12" at bounding box center [284, 505] width 253 height 22
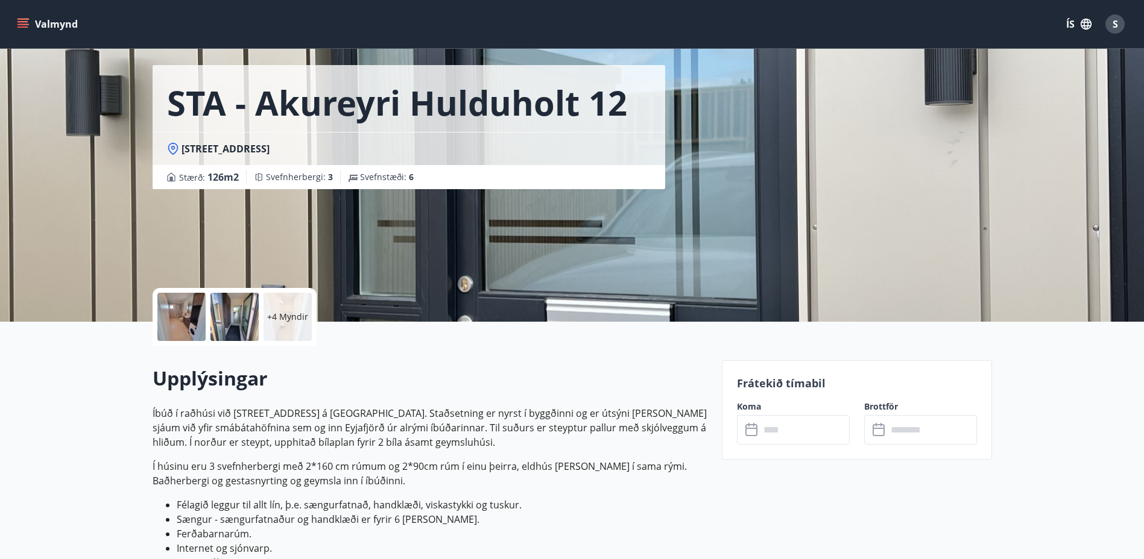
scroll to position [60, 0]
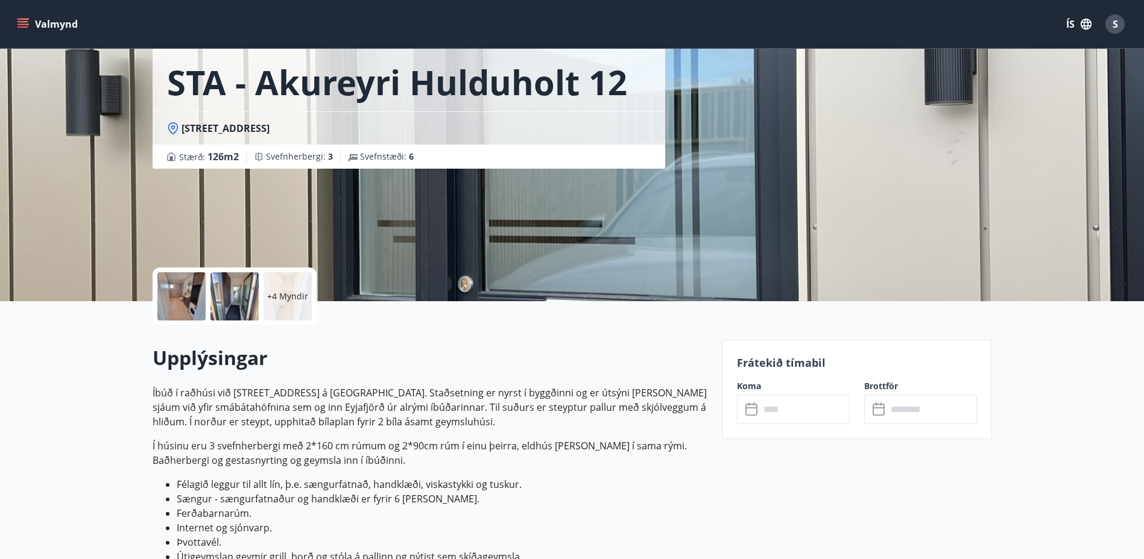
click at [747, 411] on icon at bounding box center [752, 410] width 14 height 14
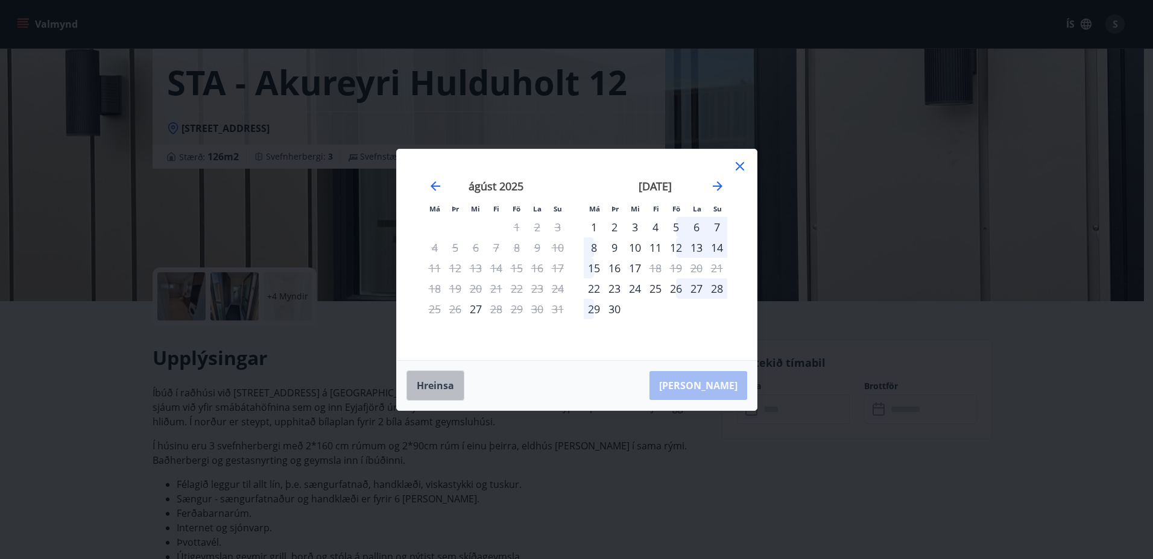
click at [434, 381] on button "Hreinsa" at bounding box center [435, 386] width 58 height 30
click at [676, 242] on div "12" at bounding box center [676, 248] width 20 height 20
click at [594, 266] on div "15" at bounding box center [594, 268] width 20 height 20
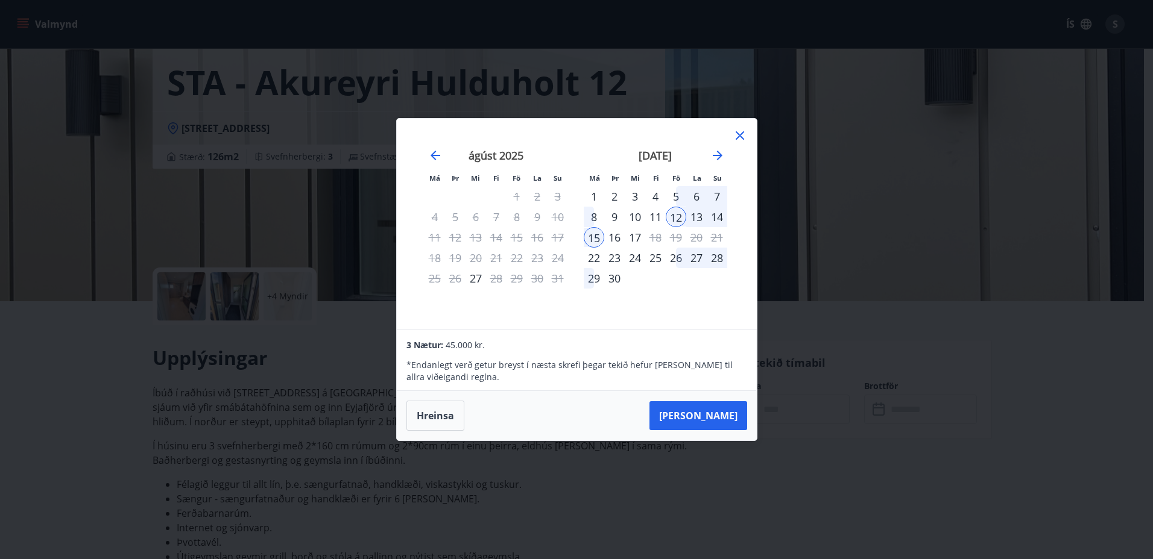
click at [649, 280] on td "Calendar" at bounding box center [655, 278] width 20 height 20
click at [713, 413] on button "Taka Frá" at bounding box center [698, 415] width 98 height 29
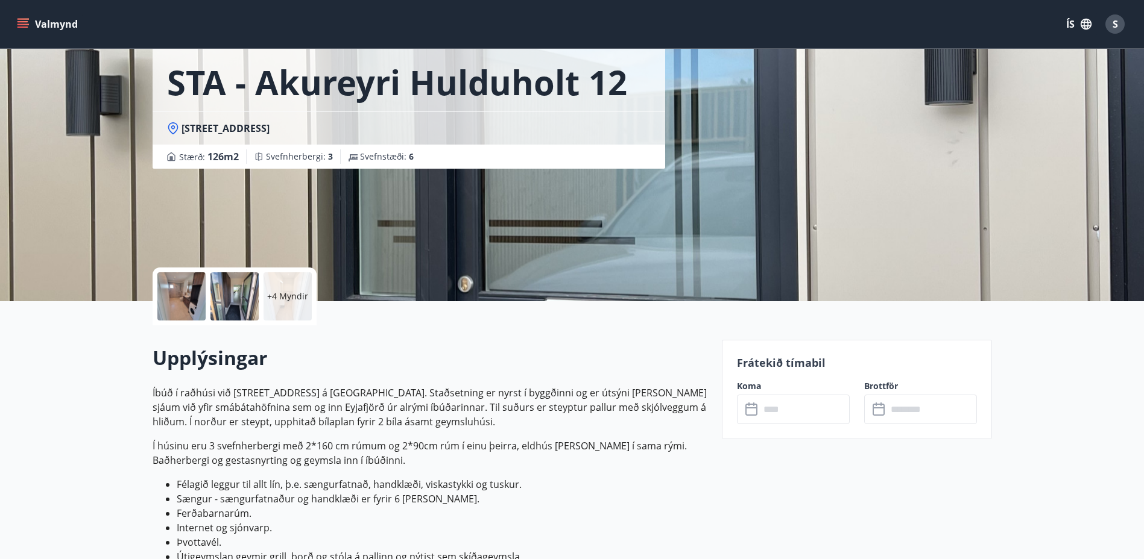
type input "******"
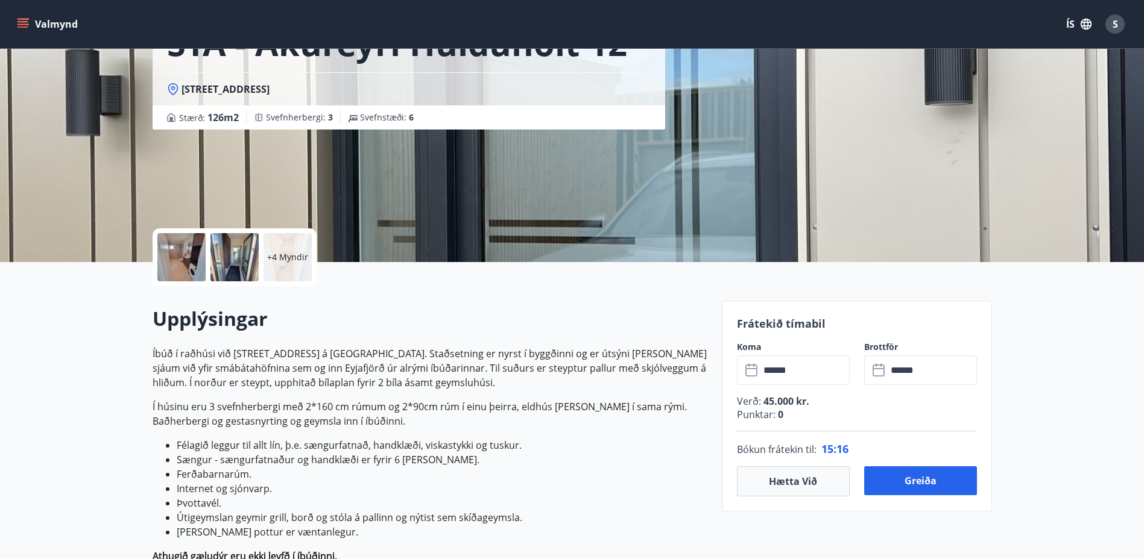
scroll to position [121, 0]
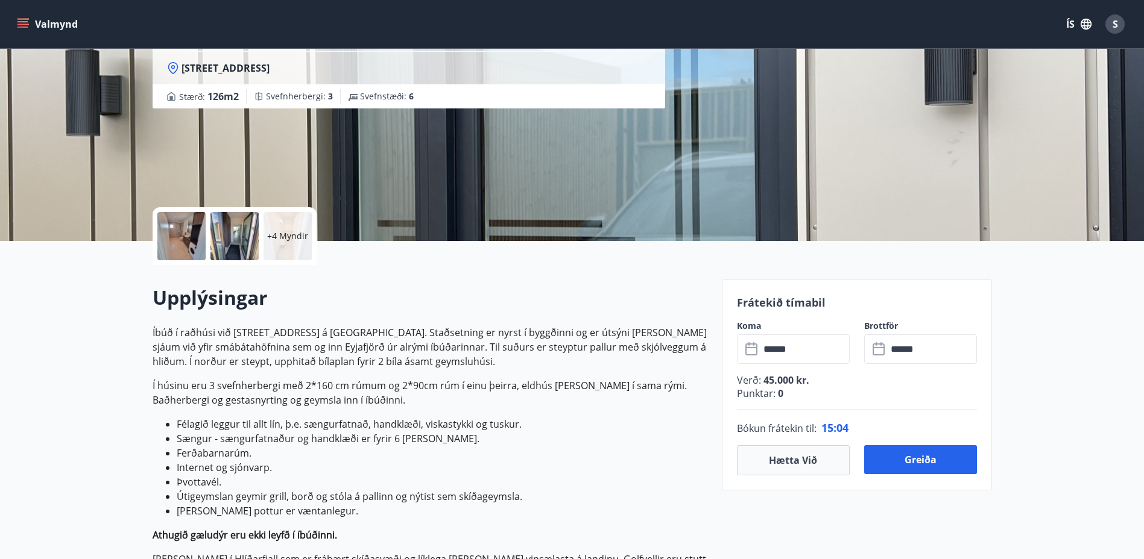
click at [907, 456] on button "Greiða" at bounding box center [920, 459] width 113 height 29
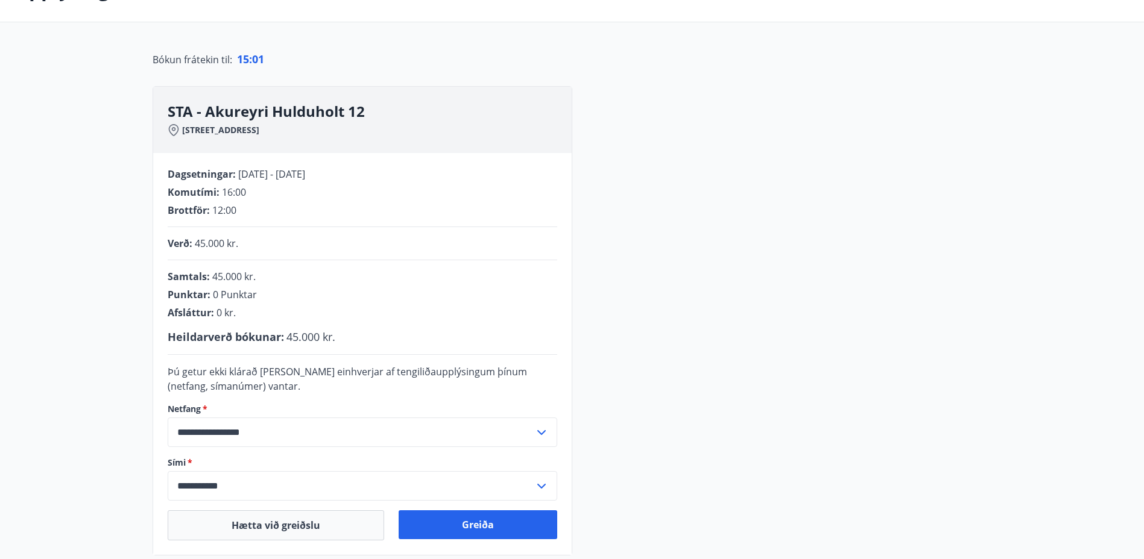
scroll to position [121, 0]
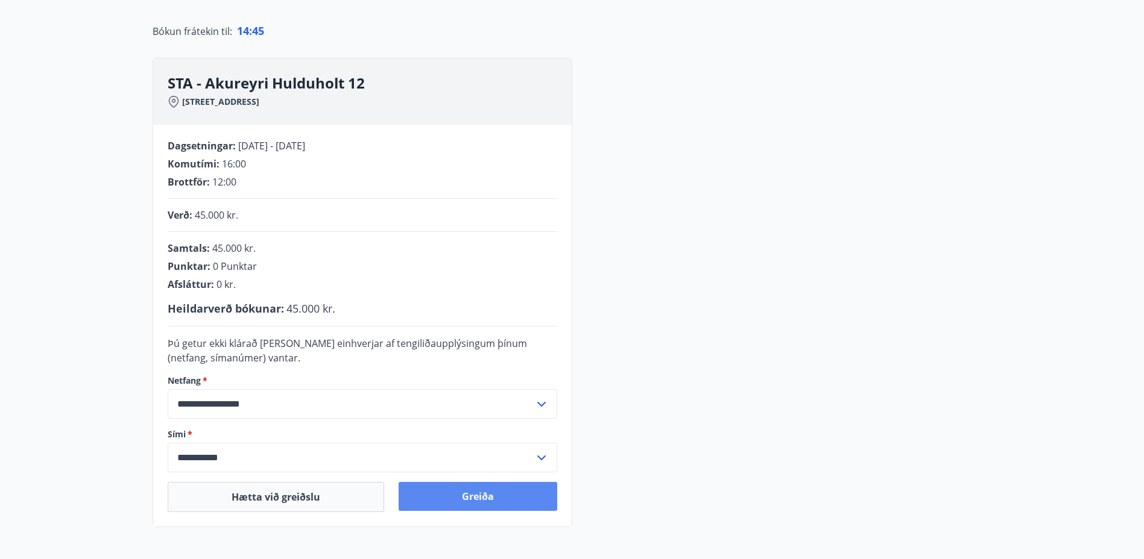
click at [462, 497] on button "Greiða" at bounding box center [477, 496] width 159 height 29
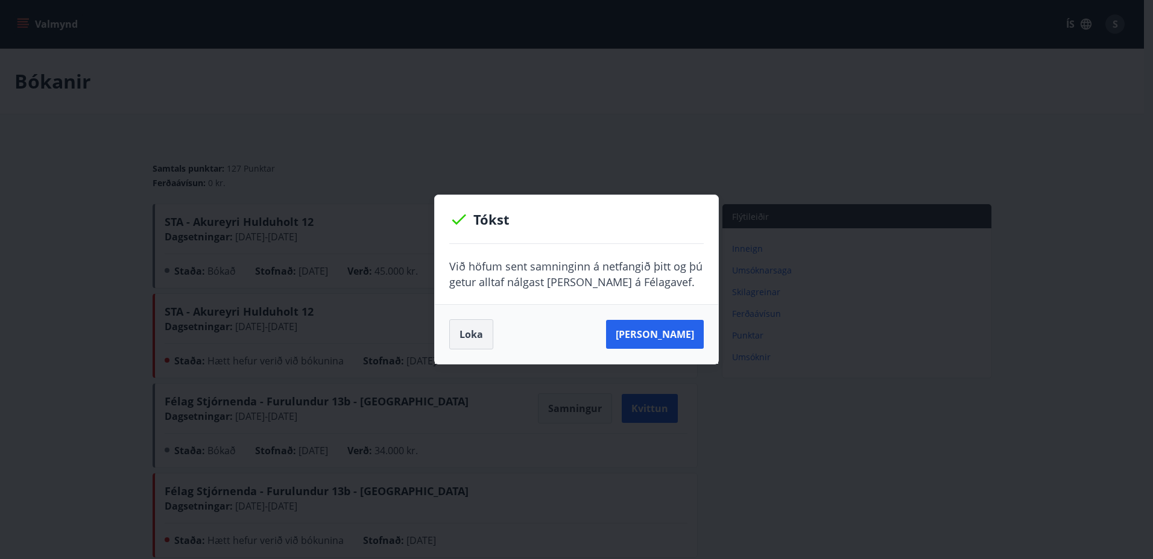
click at [466, 338] on button "Loka" at bounding box center [471, 334] width 44 height 30
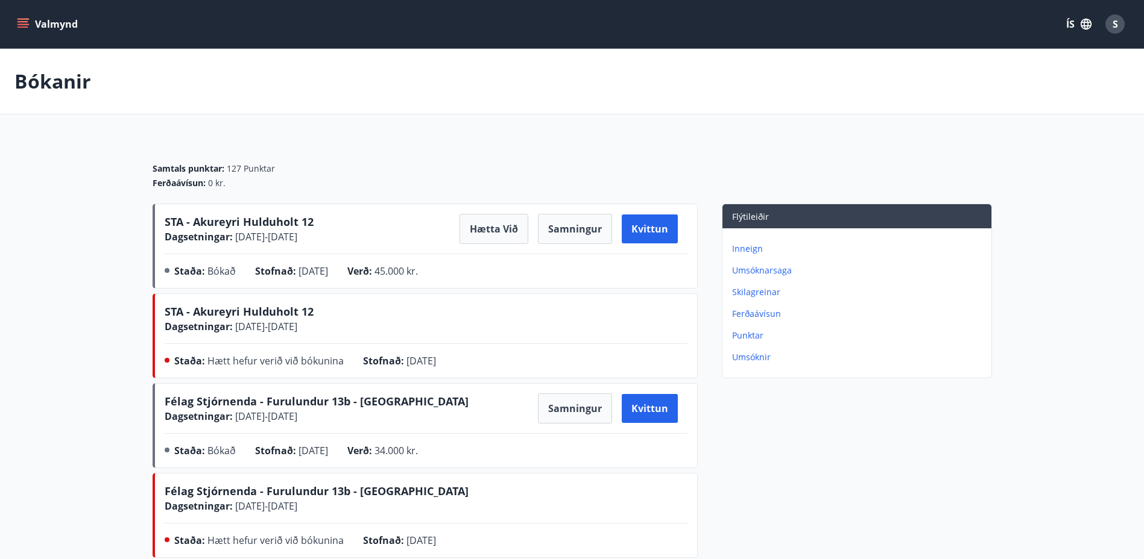
click at [1112, 21] on span "S" at bounding box center [1114, 23] width 5 height 13
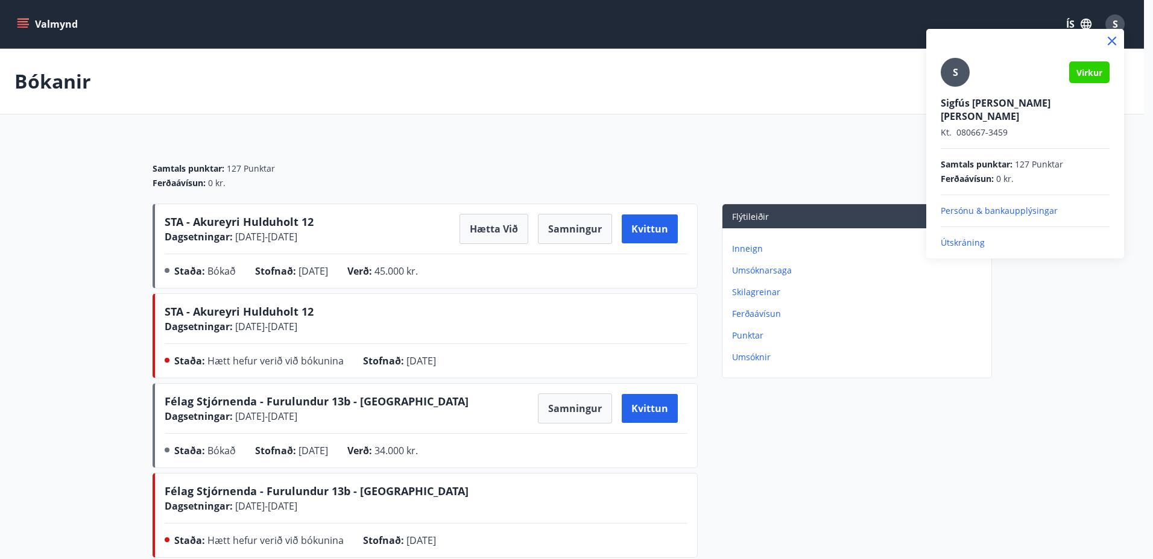
click at [957, 237] on p "Útskráning" at bounding box center [1024, 243] width 169 height 12
